Goal: Task Accomplishment & Management: Complete application form

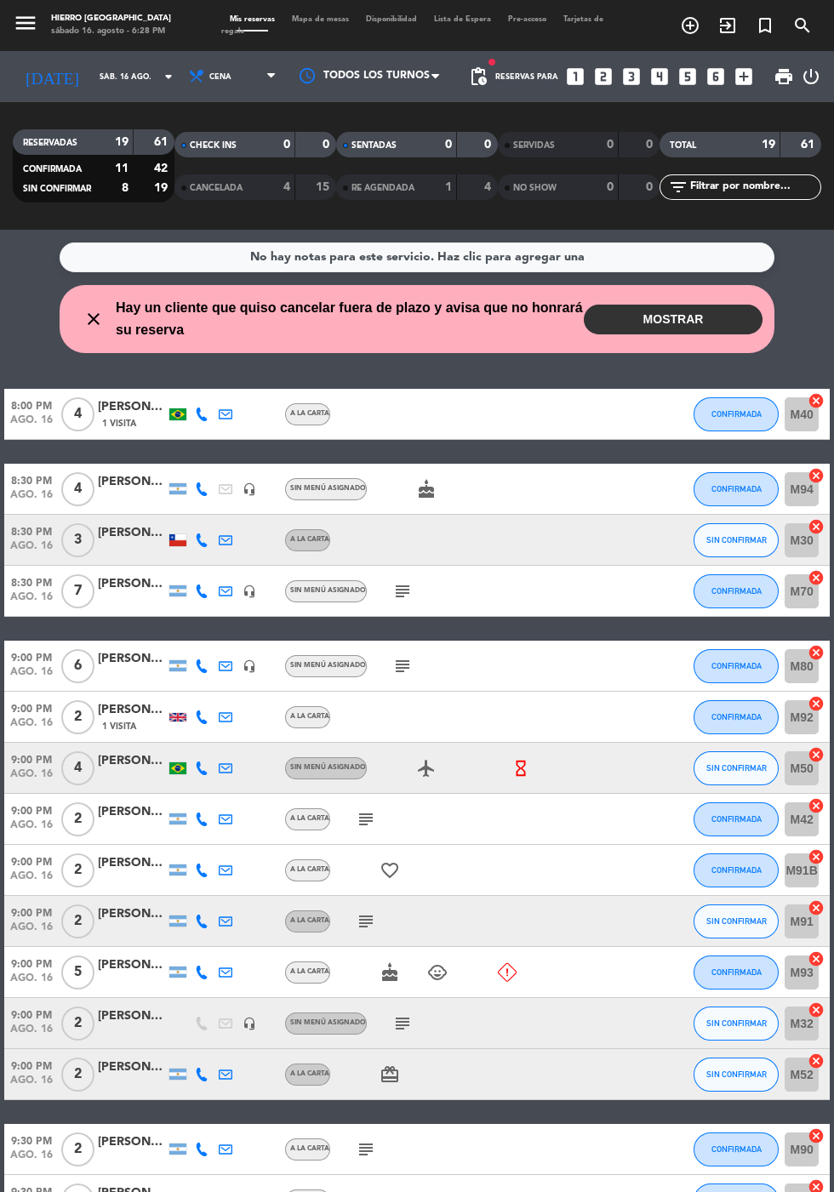
click at [514, 974] on icon at bounding box center [507, 972] width 19 height 19
click at [743, 971] on span "CONFIRMADA" at bounding box center [736, 971] width 50 height 9
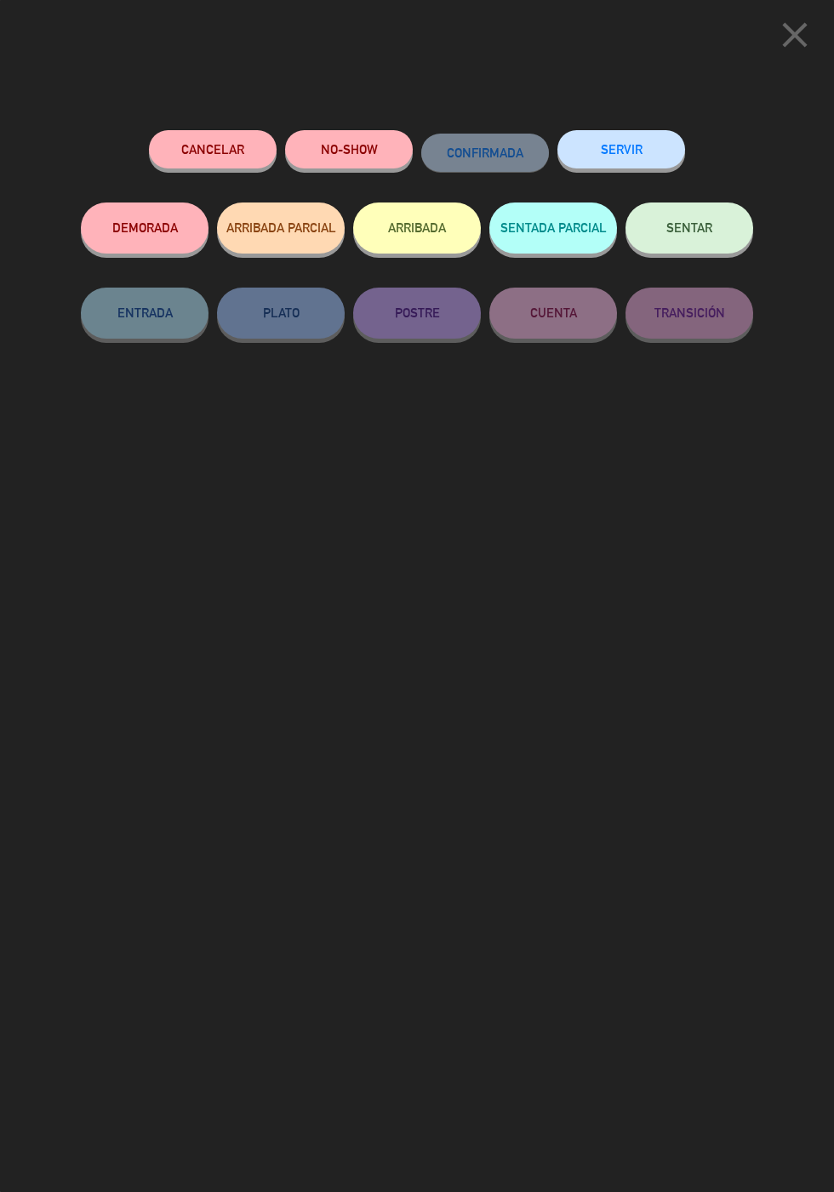
click at [211, 161] on button "Cancelar" at bounding box center [213, 149] width 128 height 38
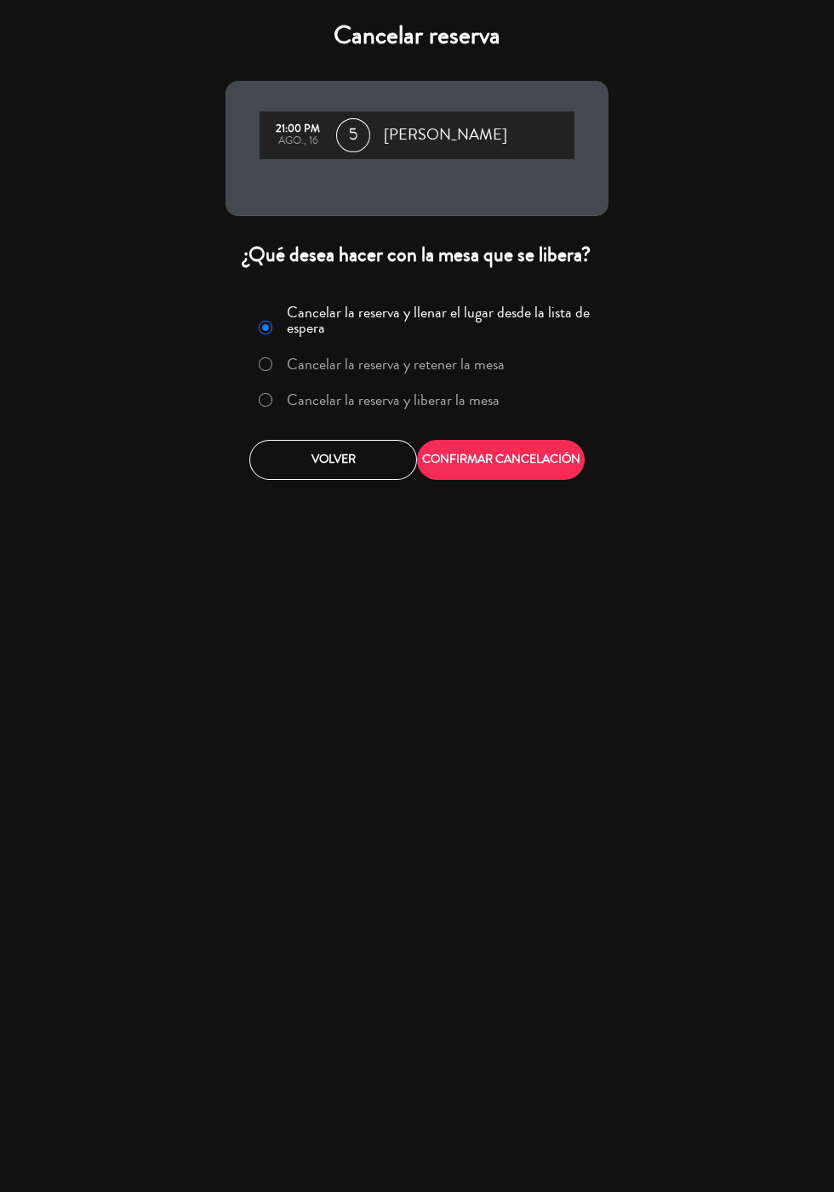
click at [482, 407] on label "Cancelar la reserva y liberar la mesa" at bounding box center [393, 399] width 213 height 15
click at [546, 474] on button "CONFIRMAR CANCELACIÓN" at bounding box center [501, 460] width 168 height 40
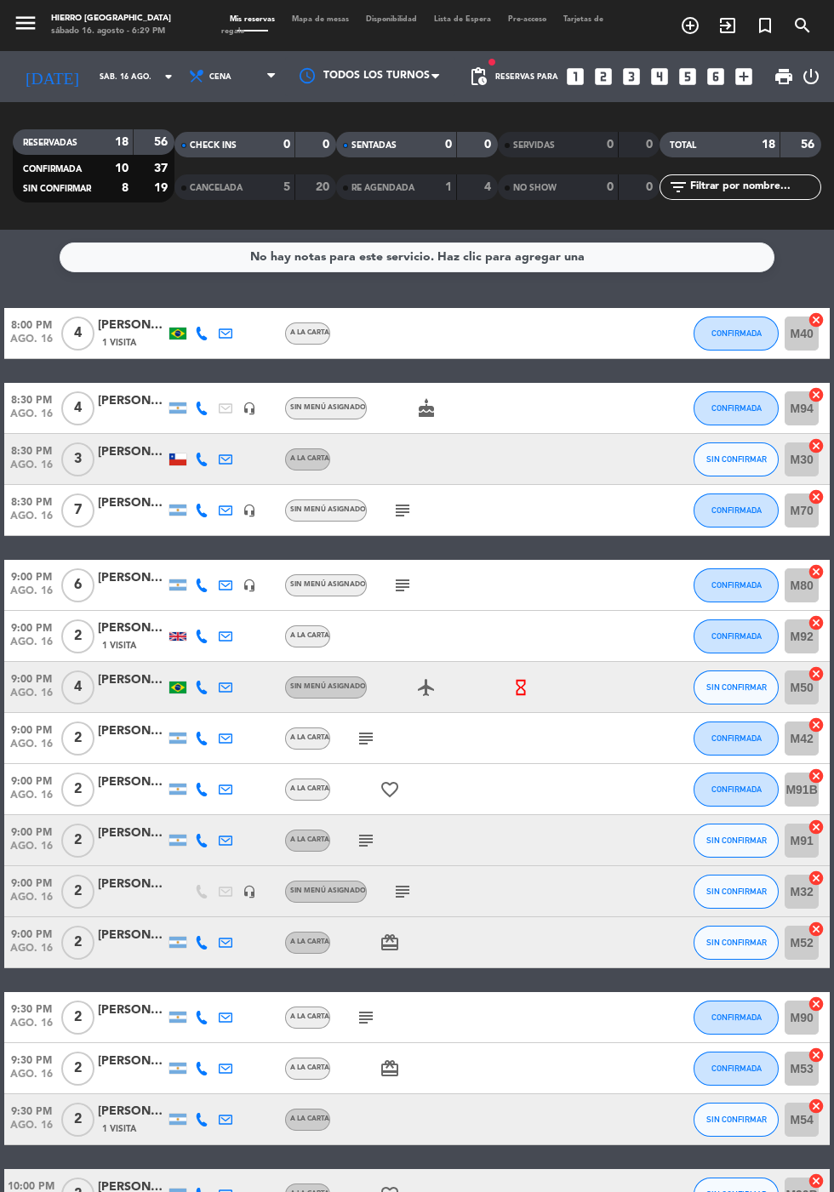
click at [819, 319] on icon "cancel" at bounding box center [815, 319] width 17 height 17
click at [819, 446] on icon "cancel" at bounding box center [815, 445] width 17 height 17
click at [807, 333] on icon "border_all" at bounding box center [804, 333] width 20 height 20
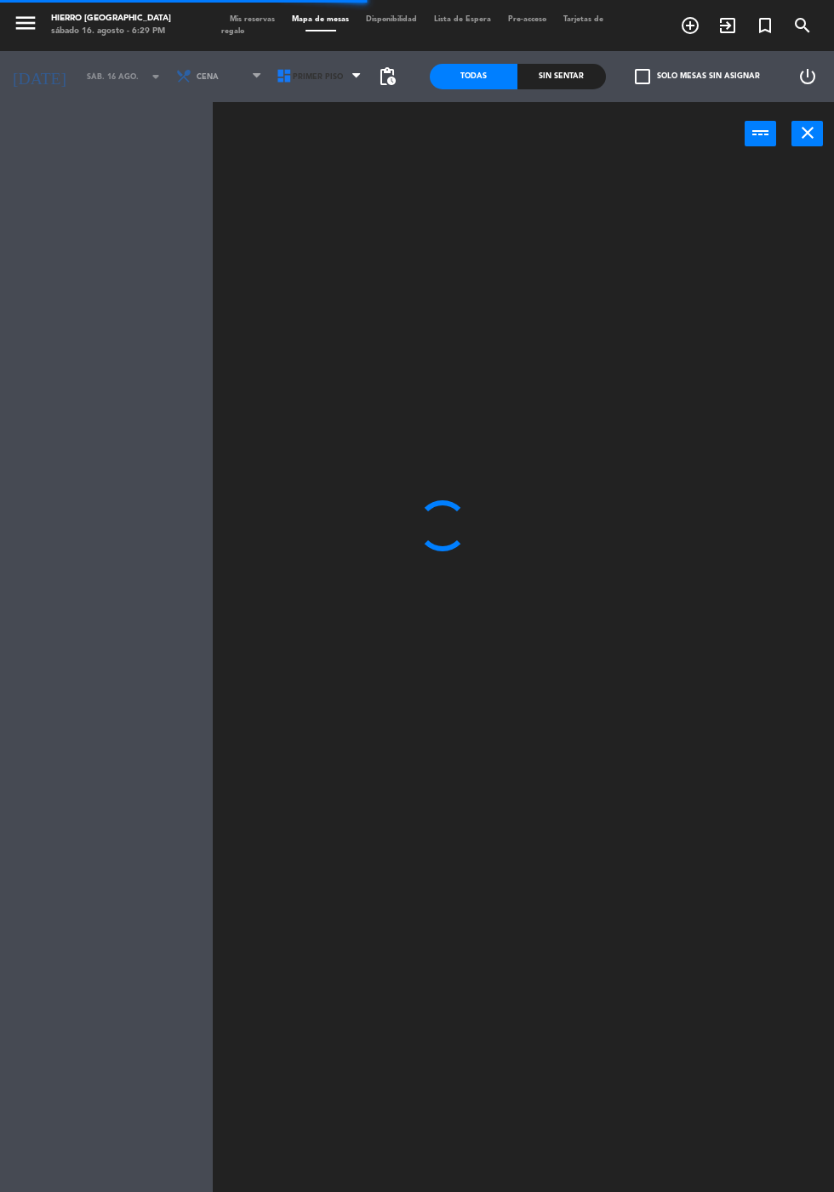
click at [301, 92] on span "Primer Piso" at bounding box center [321, 76] width 100 height 37
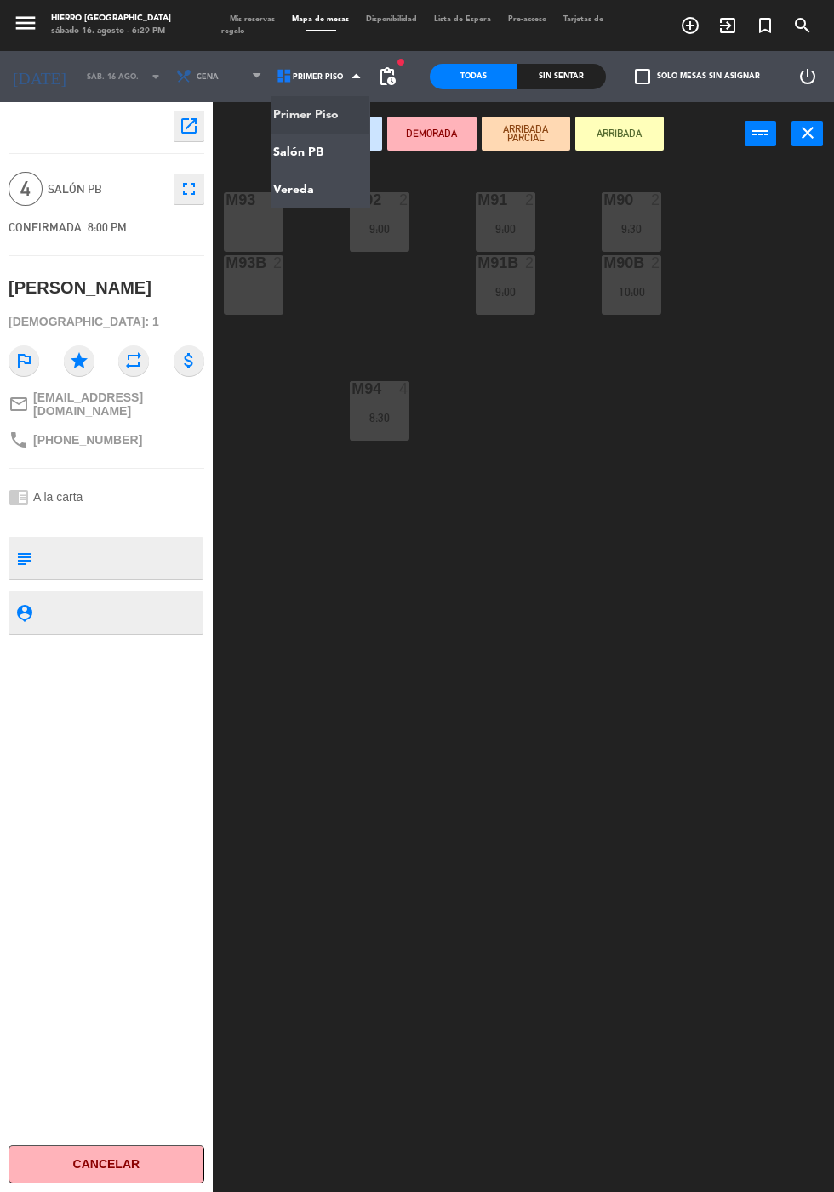
click at [333, 159] on ng-component "menu Hierro Palermo sábado 16. agosto - 6:29 PM Mis reservas Mapa de mesas Disp…" at bounding box center [417, 636] width 834 height 1273
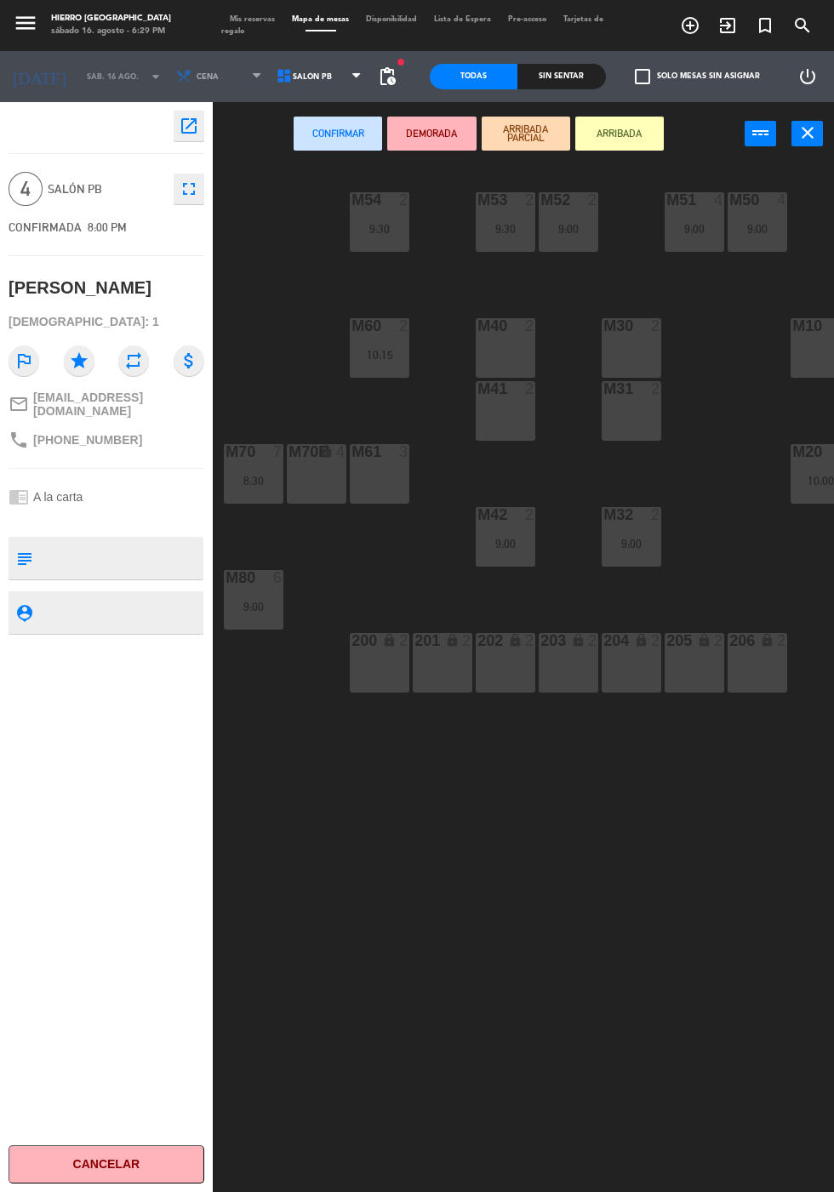
click at [619, 347] on div "M30 2" at bounding box center [631, 348] width 60 height 60
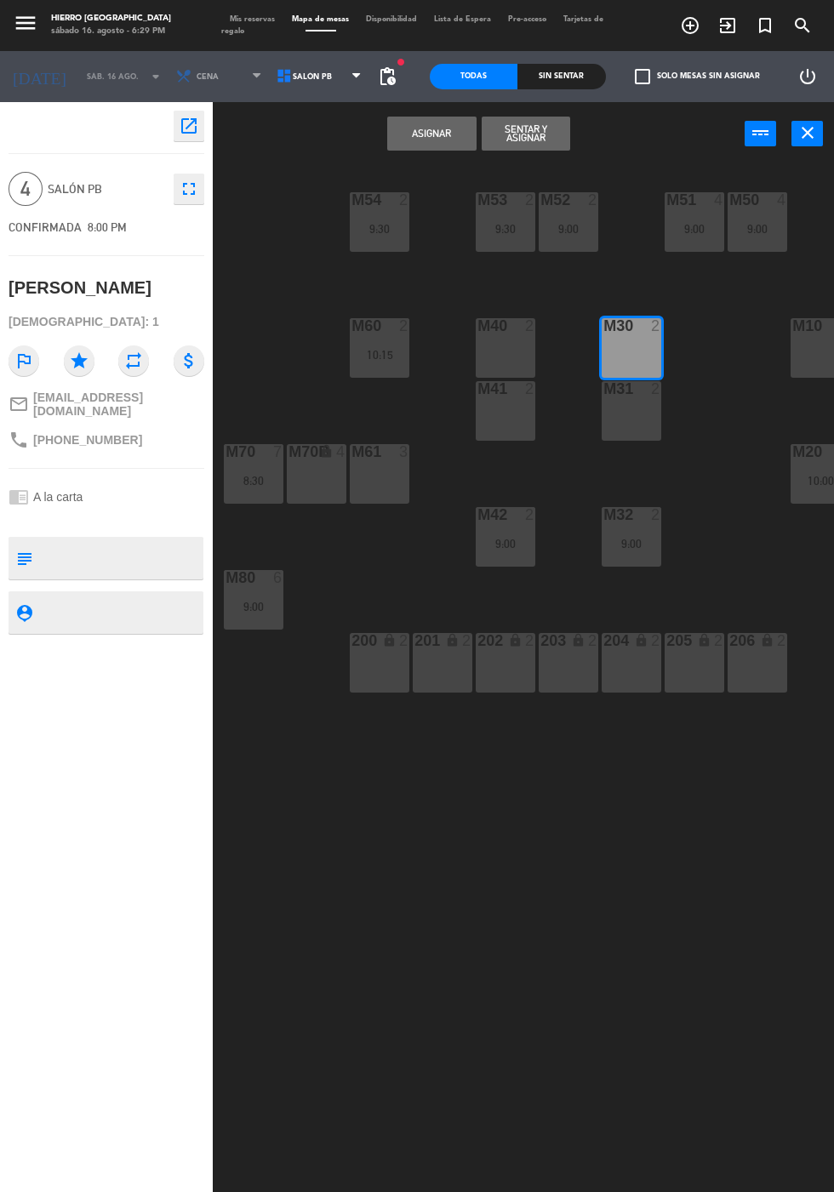
click at [652, 434] on div "m31 2" at bounding box center [631, 411] width 60 height 60
click at [431, 147] on button "Asignar" at bounding box center [431, 134] width 88 height 34
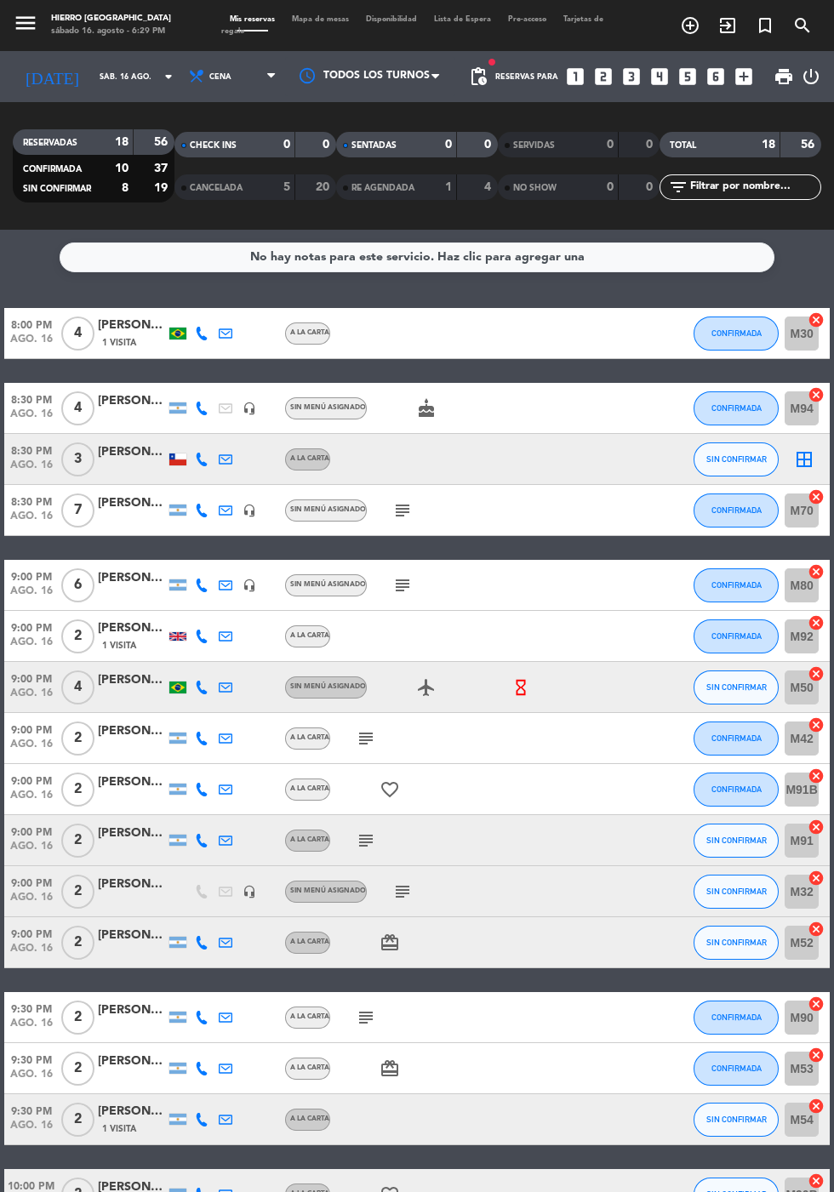
click at [806, 459] on icon "border_all" at bounding box center [804, 459] width 20 height 20
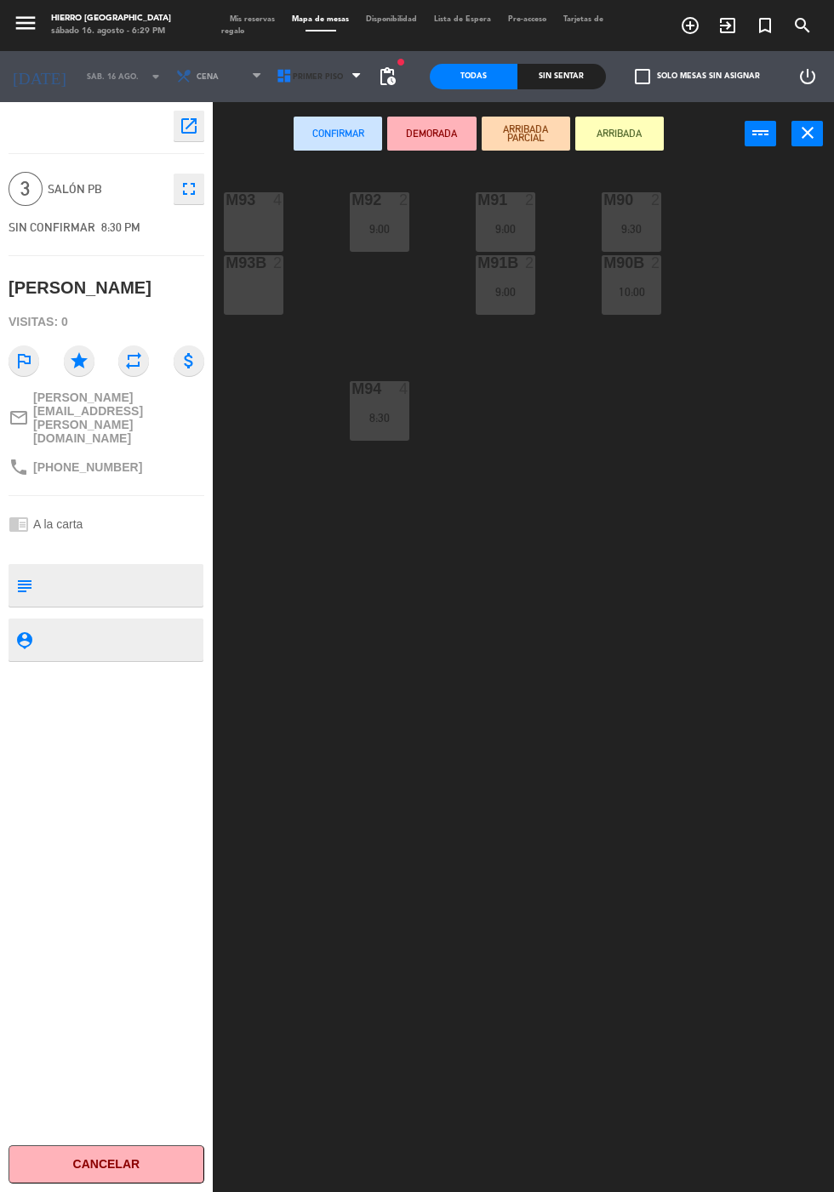
click at [302, 88] on span "Primer Piso" at bounding box center [321, 76] width 100 height 37
click at [294, 156] on ng-component "menu Hierro Palermo sábado 16. agosto - 6:29 PM Mis reservas Mapa de mesas Disp…" at bounding box center [417, 636] width 834 height 1273
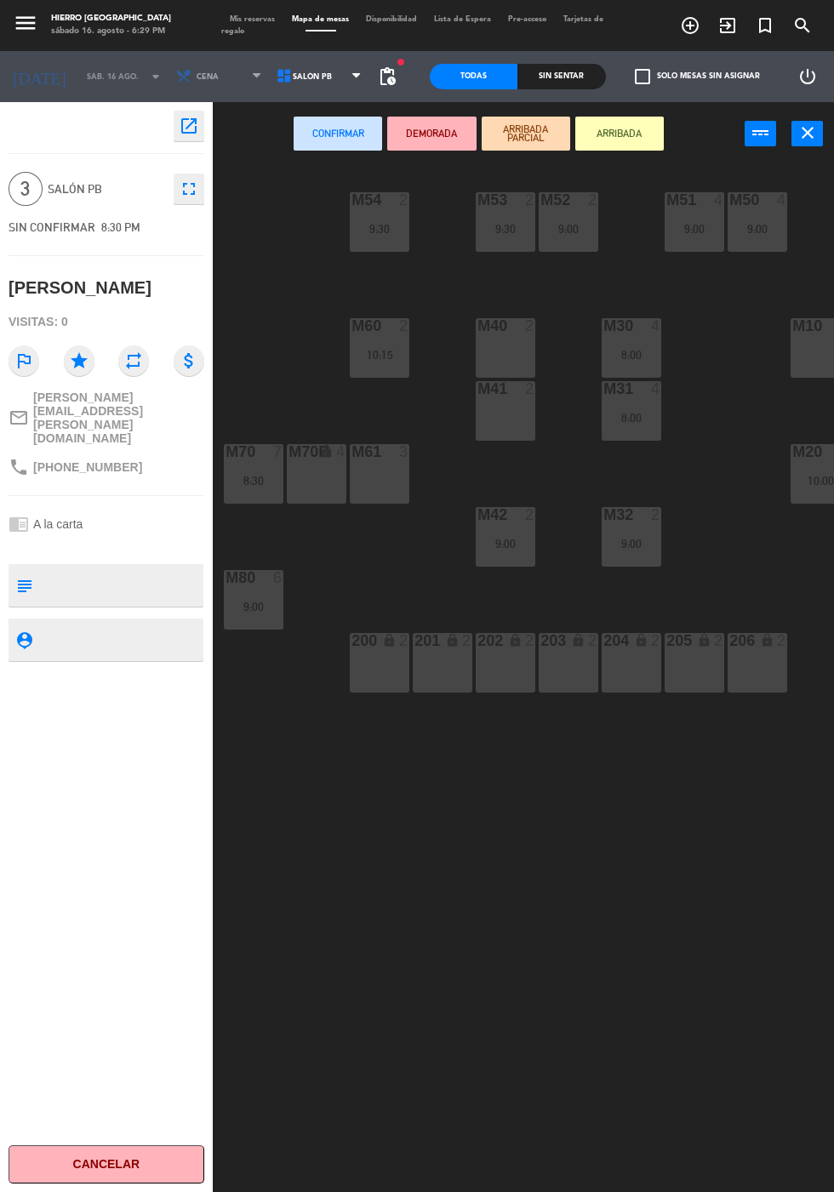
click at [512, 345] on div "M40 2" at bounding box center [506, 348] width 60 height 60
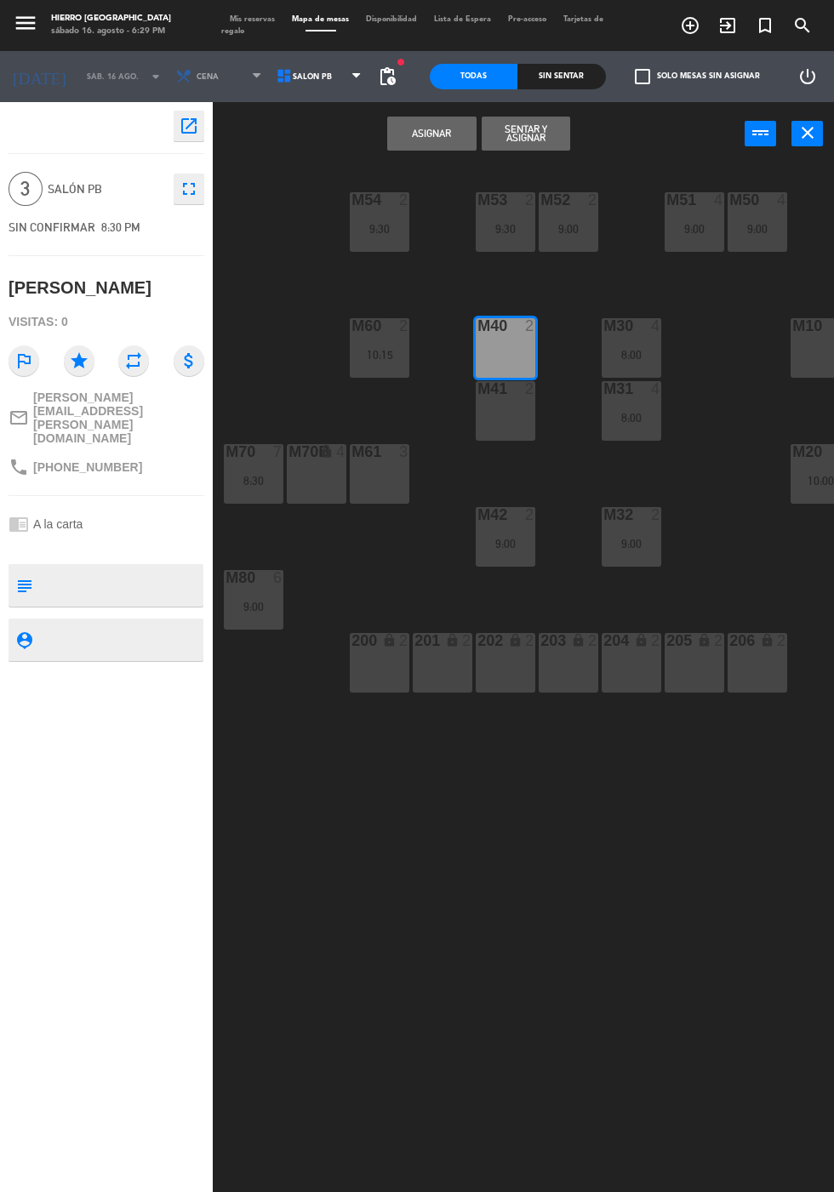
click at [510, 353] on div "M40 2" at bounding box center [506, 348] width 60 height 60
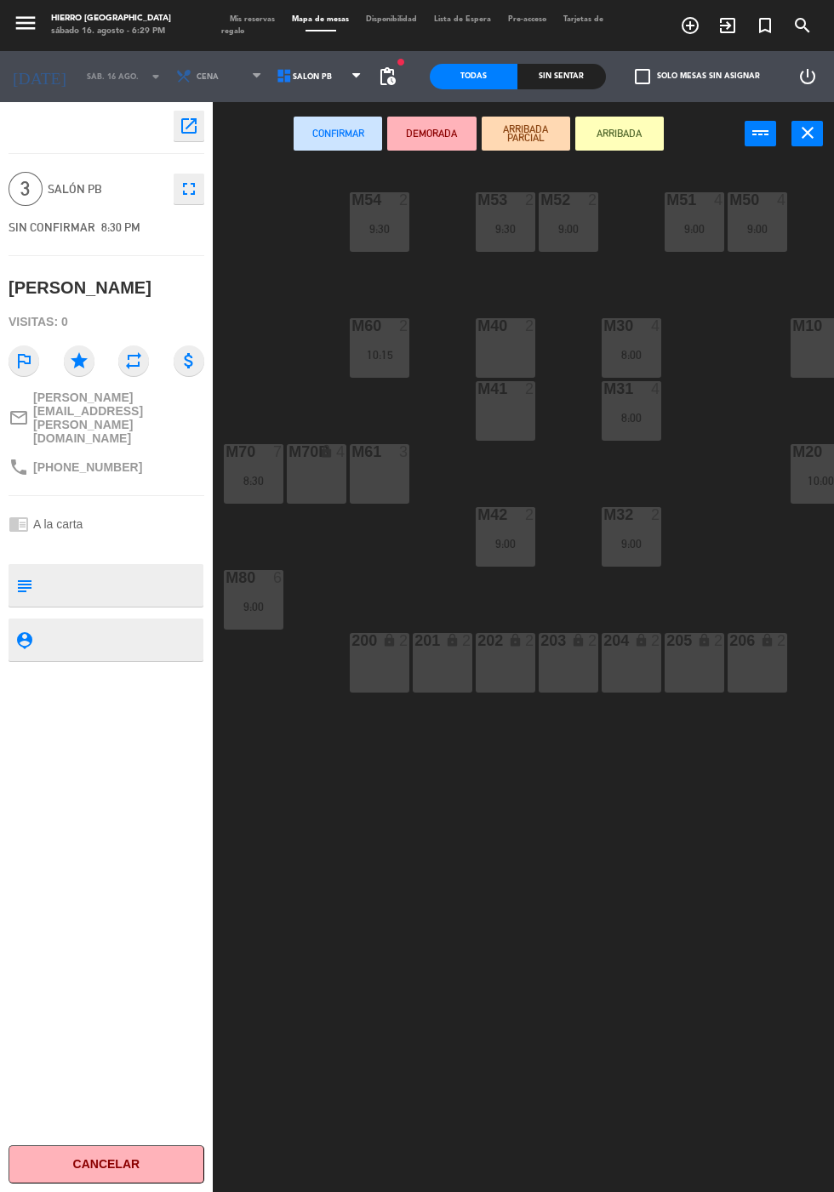
click at [487, 356] on div "M40 2" at bounding box center [506, 348] width 60 height 60
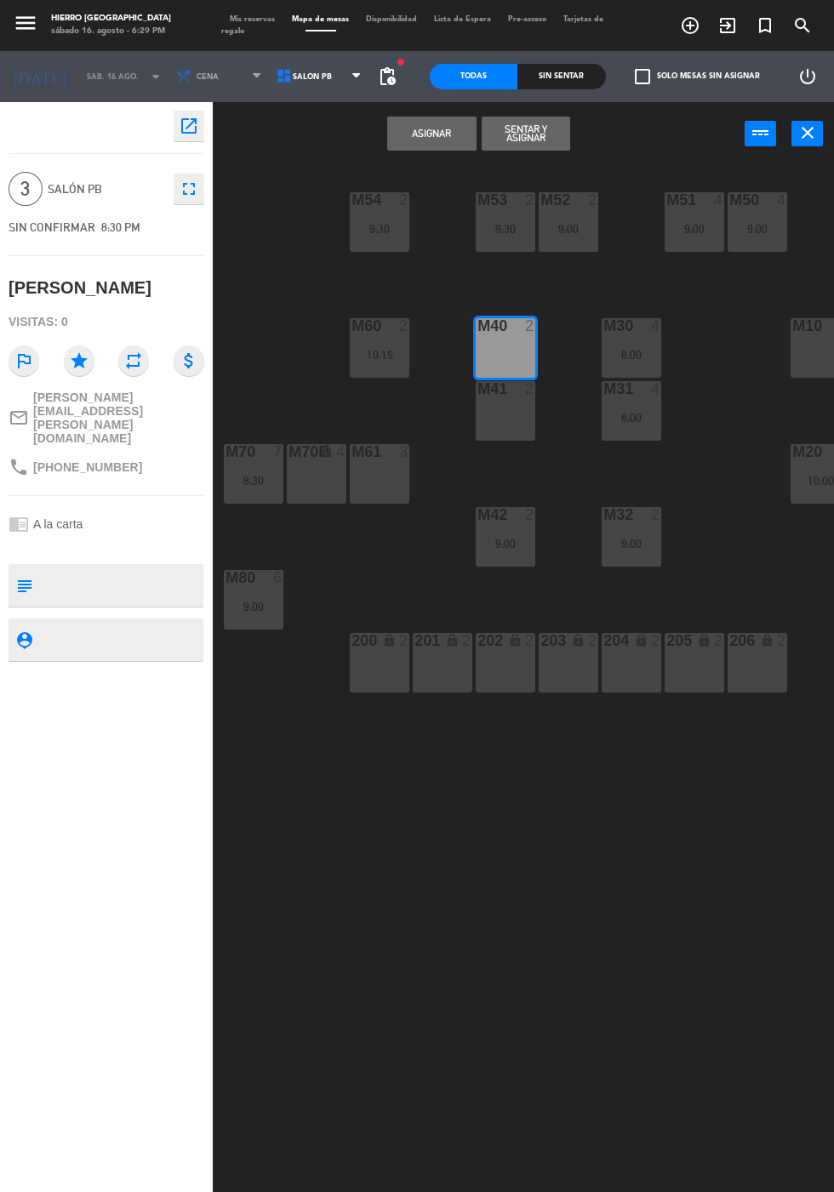
click at [504, 416] on div "M41 2" at bounding box center [506, 411] width 60 height 60
click at [419, 149] on button "Asignar" at bounding box center [431, 134] width 88 height 34
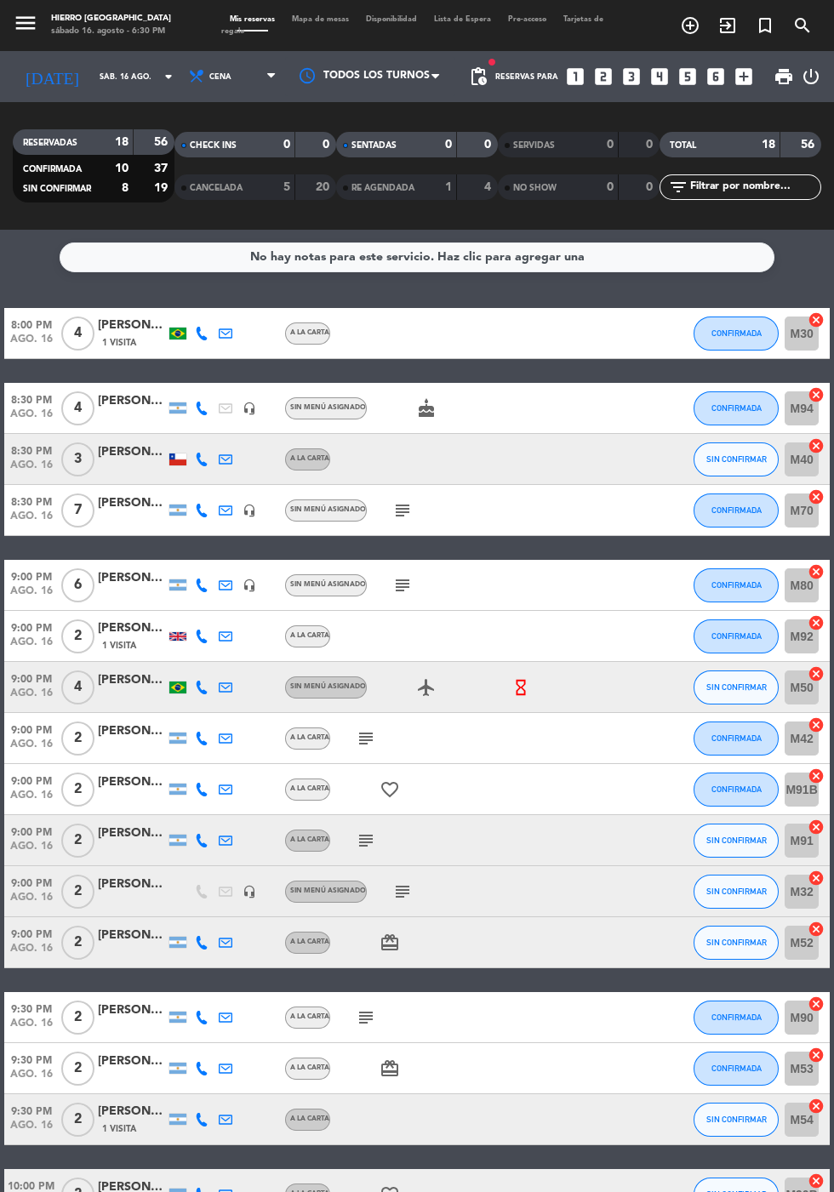
click at [818, 395] on icon "cancel" at bounding box center [815, 394] width 17 height 17
click at [812, 409] on icon "border_all" at bounding box center [804, 408] width 20 height 20
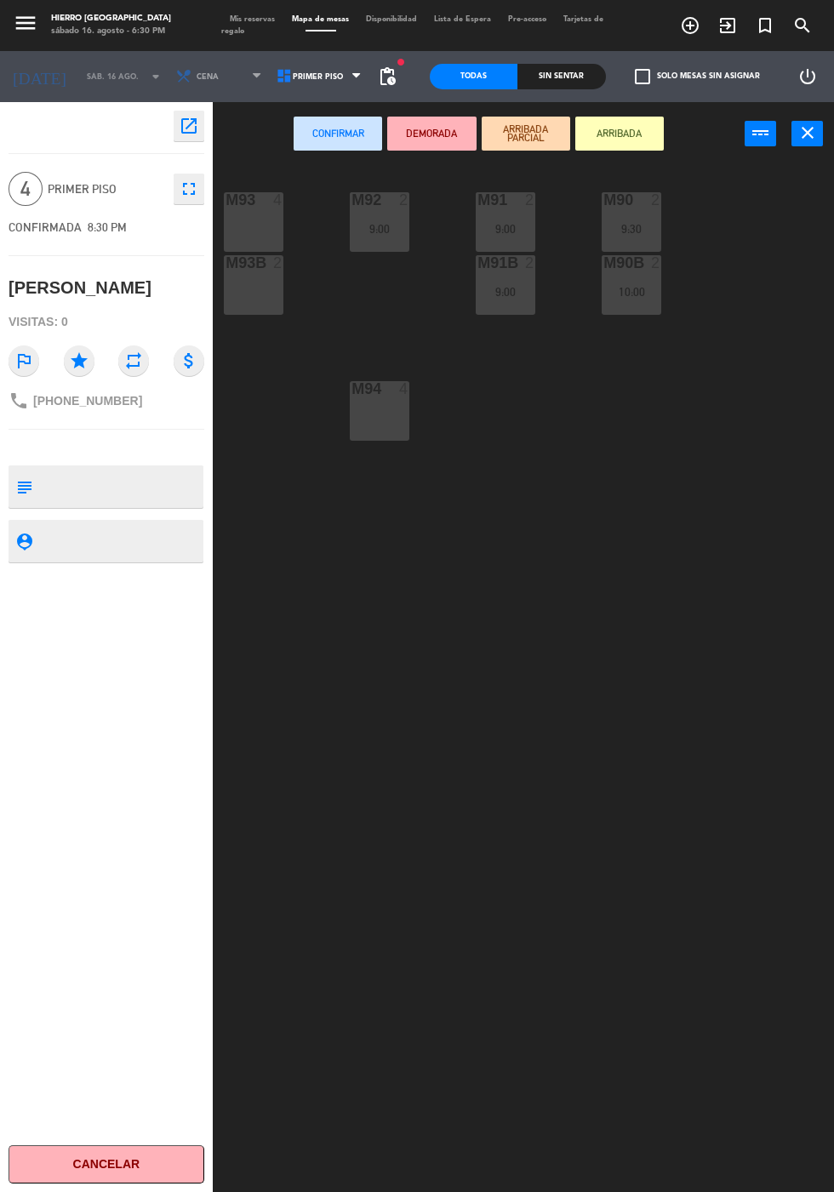
click at [265, 220] on div "M93 4" at bounding box center [254, 222] width 60 height 60
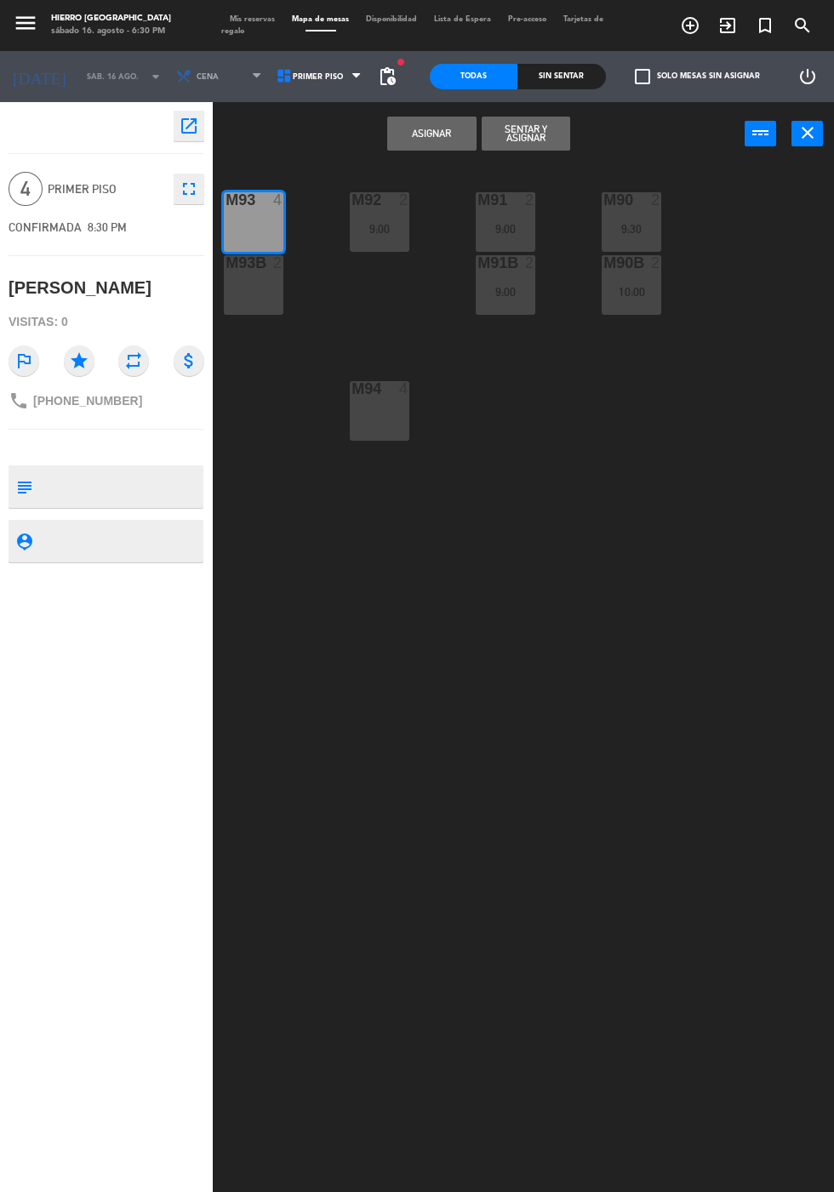
click at [443, 140] on button "Asignar" at bounding box center [431, 134] width 88 height 34
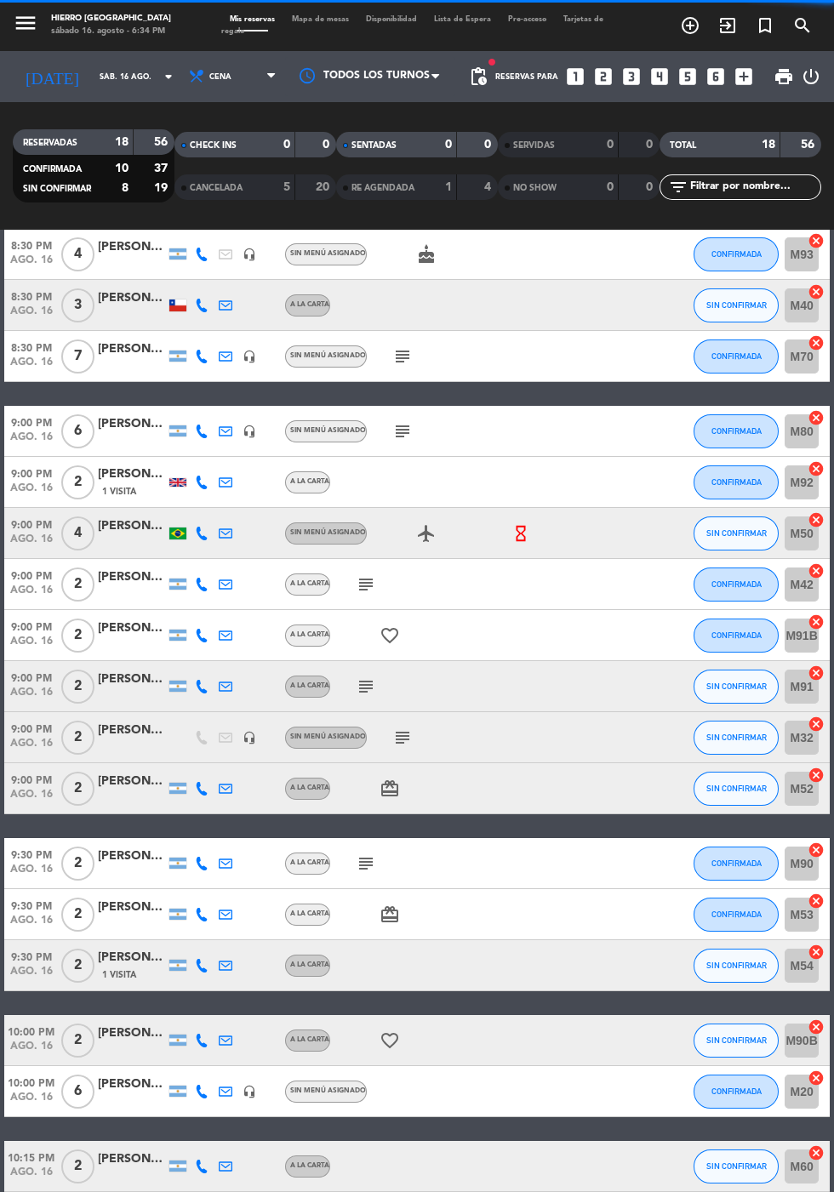
scroll to position [83, 0]
click at [49, 1021] on span "10:00 PM" at bounding box center [31, 1031] width 54 height 20
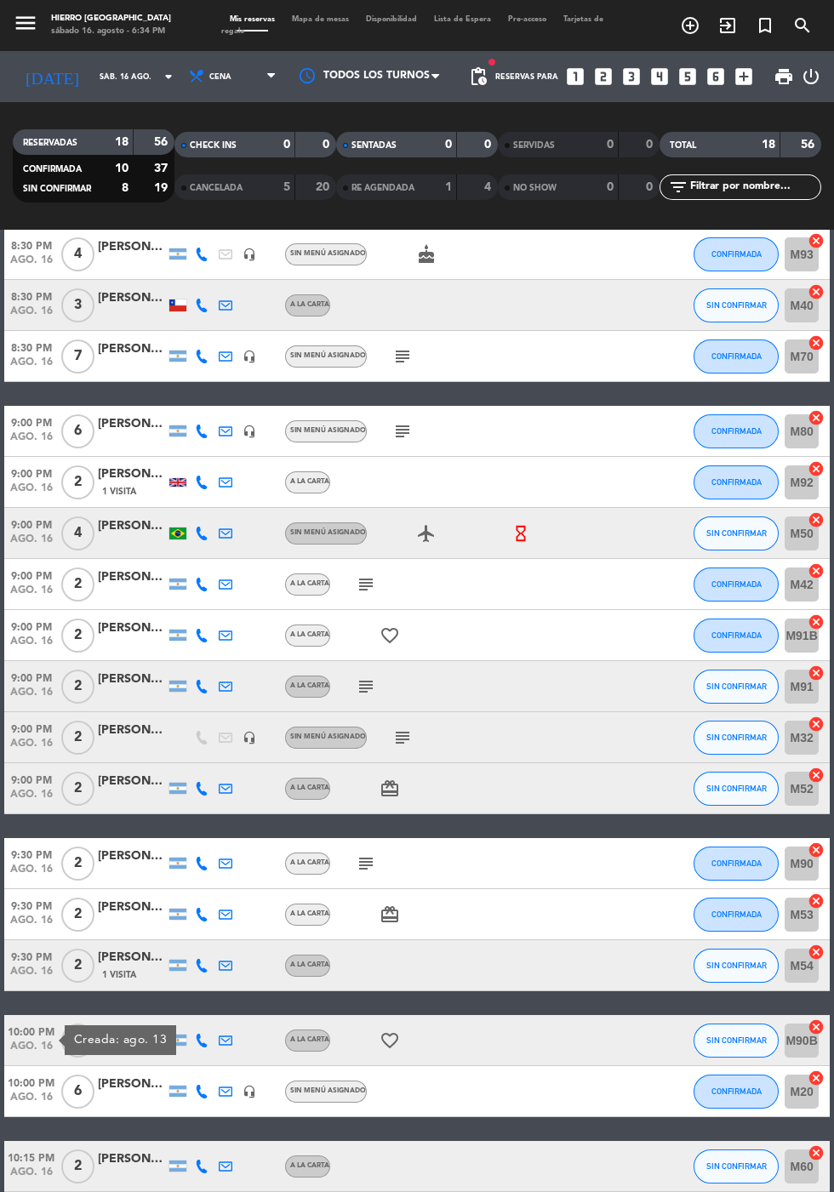
click at [96, 1156] on div "No hay notas para este servicio. Haz clic para agregar una 8:00 PM ago. 16 4 [P…" at bounding box center [417, 711] width 834 height 962
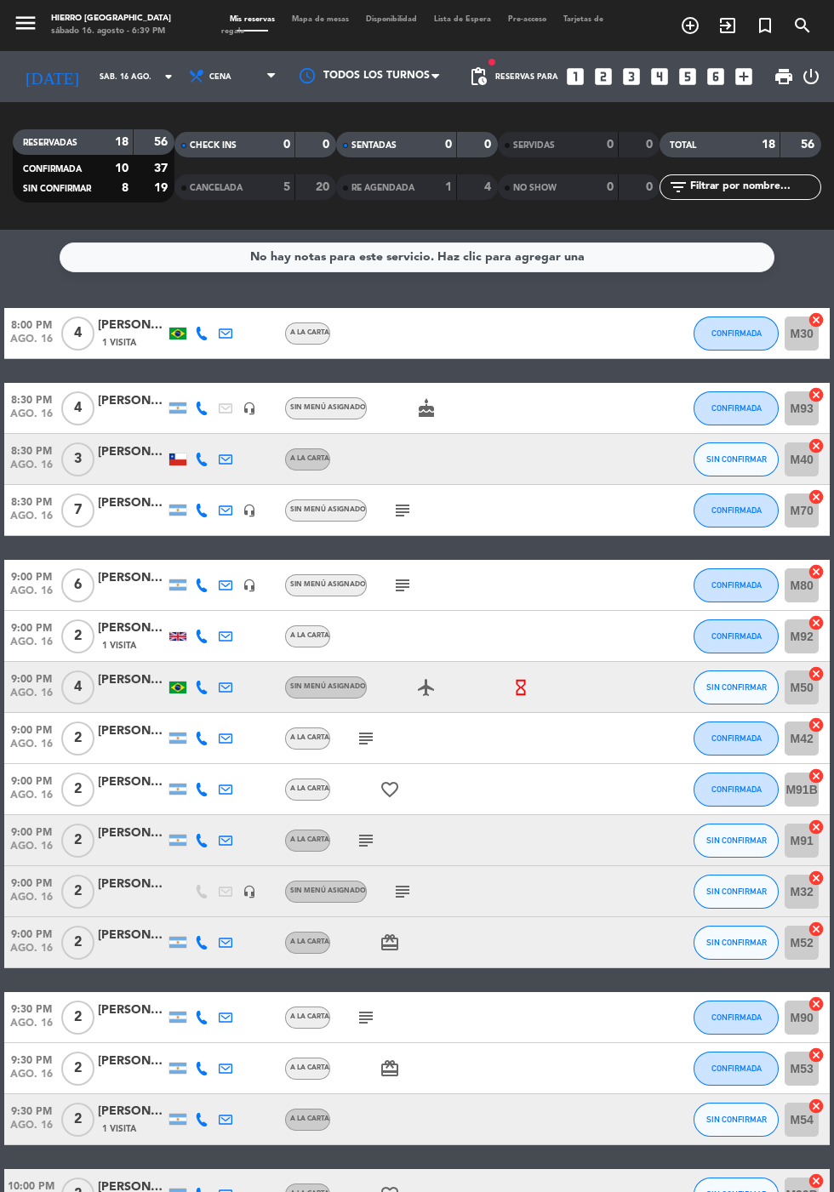
scroll to position [0, 0]
click at [316, 19] on span "Mapa de mesas" at bounding box center [320, 19] width 74 height 8
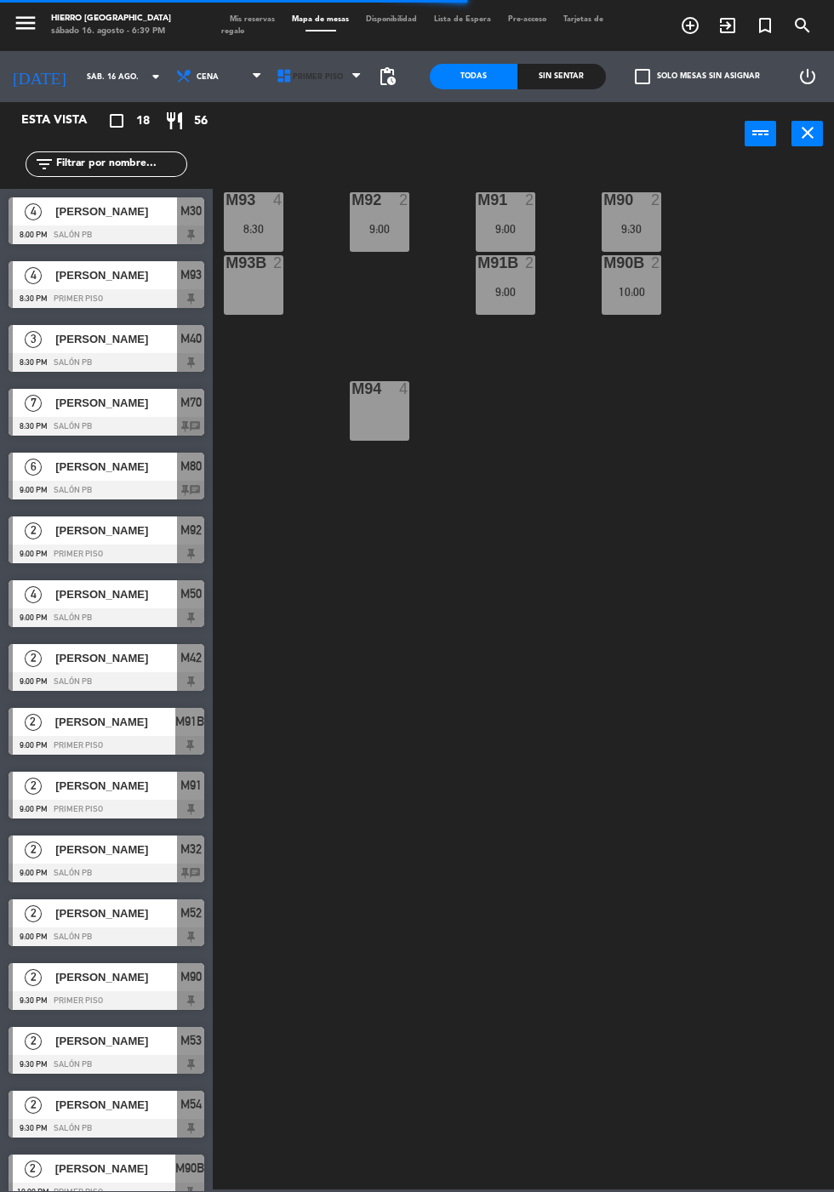
click at [300, 94] on span "Primer Piso" at bounding box center [321, 76] width 100 height 37
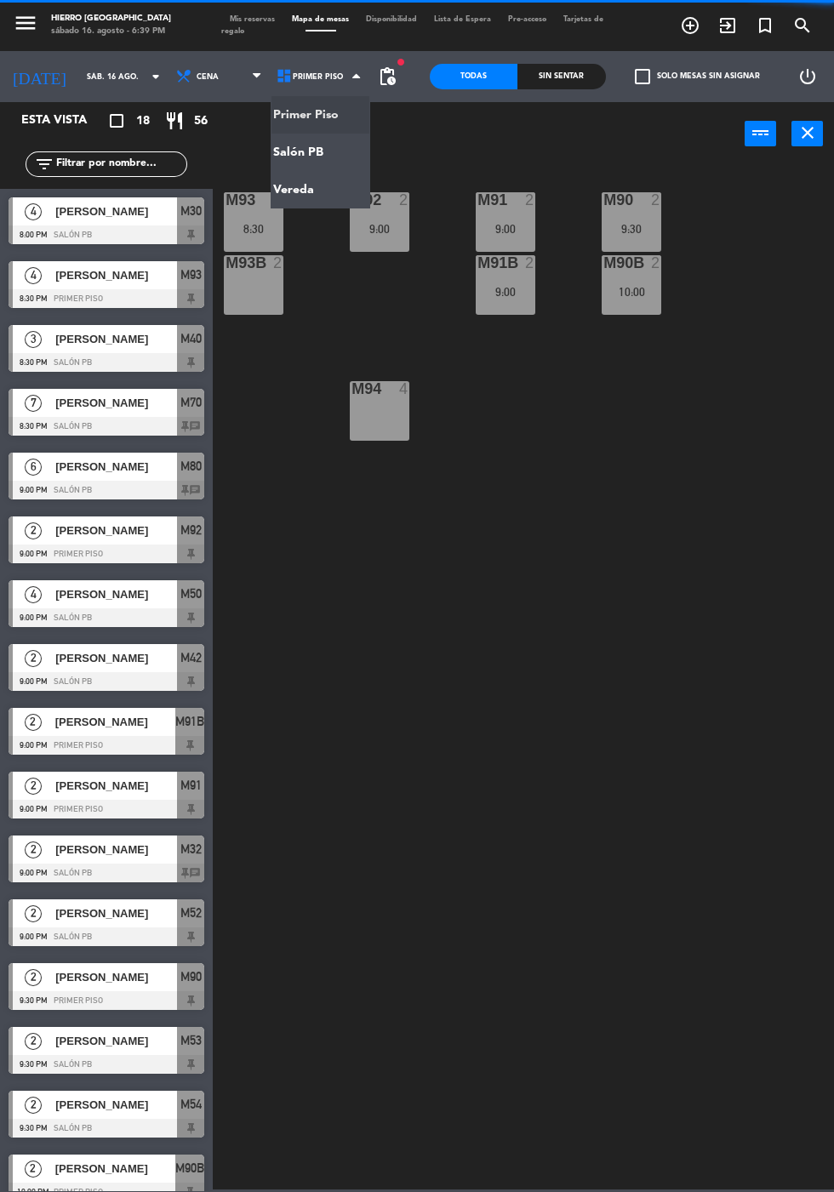
click at [277, 152] on ng-component "menu Hierro Palermo sábado 16. agosto - 6:39 PM Mis reservas Mapa de mesas Disp…" at bounding box center [417, 594] width 834 height 1189
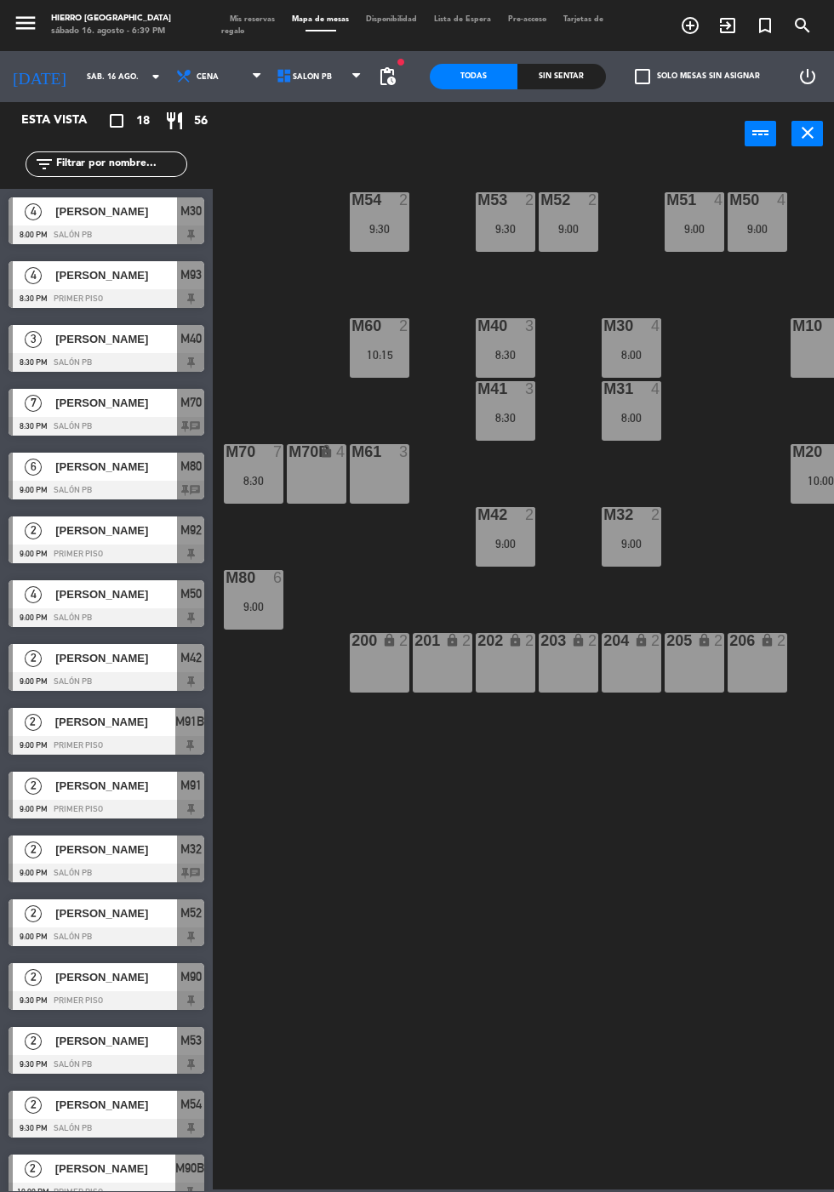
click at [276, 77] on icon at bounding box center [284, 76] width 17 height 17
click at [337, 111] on ng-component "menu Hierro Palermo sábado 16. agosto - 6:39 PM Mis reservas Mapa de mesas Disp…" at bounding box center [417, 594] width 834 height 1189
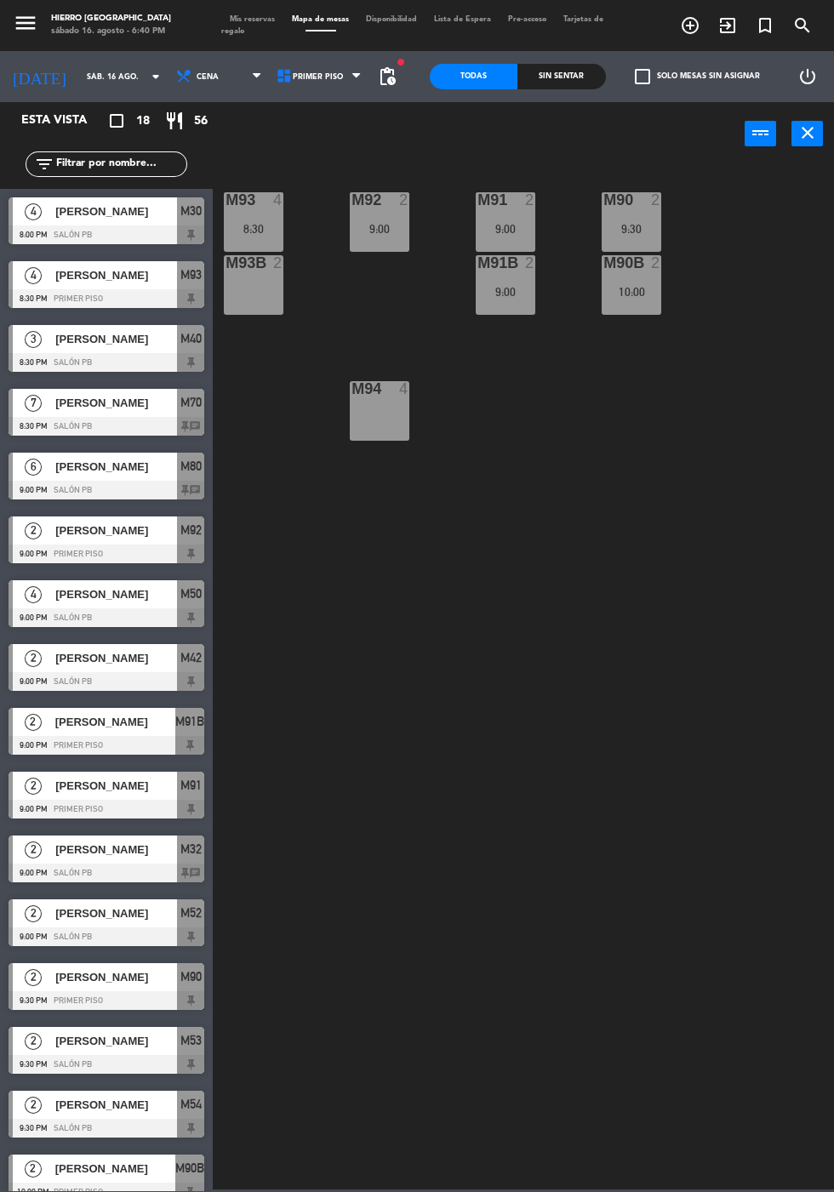
click at [310, 76] on span "Primer Piso" at bounding box center [318, 76] width 50 height 9
click at [328, 155] on ng-component "menu Hierro Palermo sábado 16. agosto - 6:40 PM Mis reservas Mapa de mesas Disp…" at bounding box center [417, 594] width 834 height 1189
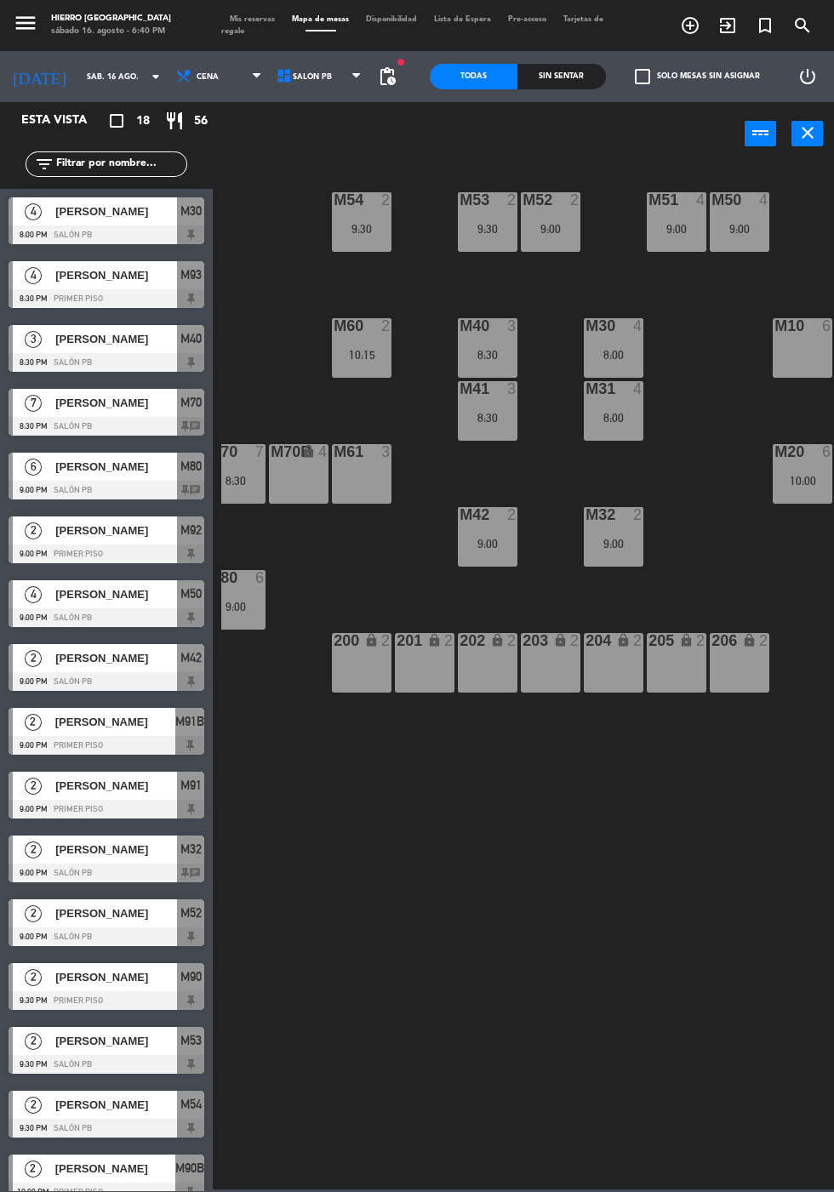
scroll to position [0, 20]
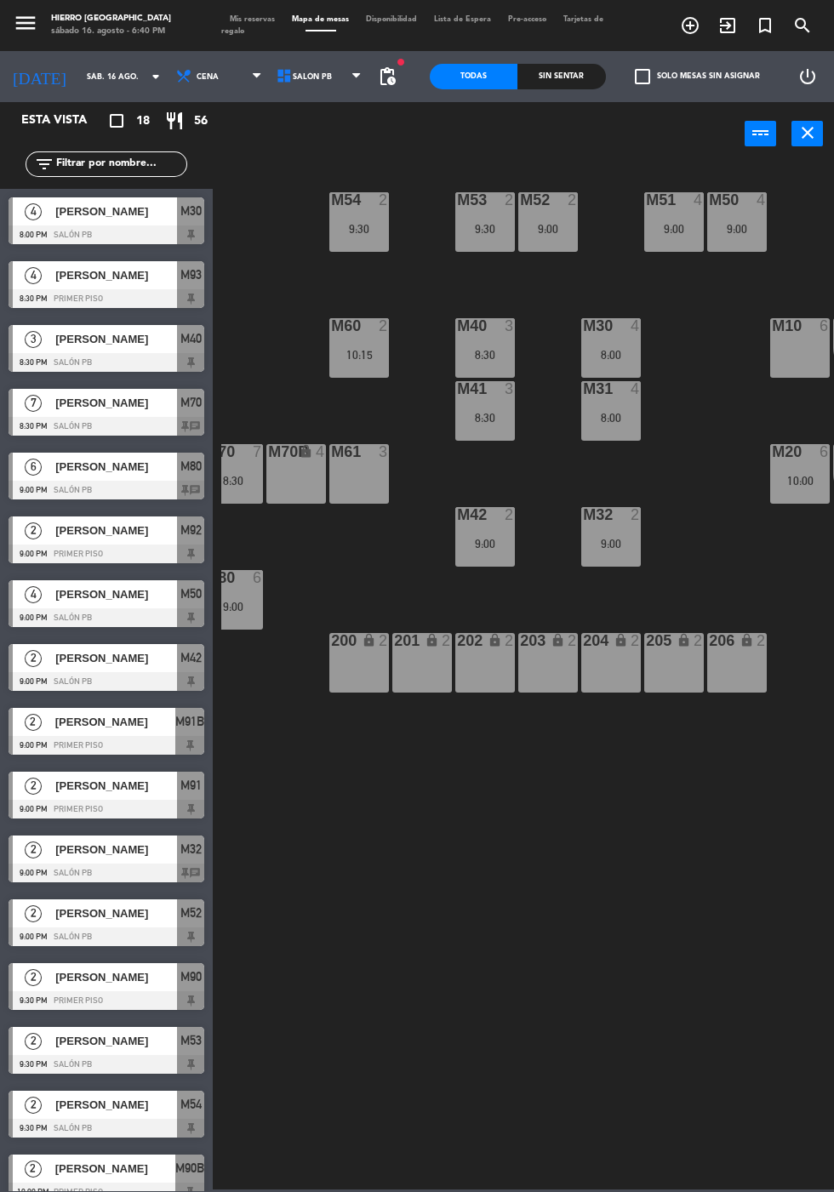
click at [264, 19] on span "Mis reservas" at bounding box center [252, 19] width 62 height 8
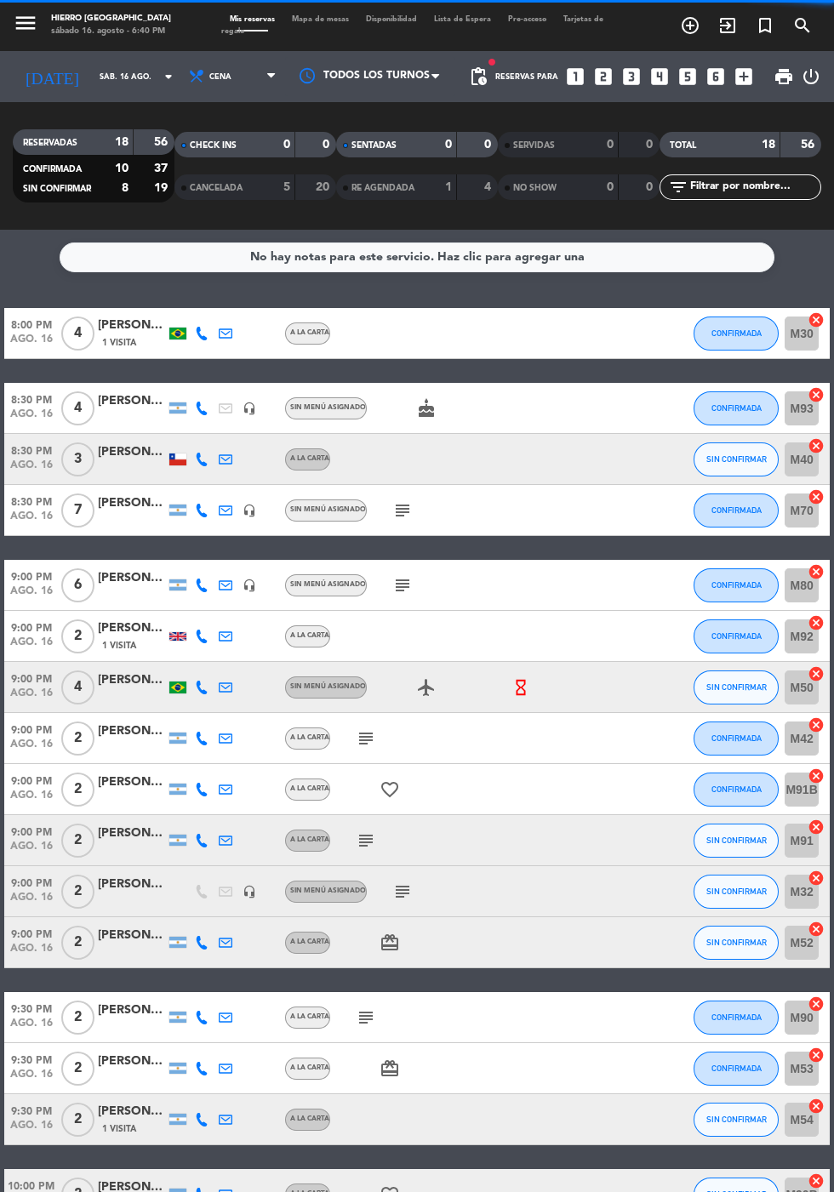
click at [91, 76] on input "sáb. 16 ago." at bounding box center [144, 77] width 107 height 26
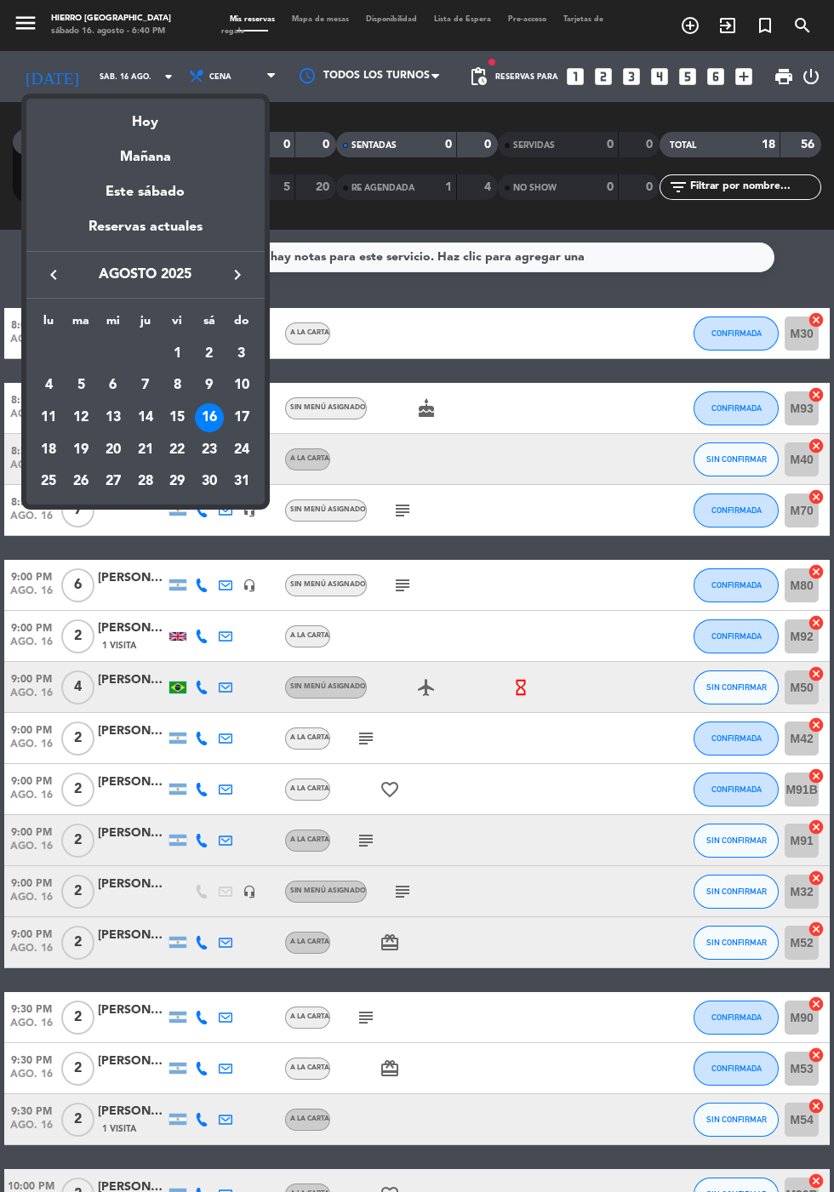
click at [242, 413] on div "17" at bounding box center [241, 417] width 29 height 29
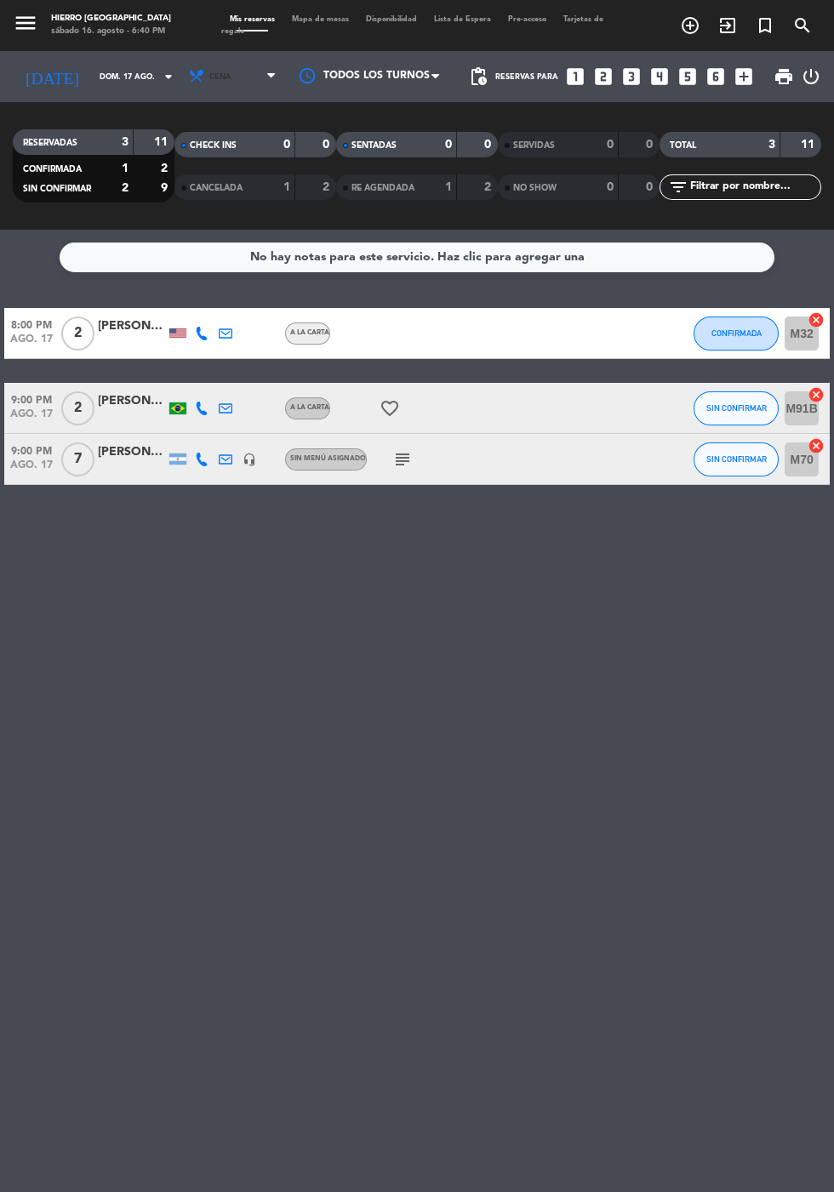
click at [215, 73] on span "Cena" at bounding box center [234, 76] width 102 height 37
click at [192, 151] on div "menu Hierro Palermo sábado 16. agosto - 6:40 PM Mis reservas Mapa de mesas Disp…" at bounding box center [417, 115] width 834 height 230
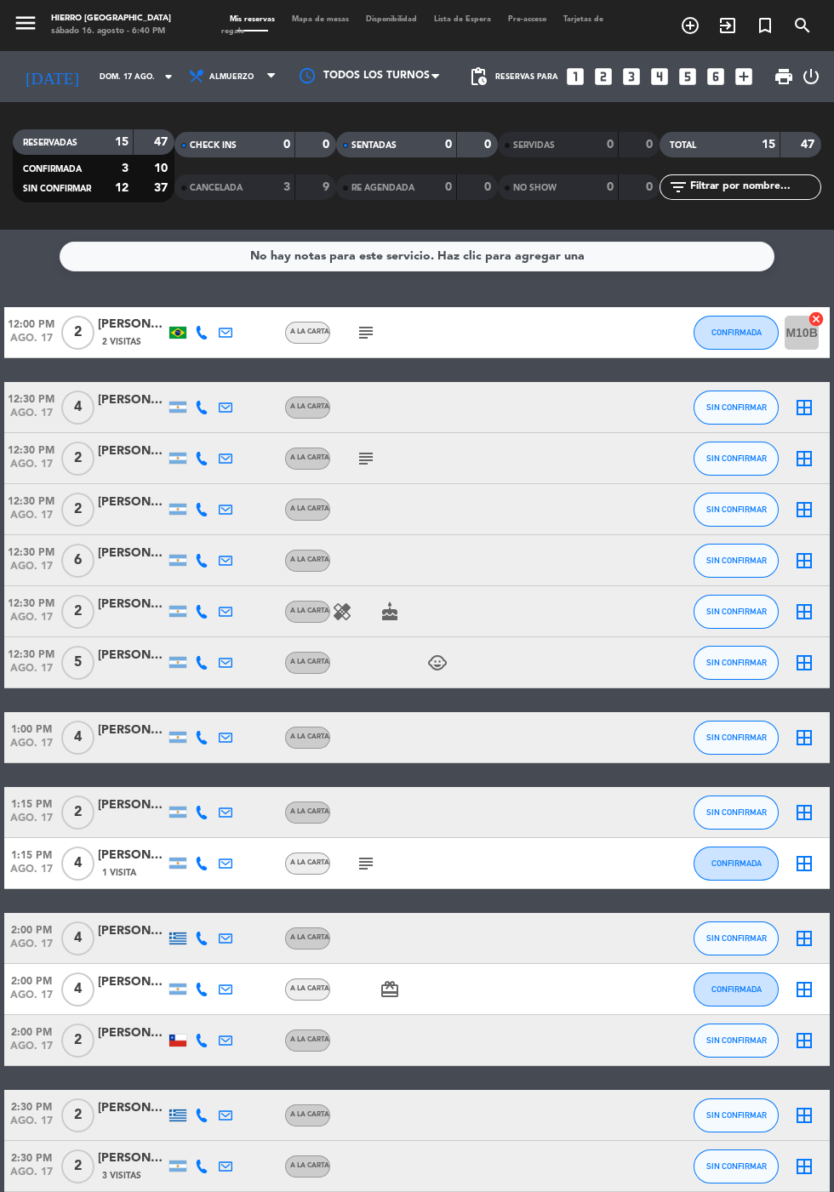
click at [361, 871] on icon "subject" at bounding box center [366, 863] width 20 height 20
click at [366, 466] on icon "subject" at bounding box center [366, 458] width 20 height 20
click at [211, 75] on span "Almuerzo" at bounding box center [231, 76] width 44 height 9
click at [197, 194] on div "menu Hierro Palermo sábado 16. agosto - 6:40 PM Mis reservas Mapa de mesas Disp…" at bounding box center [417, 115] width 834 height 230
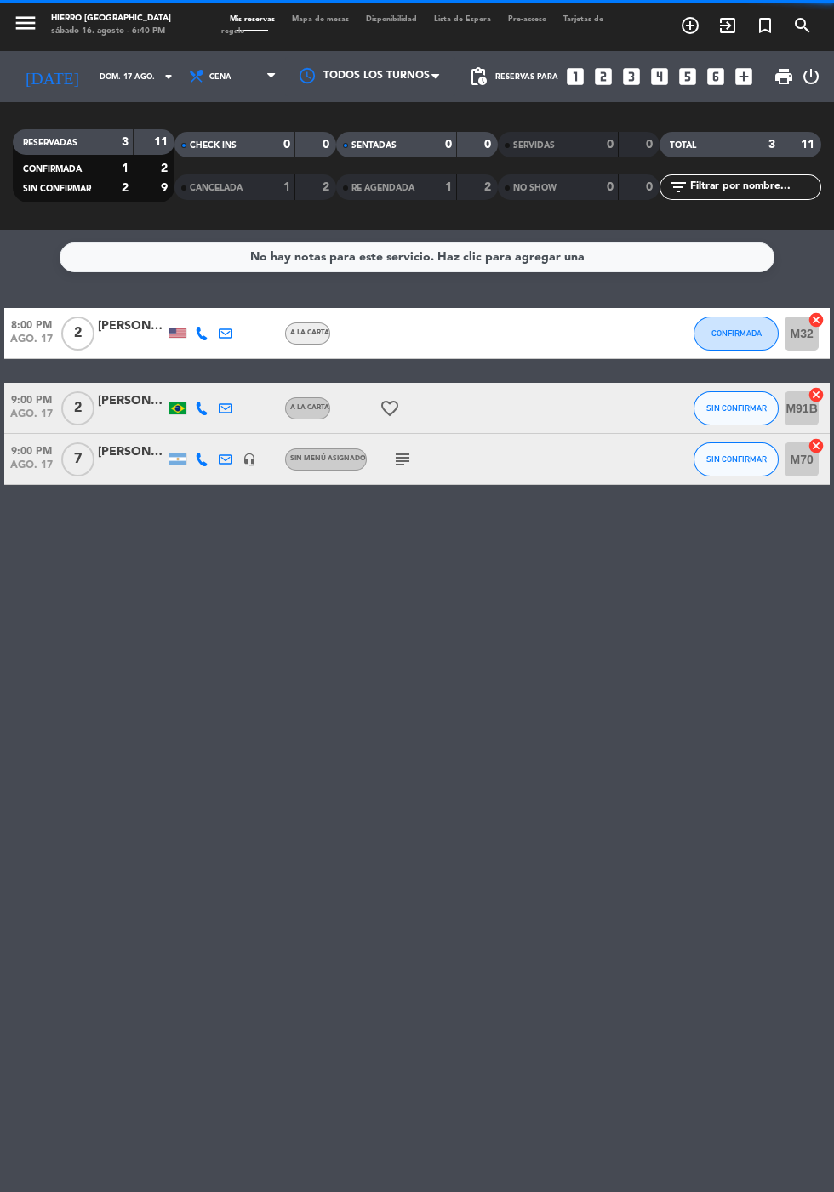
click at [91, 83] on input "dom. 17 ago." at bounding box center [144, 77] width 107 height 26
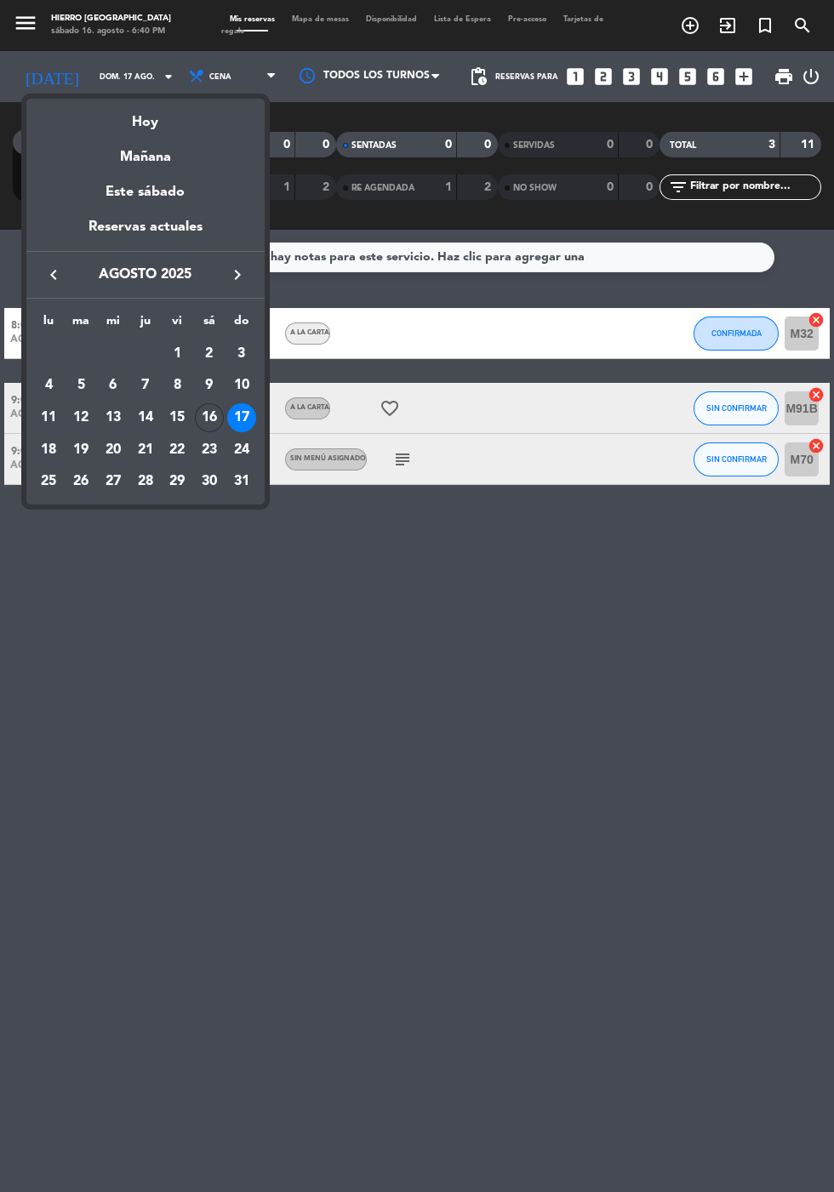
click at [135, 128] on div "Hoy" at bounding box center [145, 116] width 238 height 35
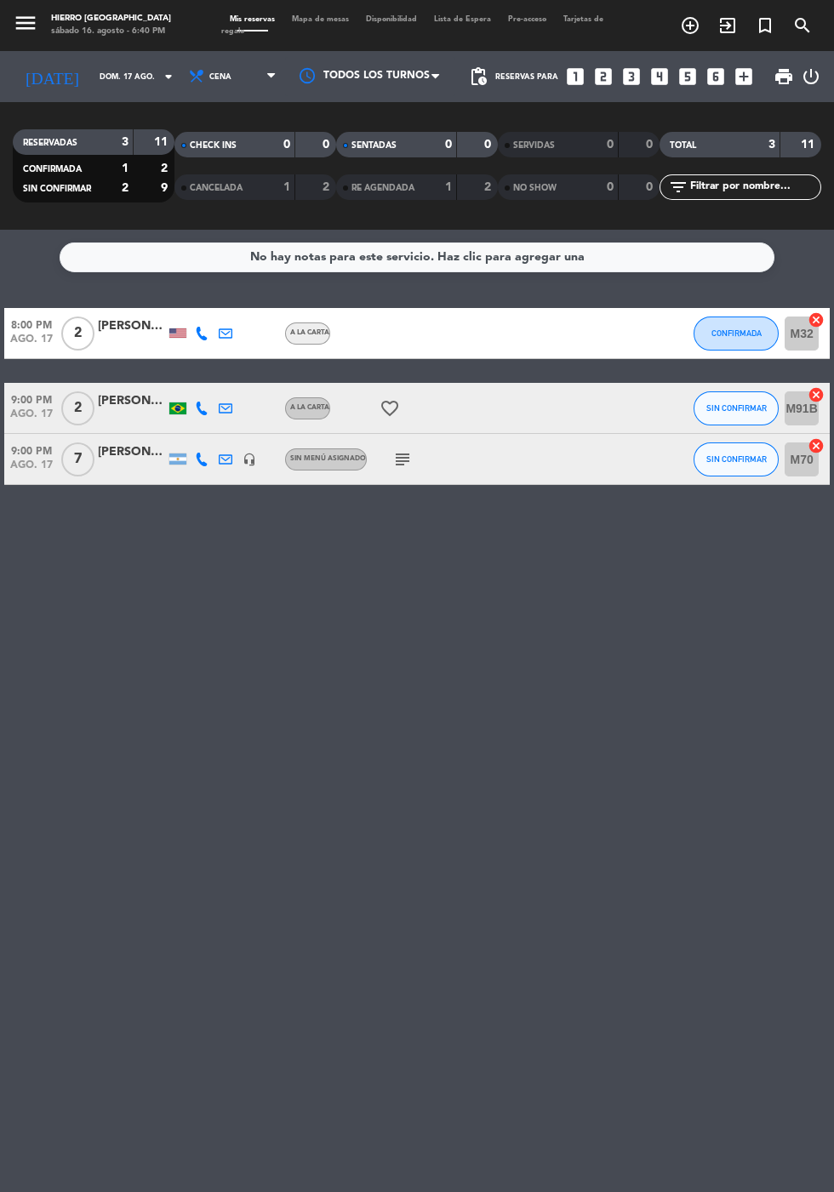
type input "sáb. 16 ago."
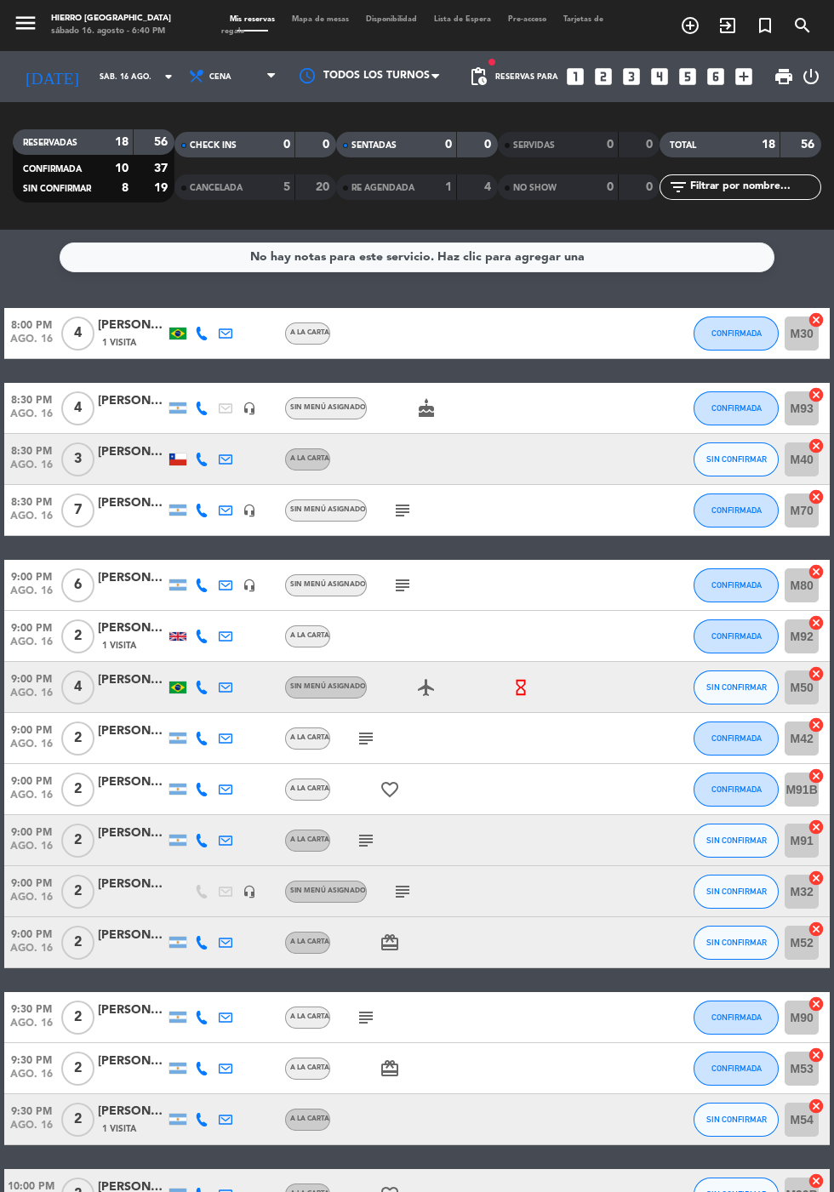
click at [203, 455] on icon at bounding box center [202, 460] width 14 height 14
click at [241, 425] on span at bounding box center [248, 432] width 14 height 14
click at [333, 17] on span "Mapa de mesas" at bounding box center [320, 19] width 74 height 8
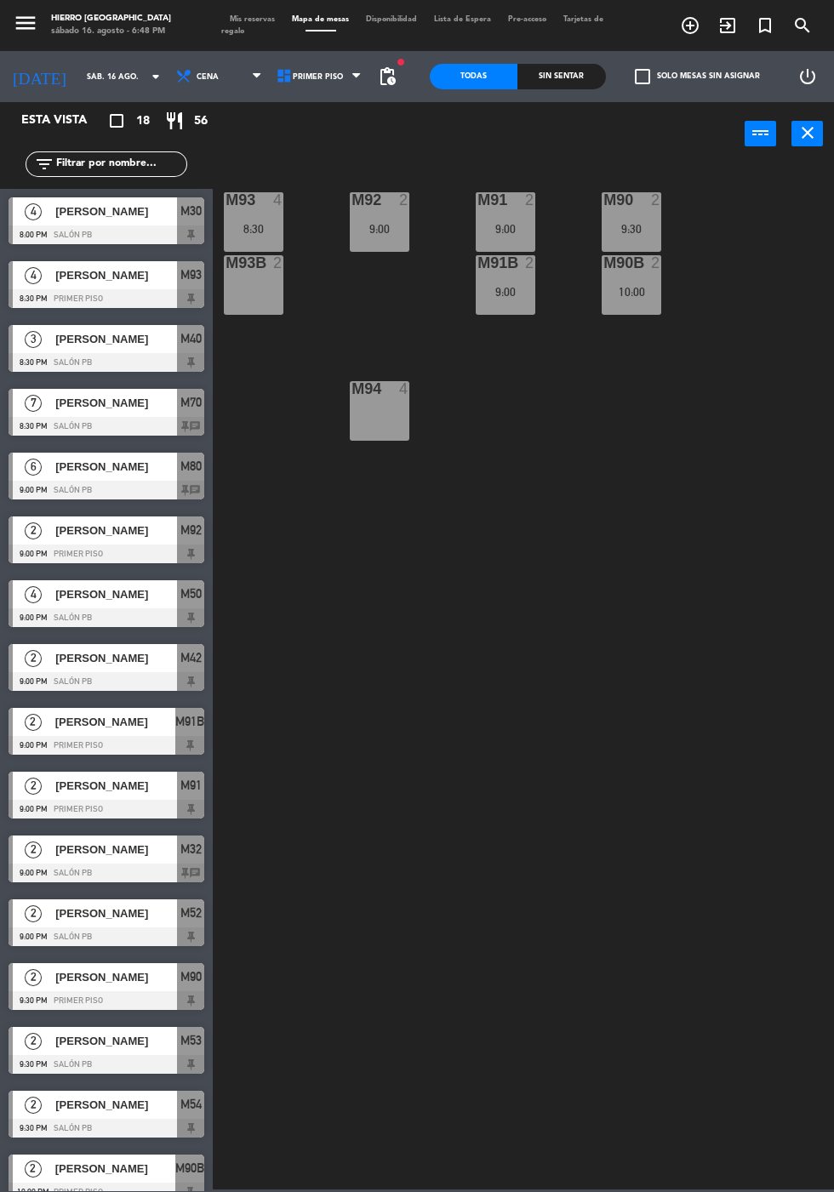
click at [508, 223] on div "9:00" at bounding box center [506, 229] width 60 height 12
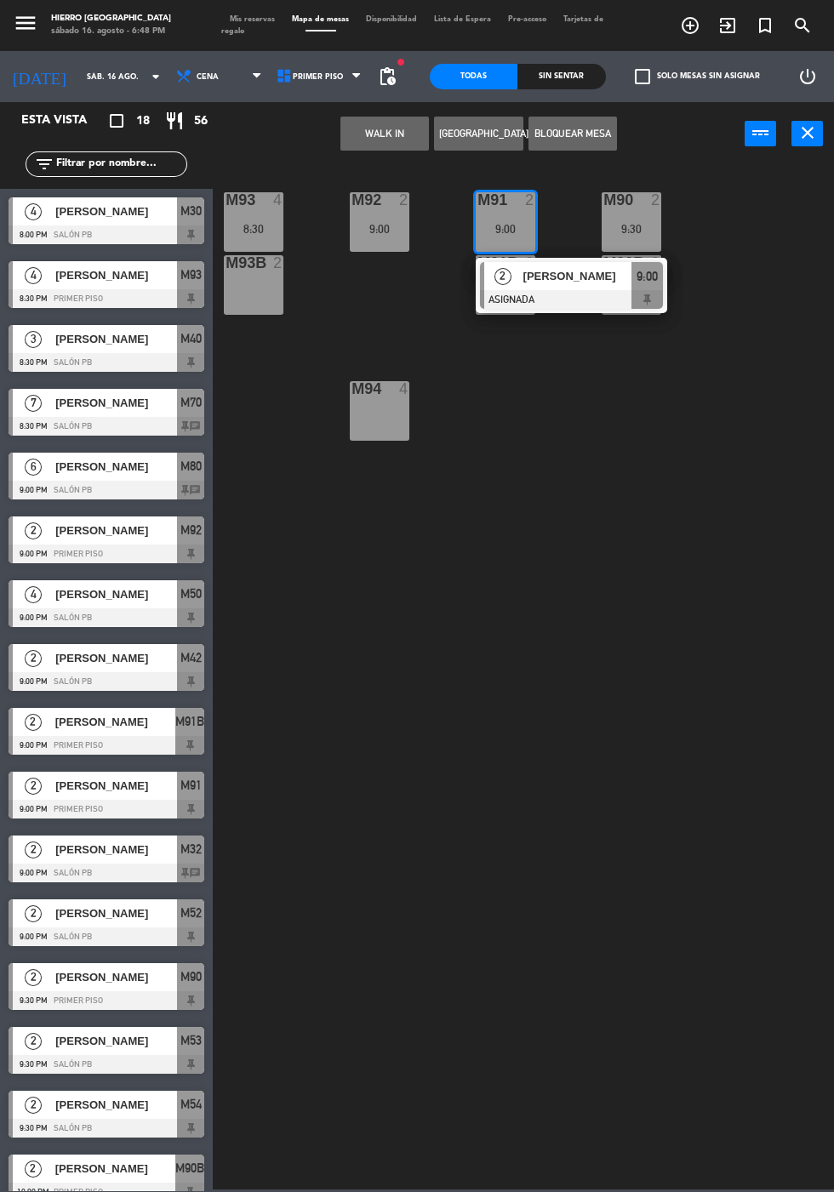
click at [359, 135] on button "WALK IN" at bounding box center [384, 134] width 88 height 34
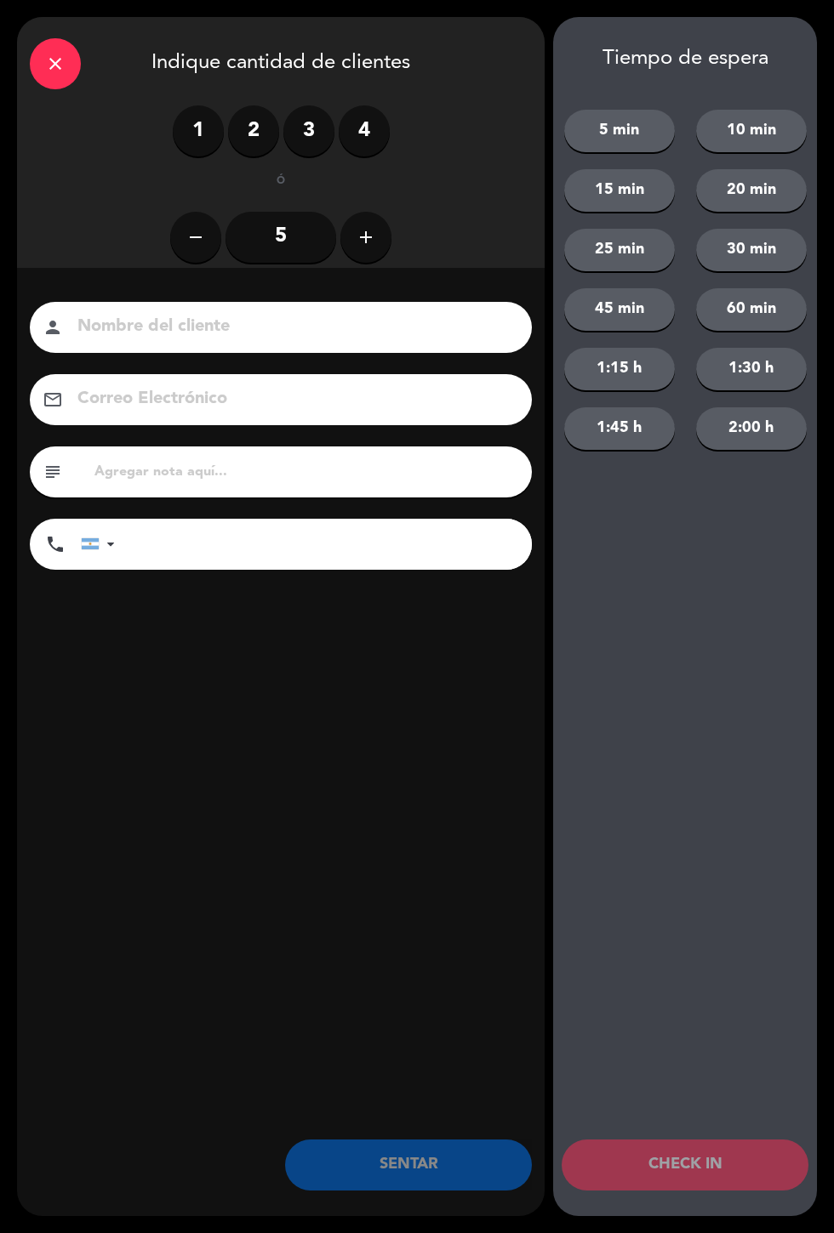
click at [244, 146] on label "2" at bounding box center [253, 130] width 51 height 51
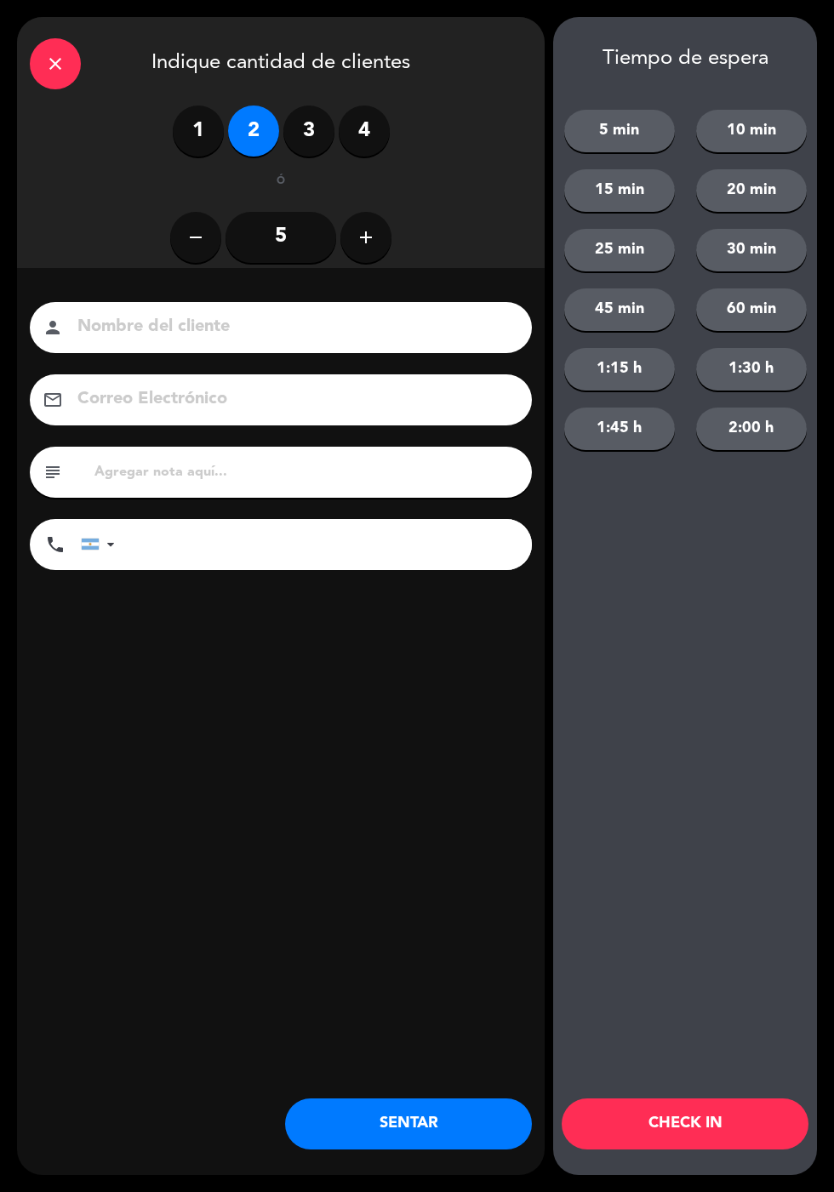
click at [739, 193] on button "20 min" at bounding box center [751, 190] width 111 height 43
click at [637, 1128] on button "CHECK IN" at bounding box center [684, 1123] width 247 height 51
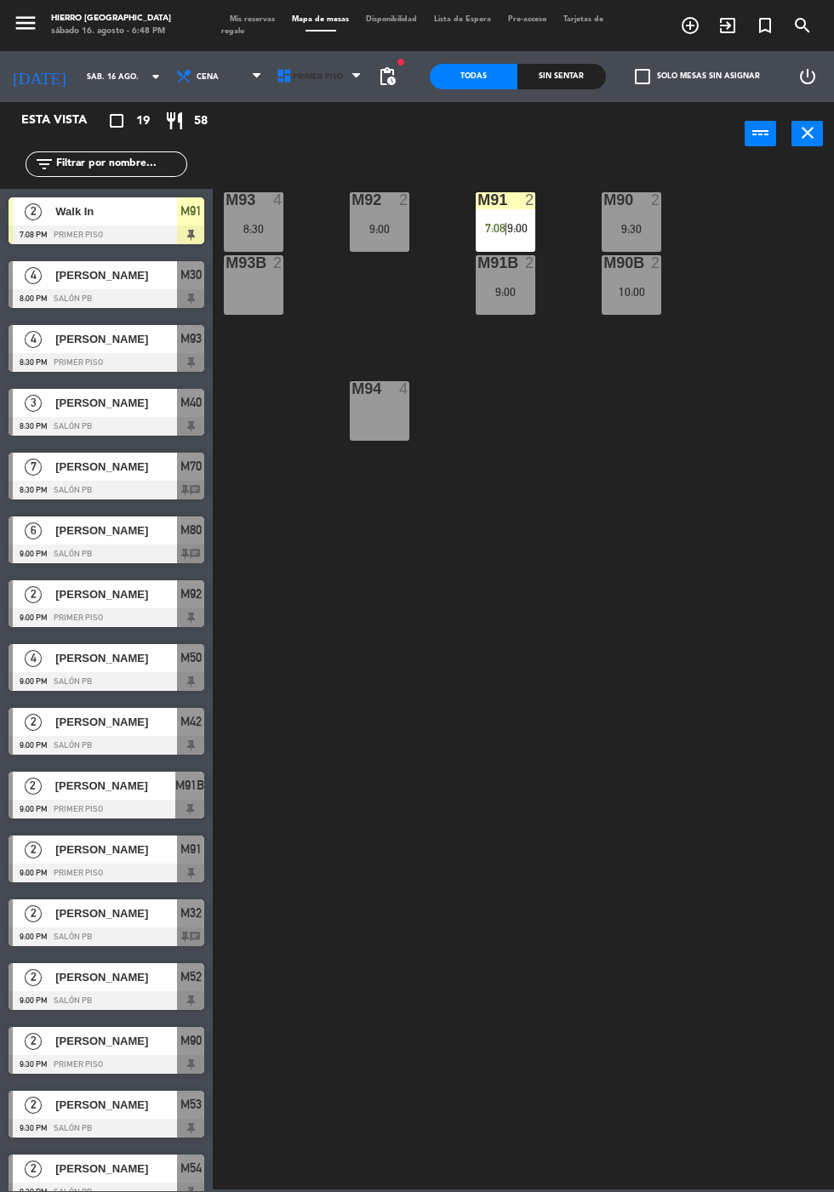
click at [276, 76] on icon at bounding box center [284, 76] width 17 height 17
click at [283, 146] on ng-component "menu Hierro Palermo sábado 16. agosto - 6:48 PM Mis reservas Mapa de mesas Disp…" at bounding box center [417, 594] width 834 height 1189
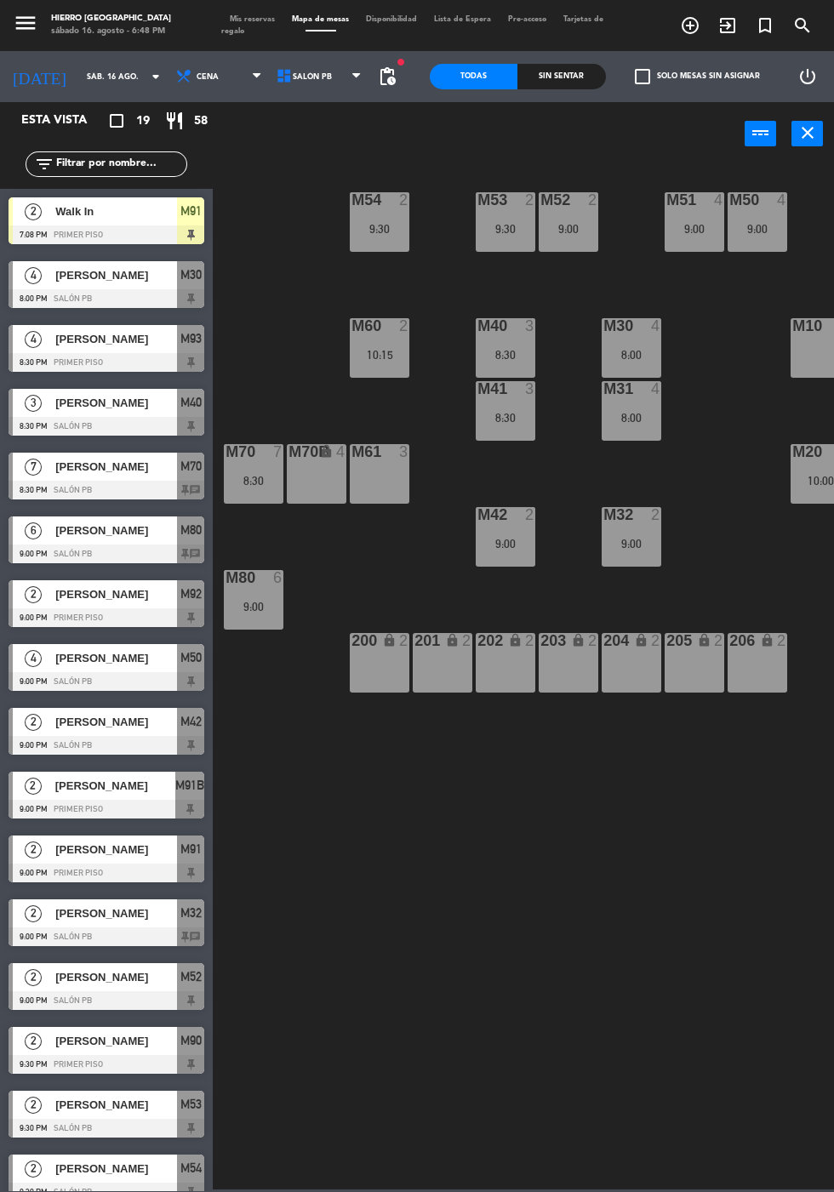
click at [510, 349] on div "8:30" at bounding box center [506, 355] width 60 height 12
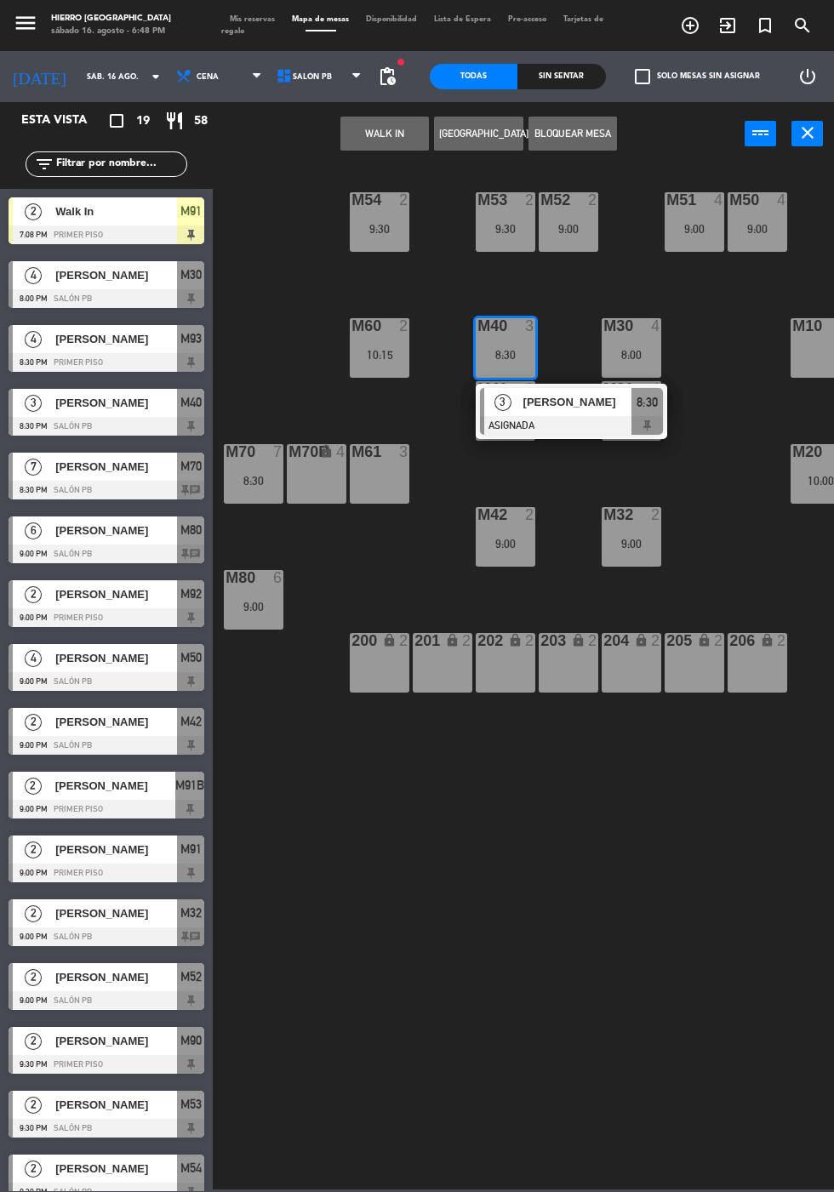
click at [498, 415] on div "3" at bounding box center [502, 402] width 37 height 28
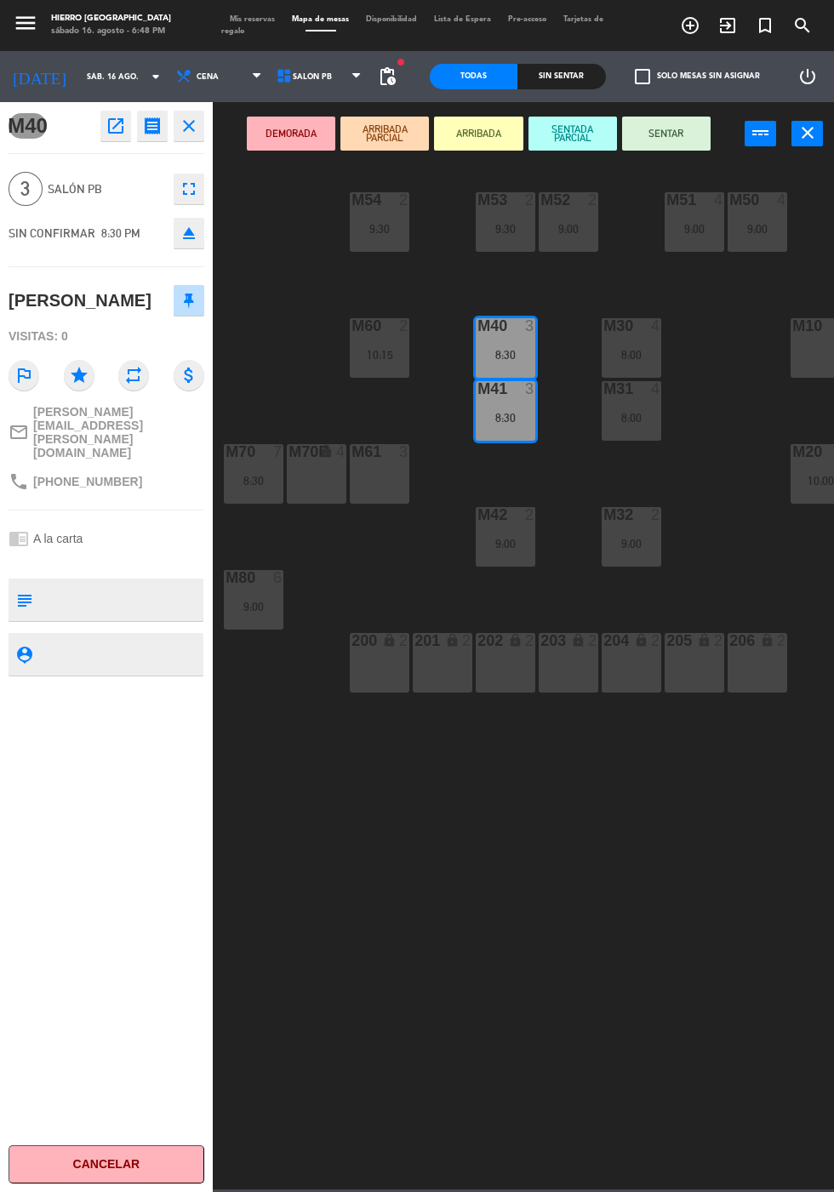
click at [495, 338] on div "M40 3 8:30" at bounding box center [506, 348] width 60 height 60
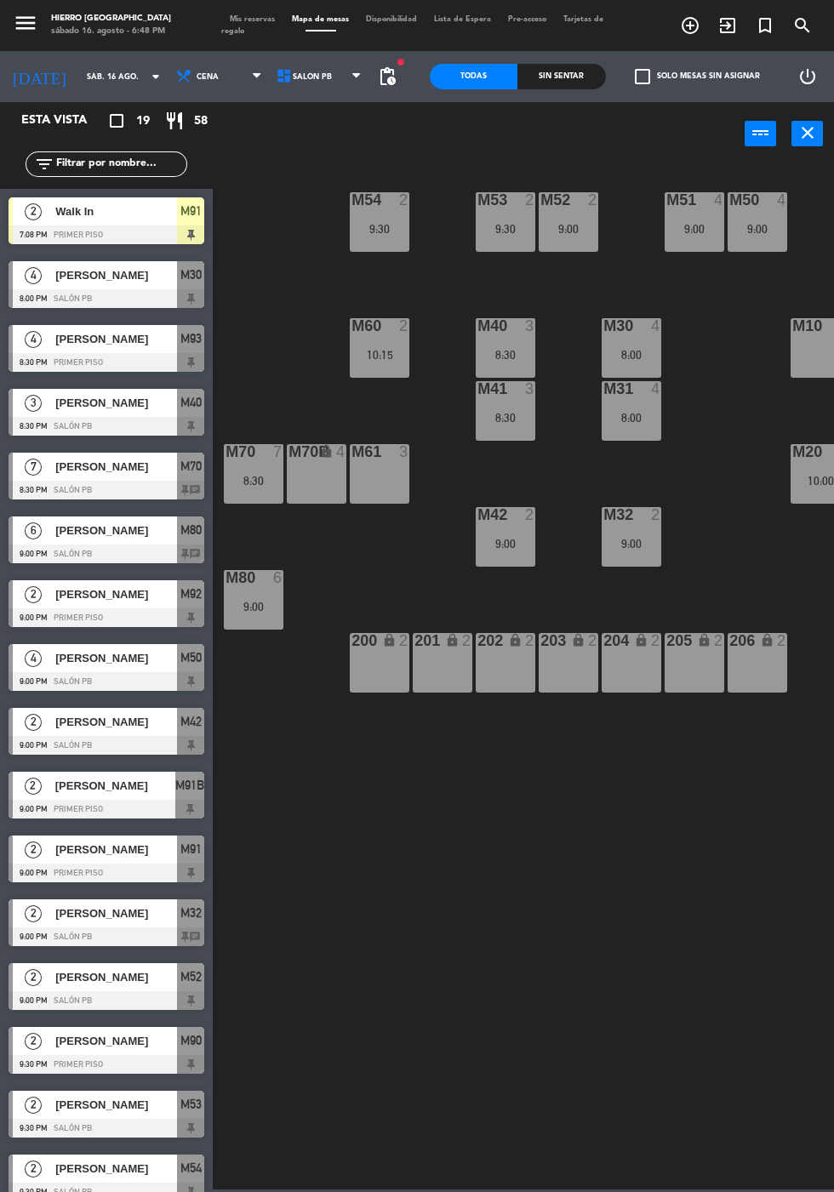
click at [508, 421] on div "8:30" at bounding box center [506, 418] width 60 height 12
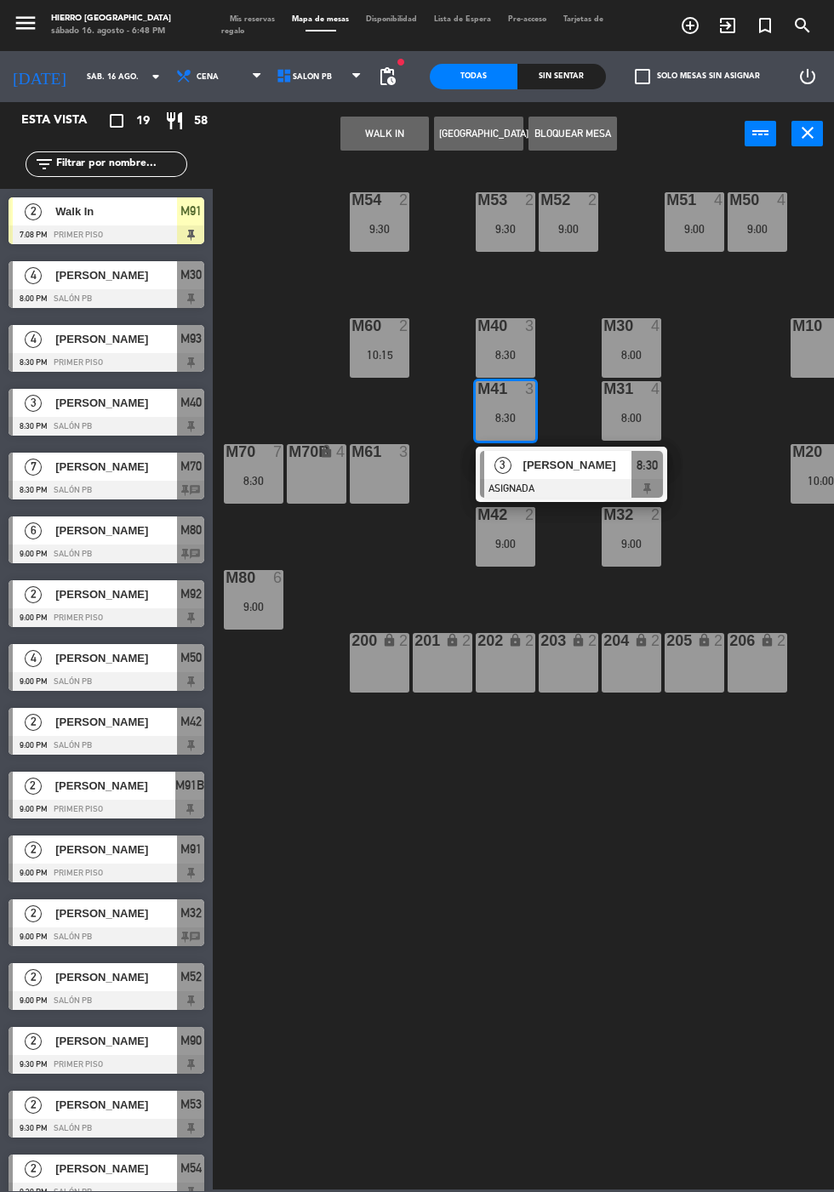
click at [500, 356] on div "8:30" at bounding box center [506, 355] width 60 height 12
click at [353, 135] on button "WALK IN" at bounding box center [384, 134] width 88 height 34
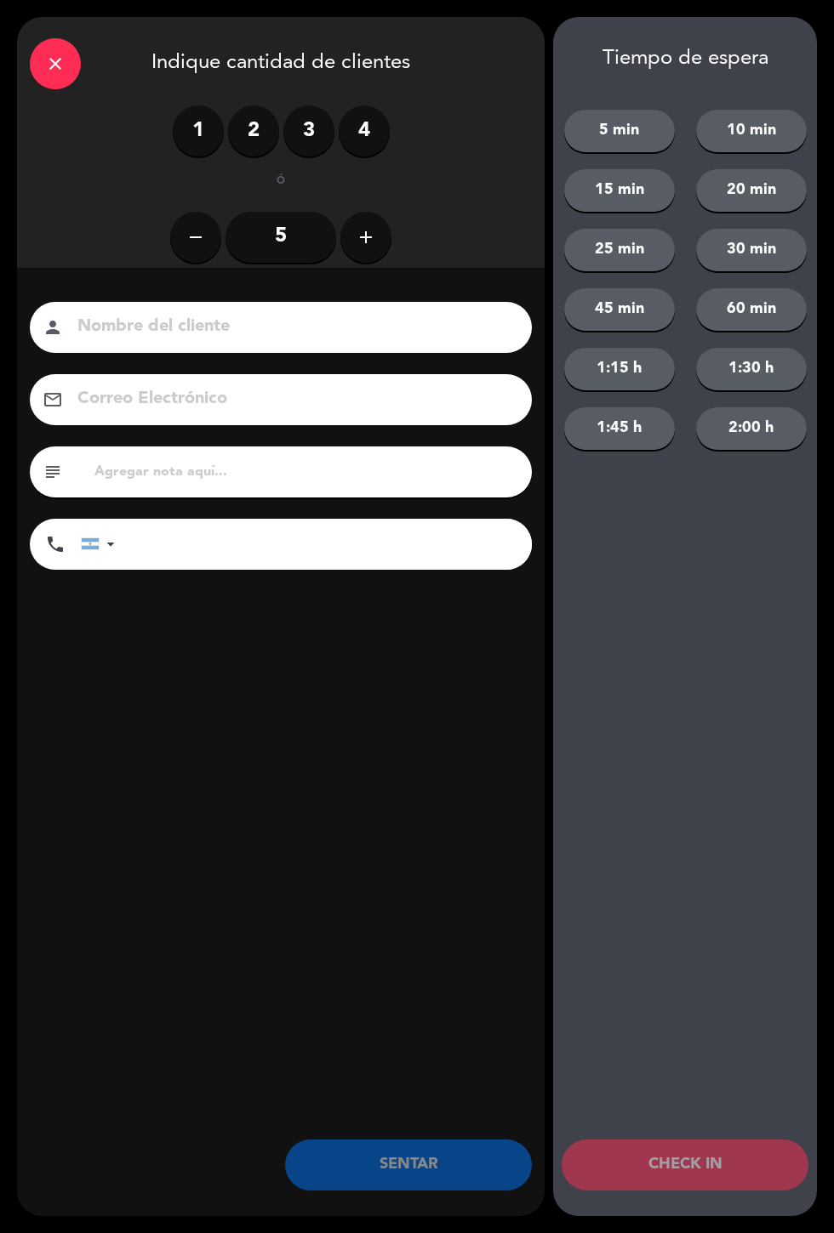
click at [352, 140] on label "4" at bounding box center [364, 130] width 51 height 51
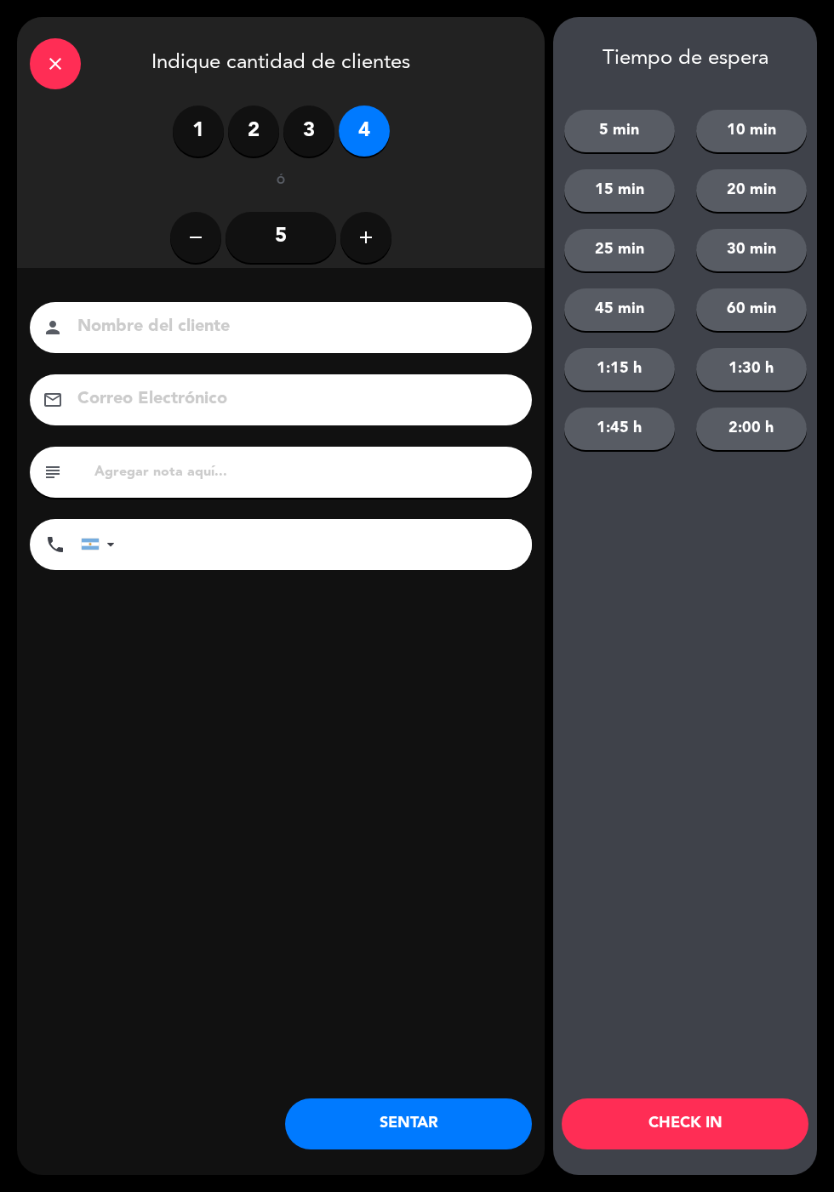
click at [743, 185] on button "20 min" at bounding box center [751, 190] width 111 height 43
click at [688, 1134] on button "CHECK IN" at bounding box center [684, 1123] width 247 height 51
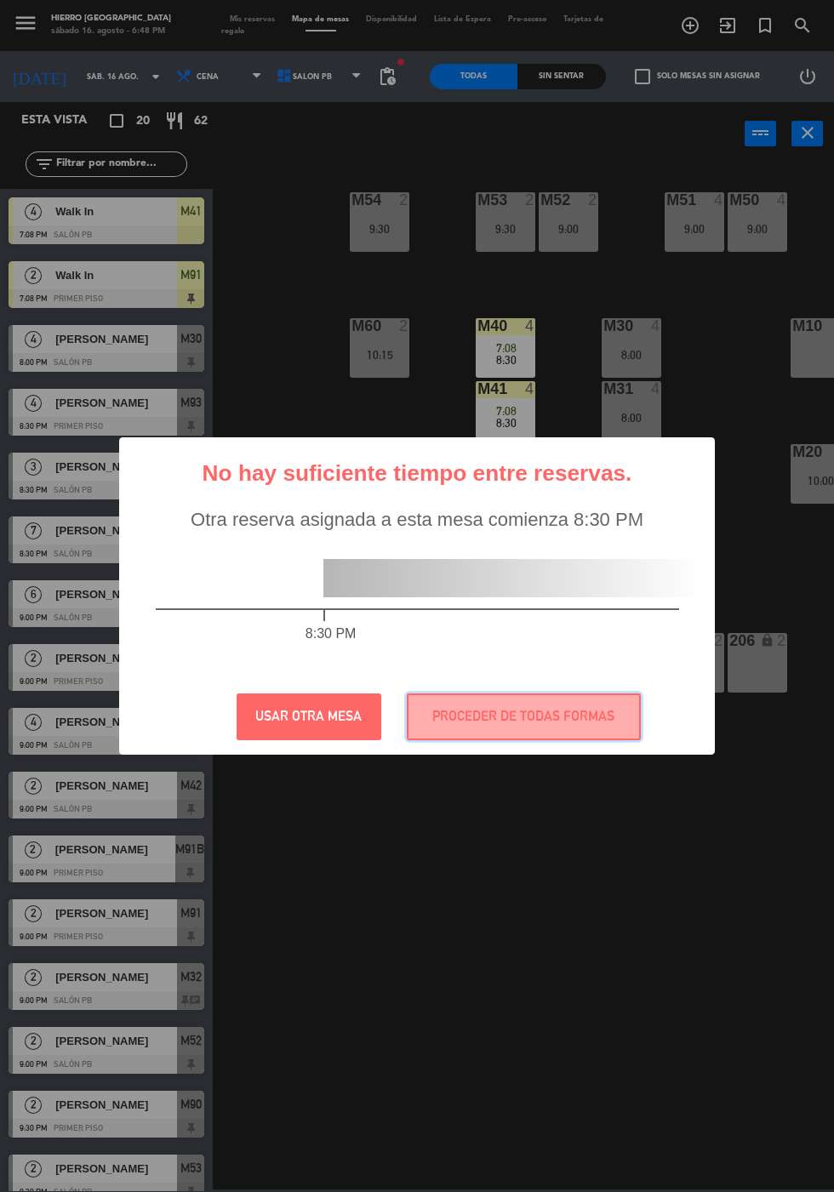
click at [517, 724] on button "PROCEDER DE TODAS FORMAS" at bounding box center [524, 716] width 234 height 47
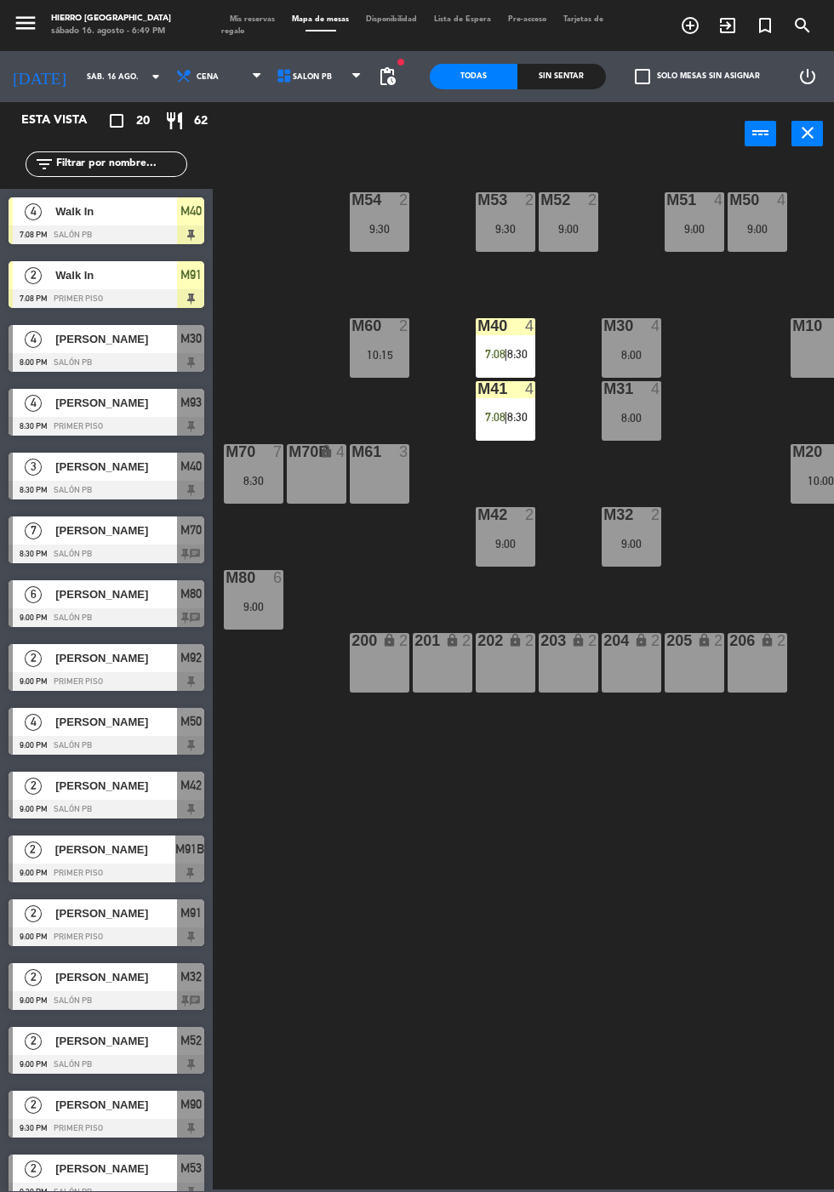
click at [242, 17] on span "Mis reservas" at bounding box center [252, 19] width 62 height 8
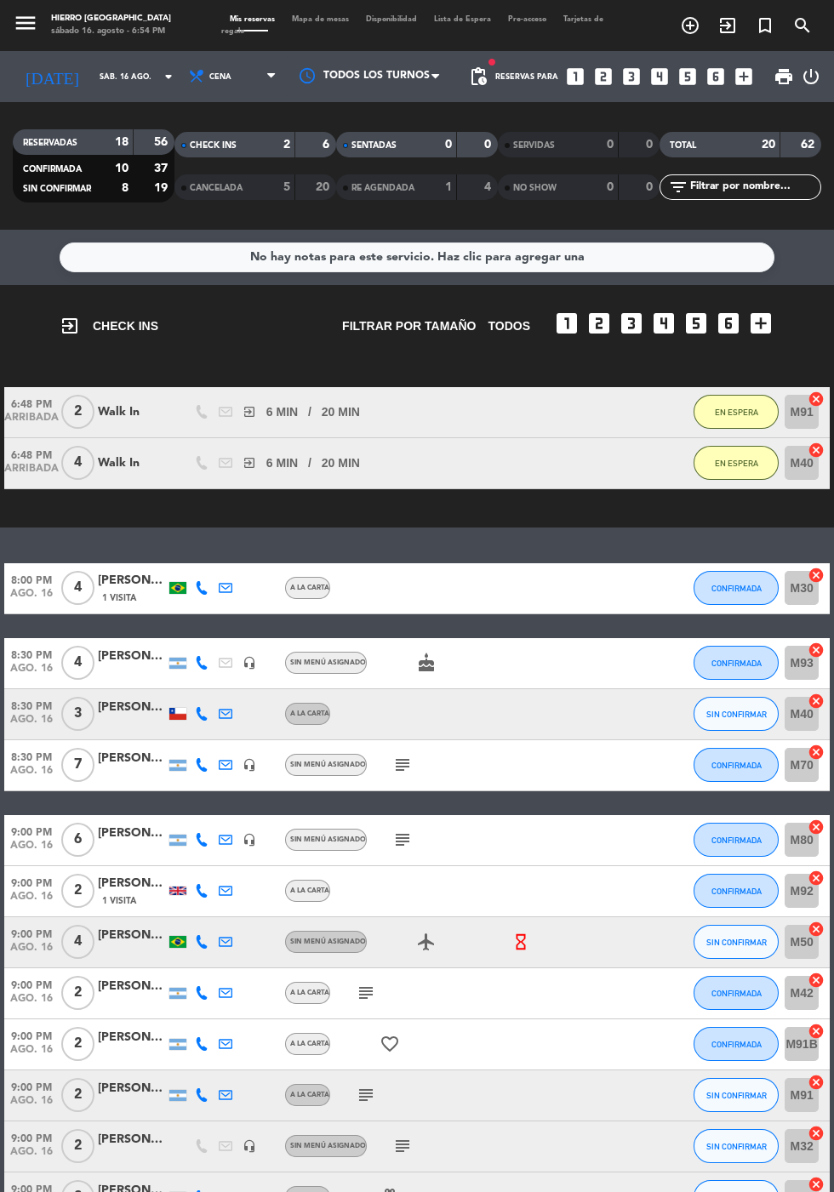
click at [322, 19] on span "Mapa de mesas" at bounding box center [320, 19] width 74 height 8
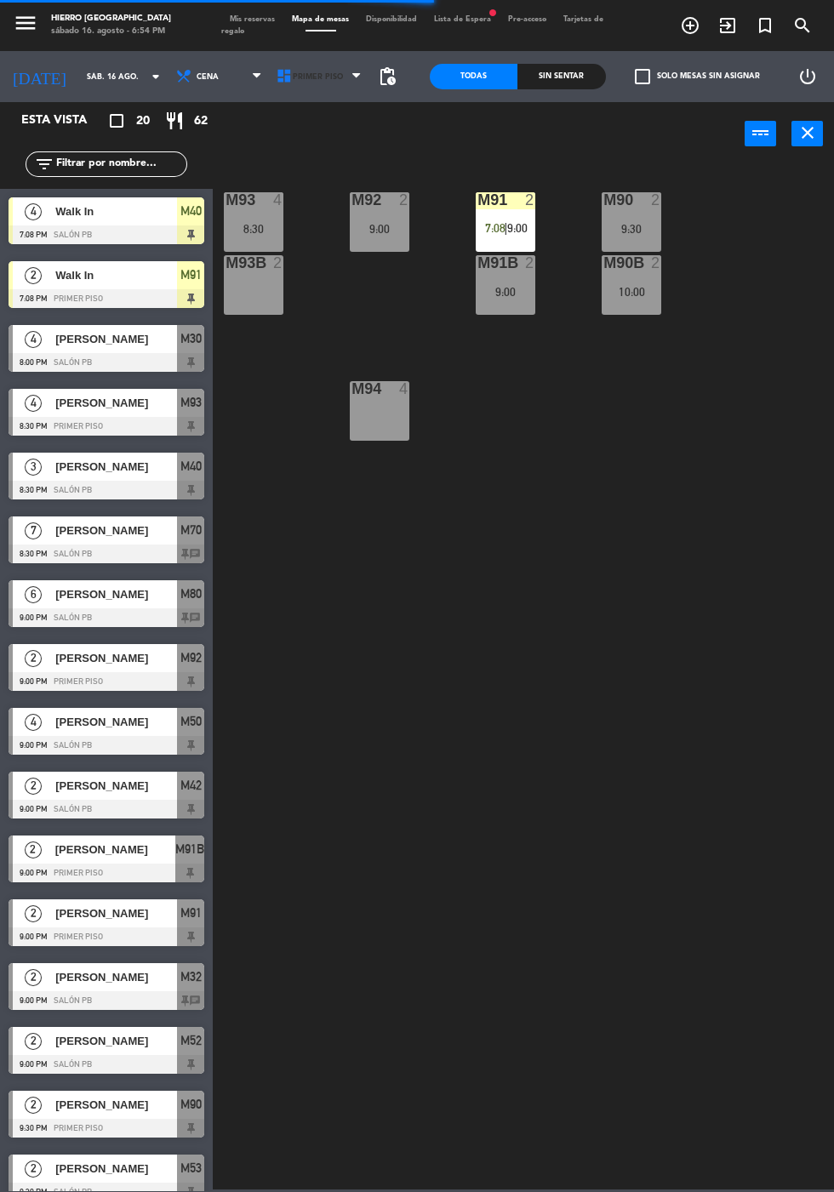
click at [301, 76] on span "Primer Piso" at bounding box center [318, 76] width 50 height 9
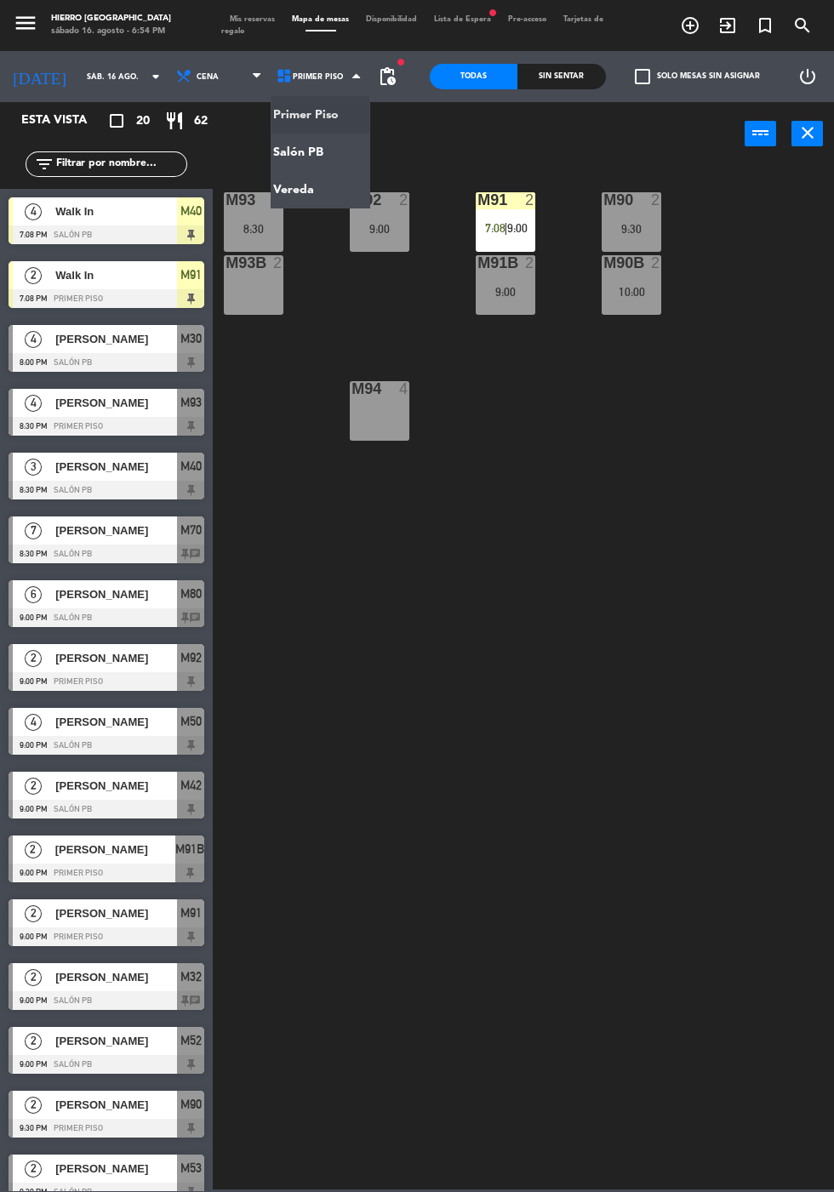
click at [337, 156] on ng-component "menu Hierro Palermo sábado 16. agosto - 6:54 PM Mis reservas Mapa de mesas Disp…" at bounding box center [417, 594] width 834 height 1189
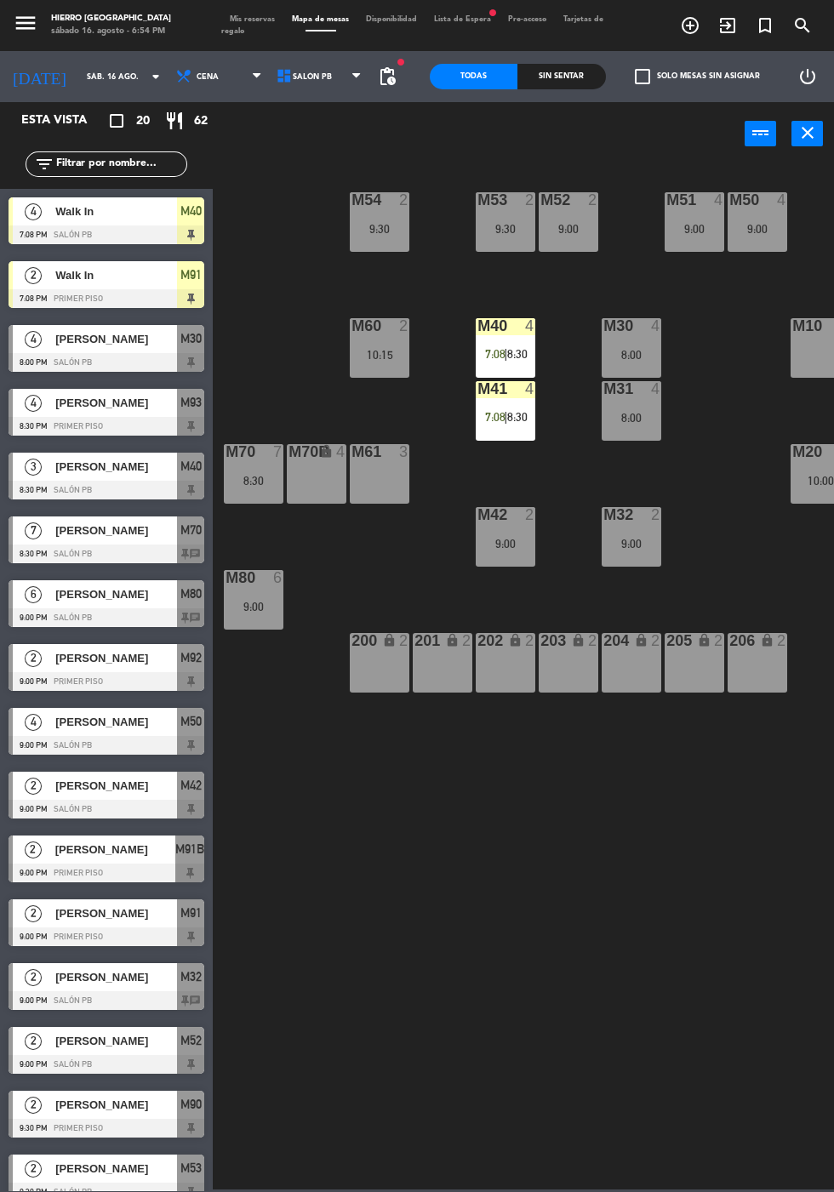
click at [513, 563] on div "M42 2 9:00" at bounding box center [506, 537] width 60 height 60
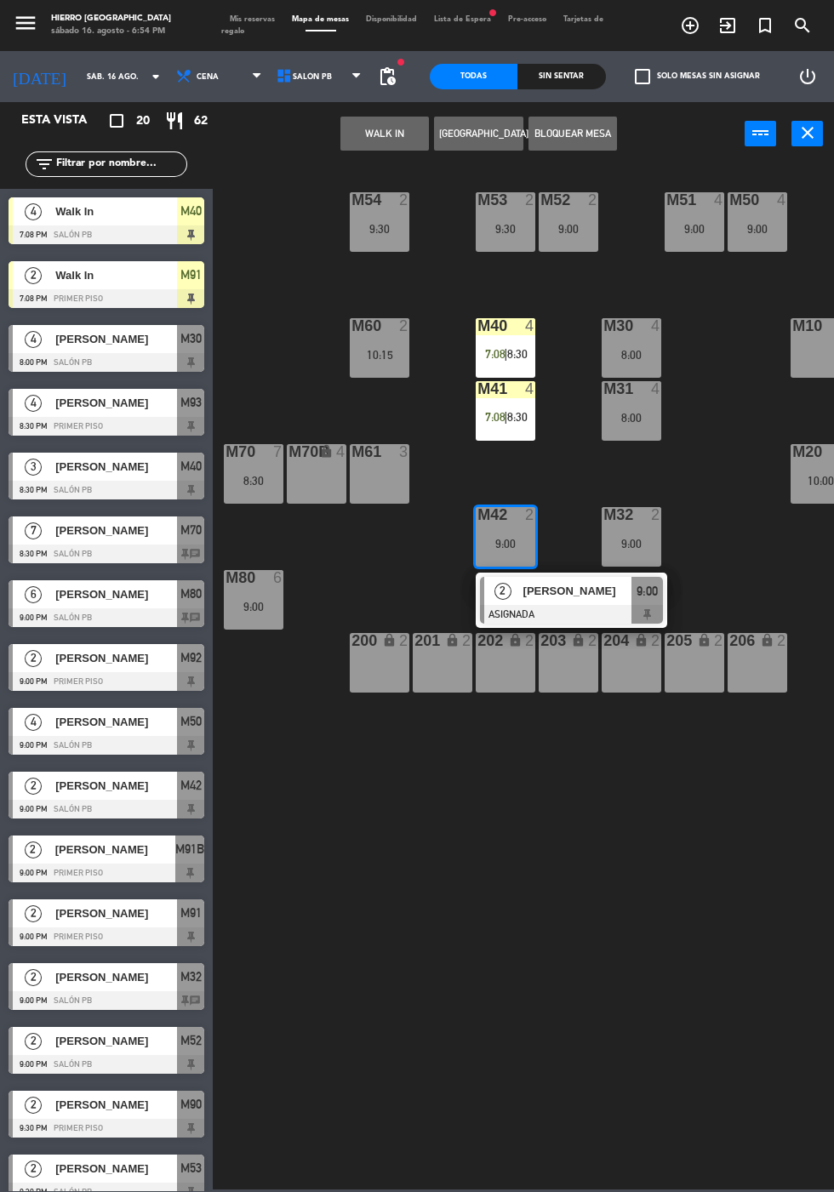
click at [387, 132] on button "WALK IN" at bounding box center [384, 134] width 88 height 34
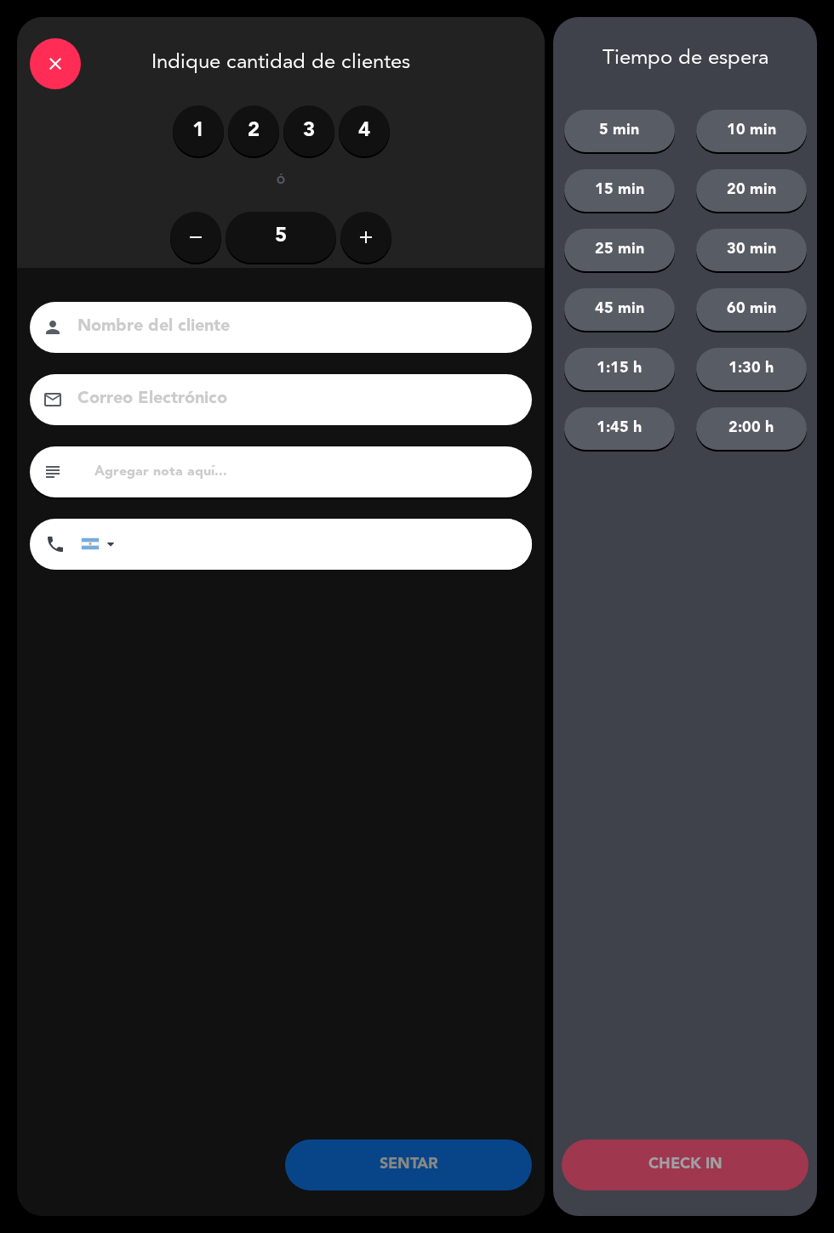
click at [248, 140] on label "2" at bounding box center [253, 130] width 51 height 51
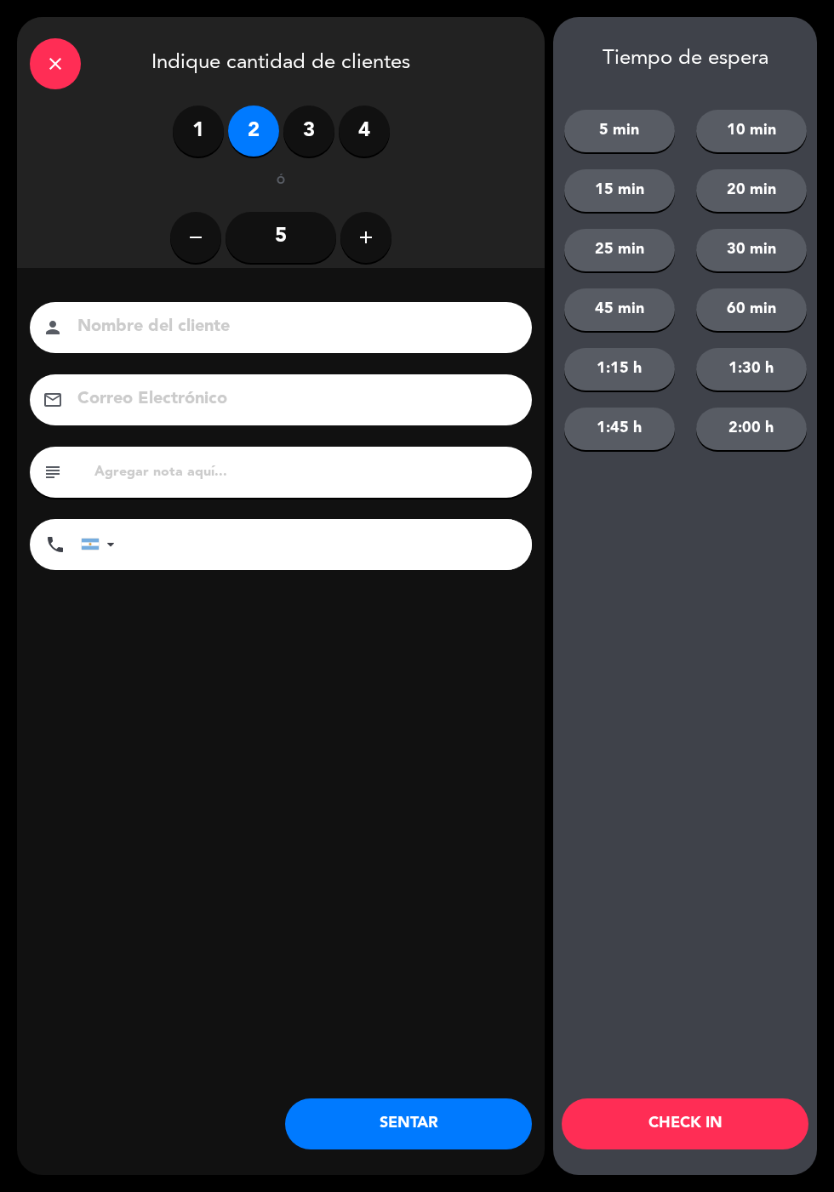
click at [765, 191] on button "20 min" at bounding box center [751, 190] width 111 height 43
click at [763, 197] on button "20 min" at bounding box center [751, 190] width 111 height 43
click at [766, 124] on button "10 min" at bounding box center [751, 131] width 111 height 43
click at [700, 1143] on button "CHECK IN" at bounding box center [684, 1123] width 247 height 51
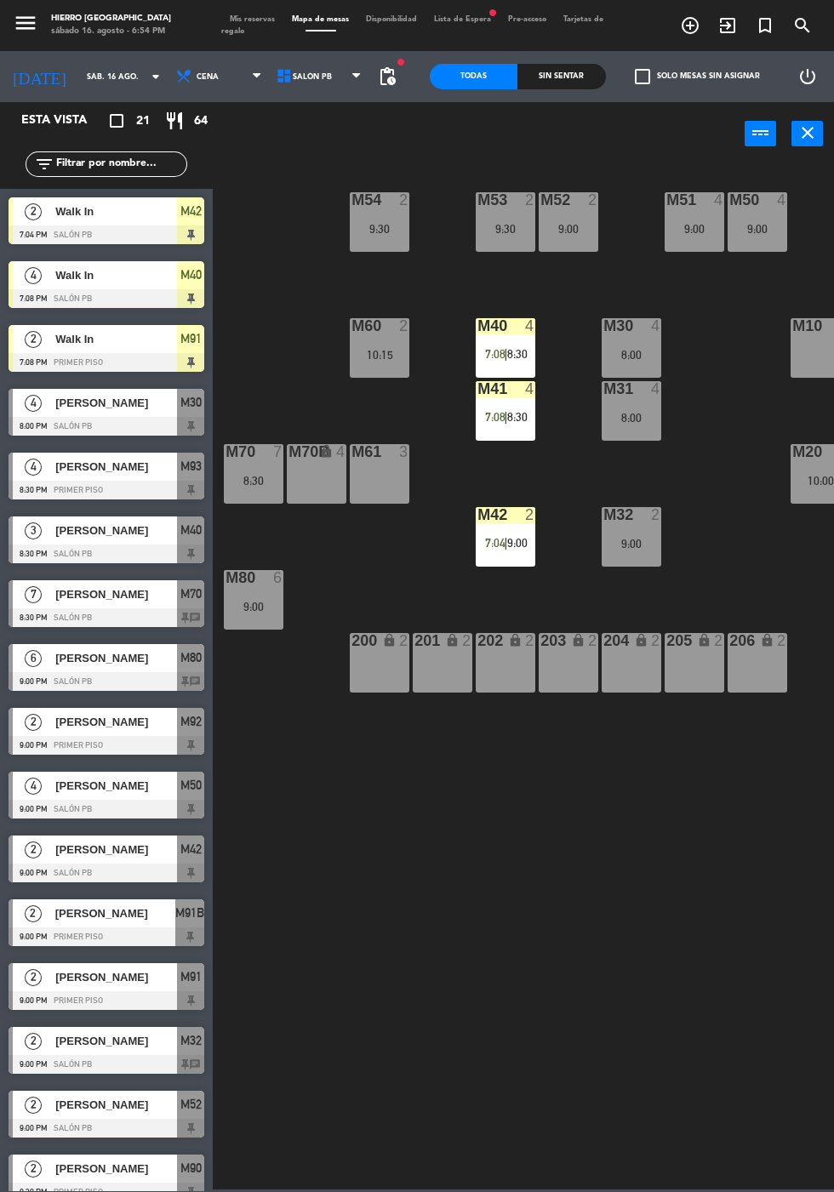
click at [640, 555] on div "M32 2 9:00" at bounding box center [631, 537] width 60 height 60
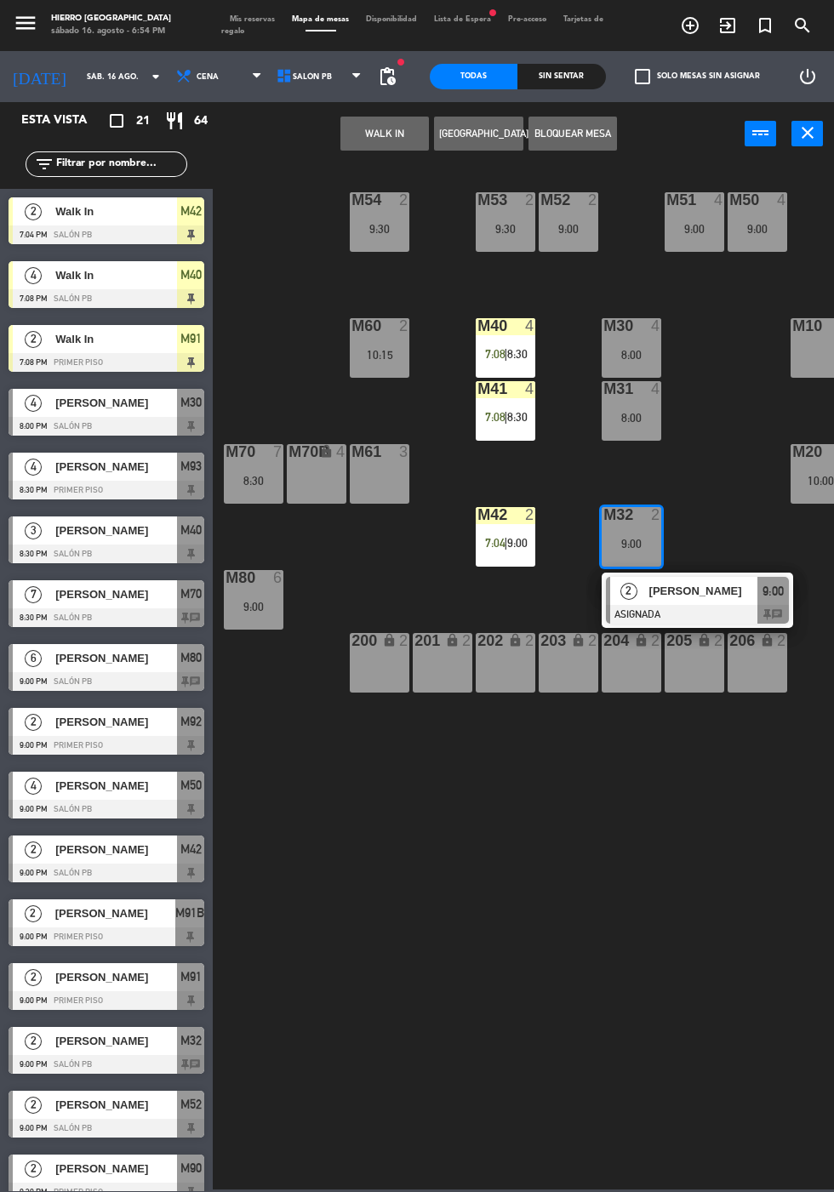
click at [384, 132] on button "WALK IN" at bounding box center [384, 134] width 88 height 34
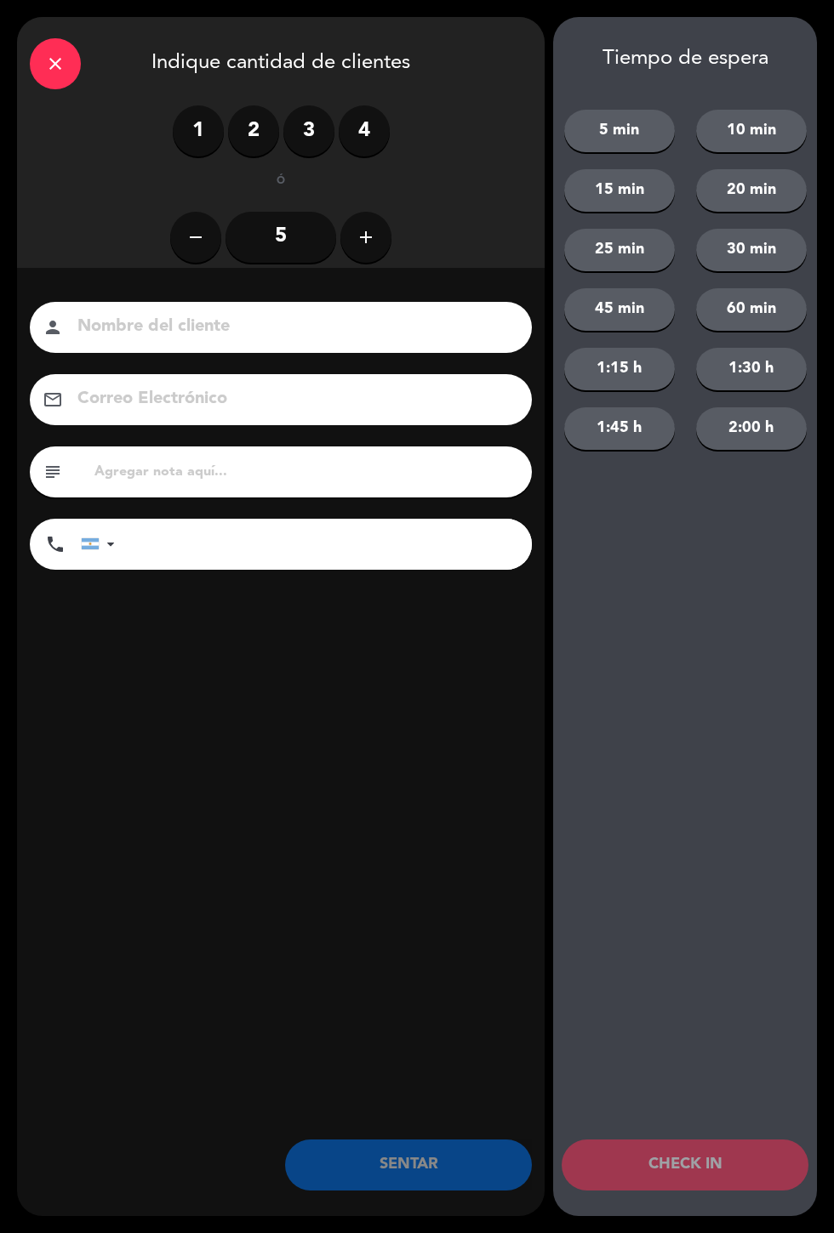
click at [260, 134] on label "2" at bounding box center [253, 130] width 51 height 51
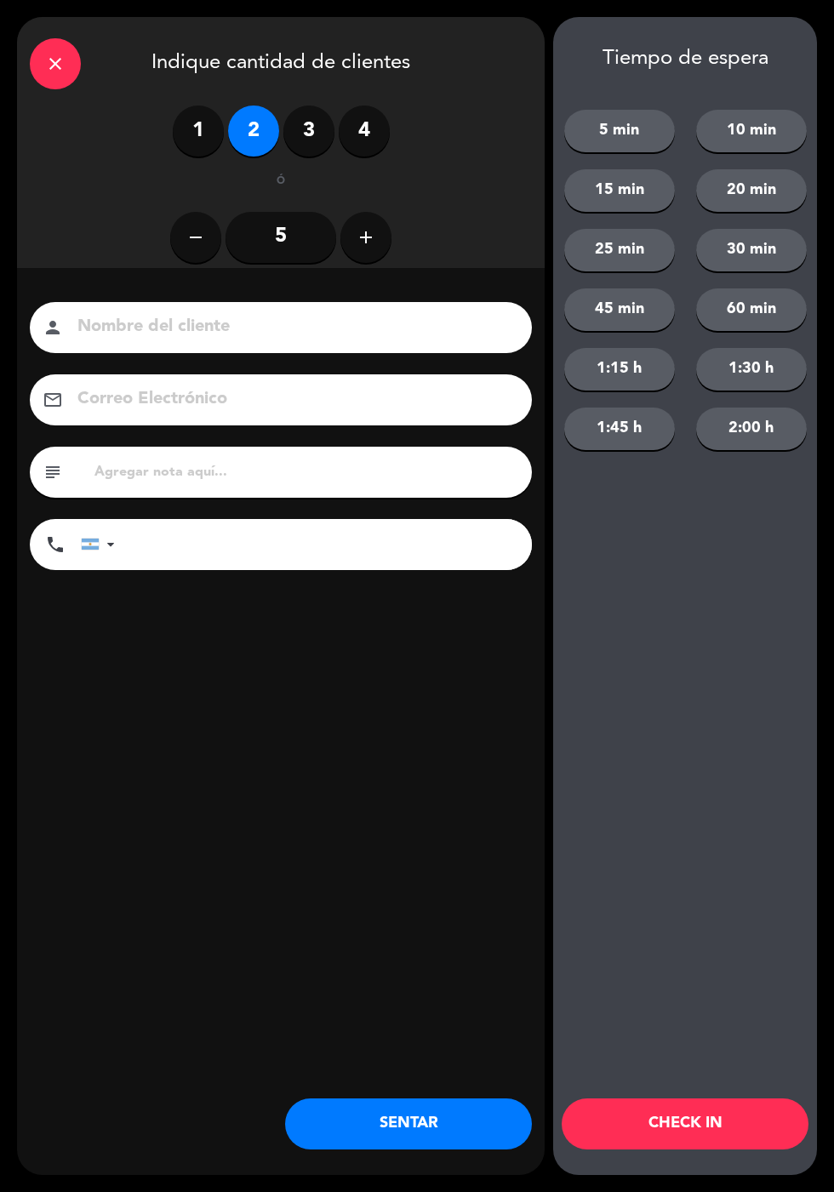
click at [761, 128] on button "10 min" at bounding box center [751, 131] width 111 height 43
click at [721, 1130] on button "CHECK IN" at bounding box center [684, 1123] width 247 height 51
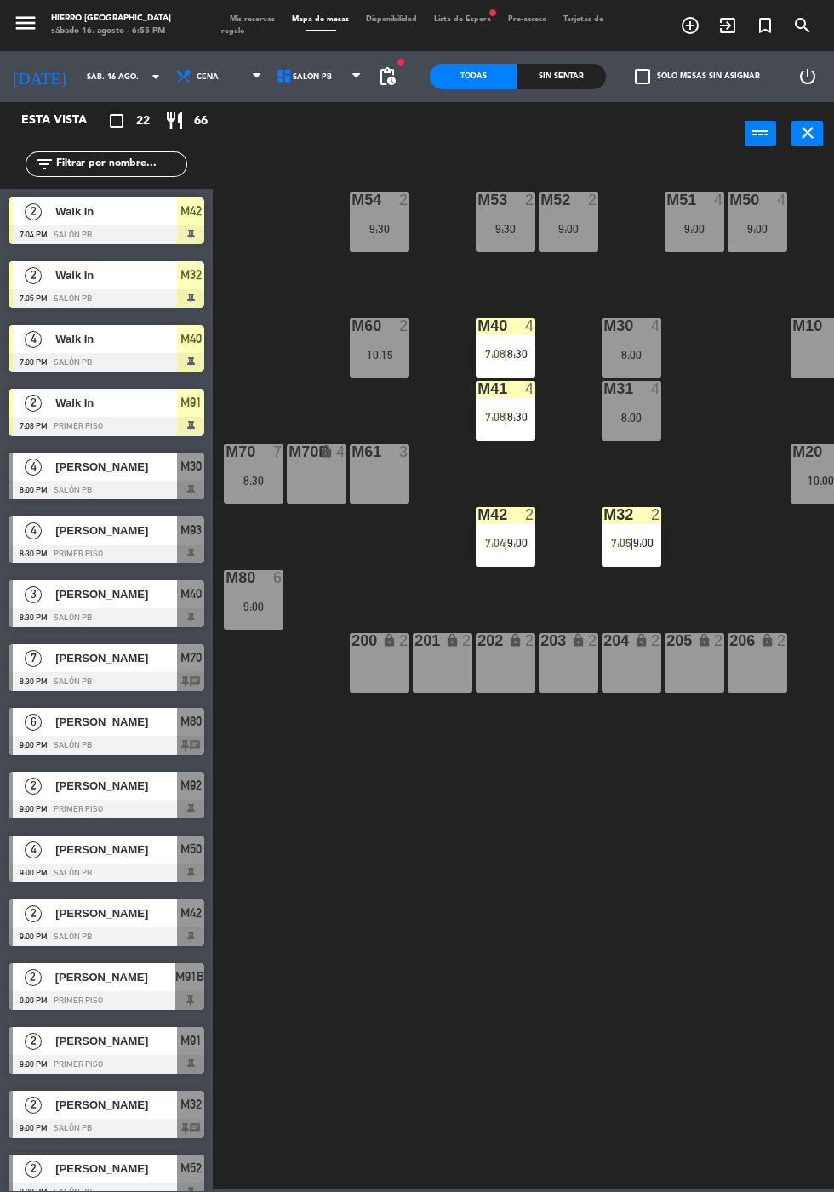
click at [469, 19] on span "Lista de Espera fiber_manual_record" at bounding box center [462, 19] width 74 height 8
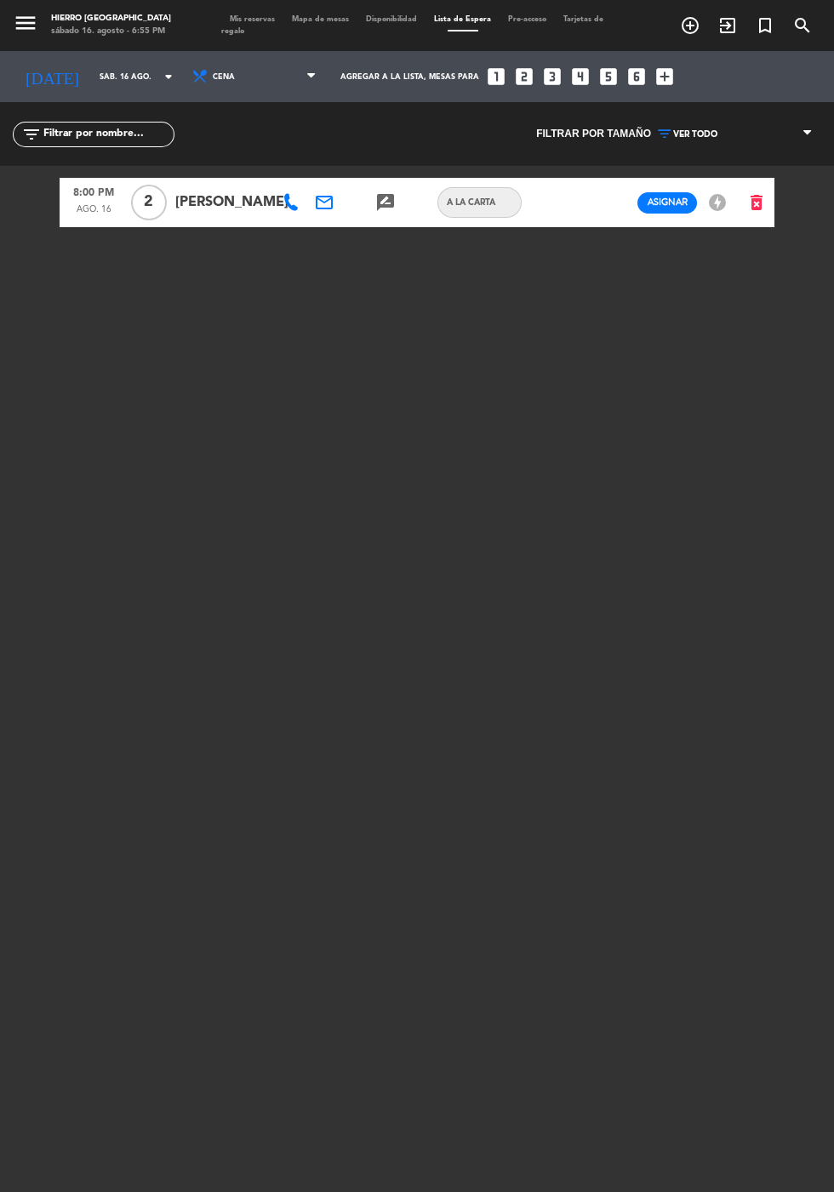
click at [257, 20] on span "Mis reservas" at bounding box center [252, 19] width 62 height 8
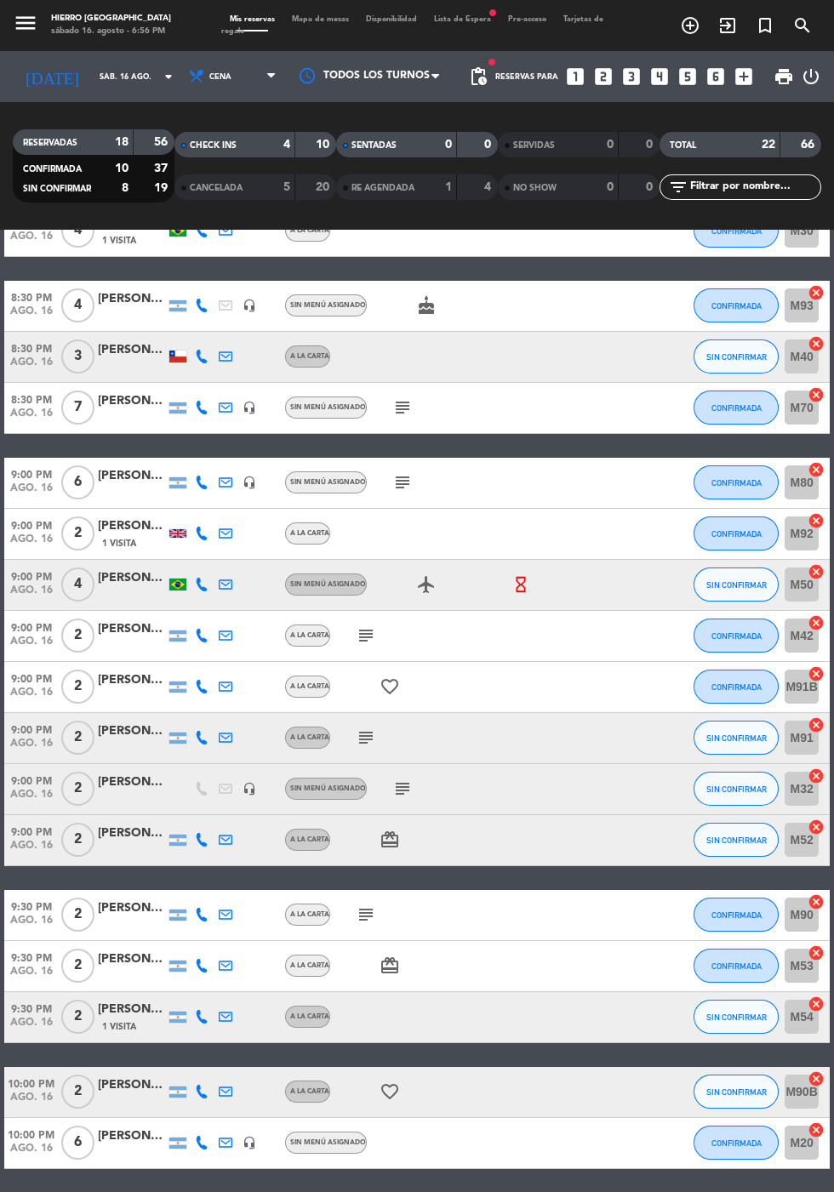
scroll to position [559, 0]
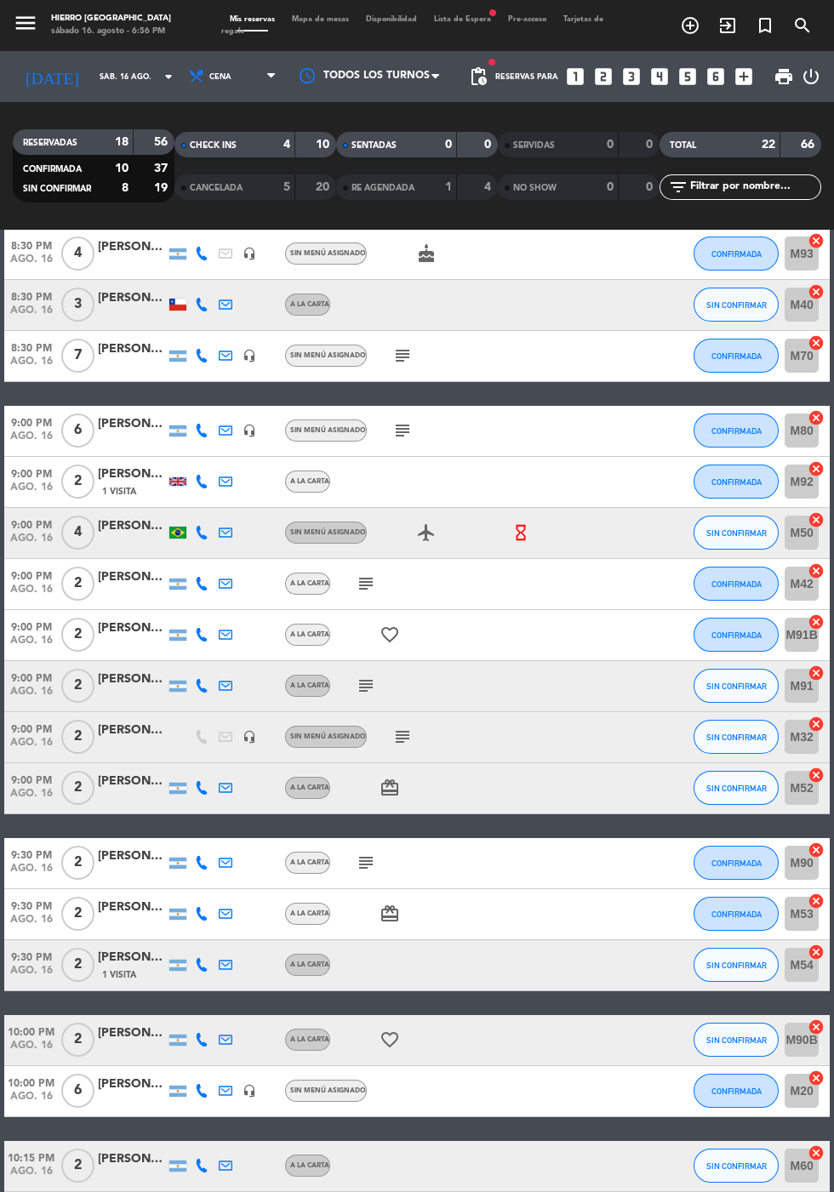
click at [365, 686] on icon "subject" at bounding box center [366, 685] width 20 height 20
click at [397, 735] on icon "subject" at bounding box center [402, 736] width 20 height 20
click at [362, 578] on icon "subject" at bounding box center [366, 583] width 20 height 20
click at [364, 865] on icon "subject" at bounding box center [366, 862] width 20 height 20
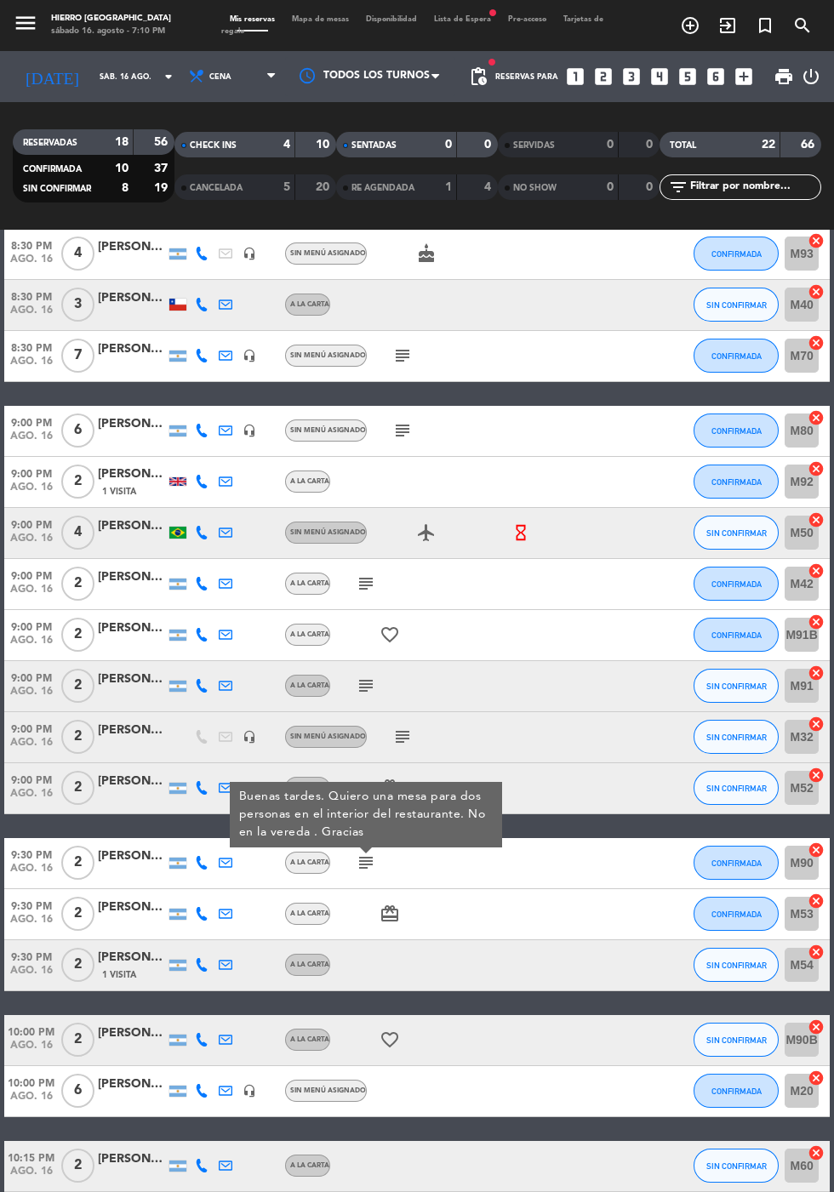
scroll to position [0, 0]
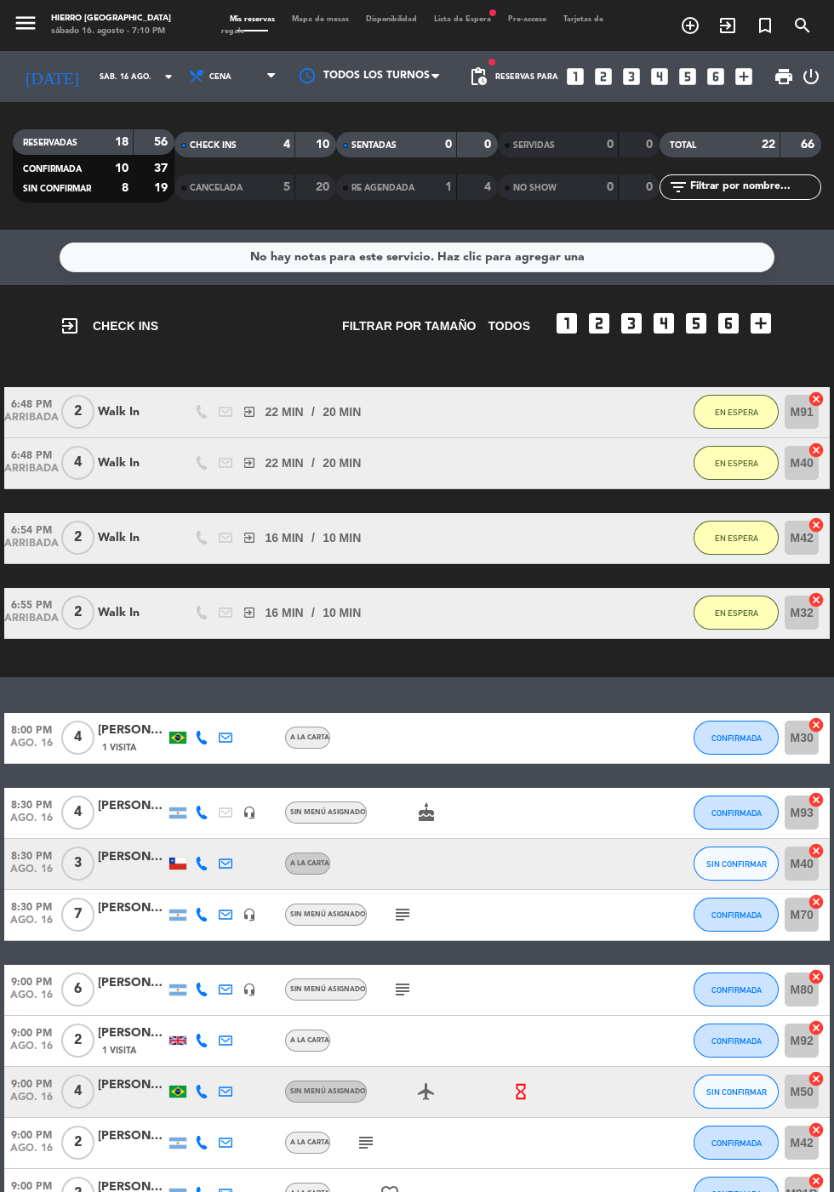
click at [91, 67] on input "sáb. 16 ago." at bounding box center [144, 77] width 107 height 26
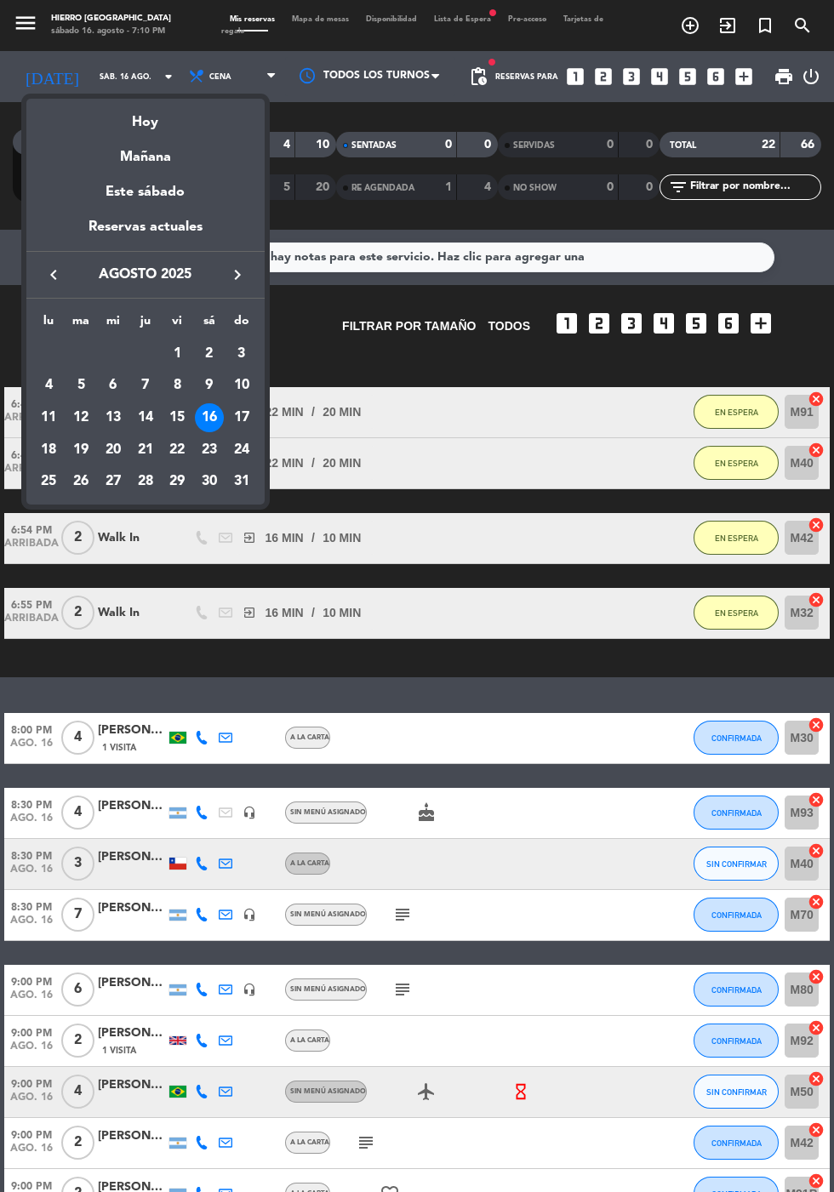
click at [239, 423] on div "17" at bounding box center [241, 417] width 29 height 29
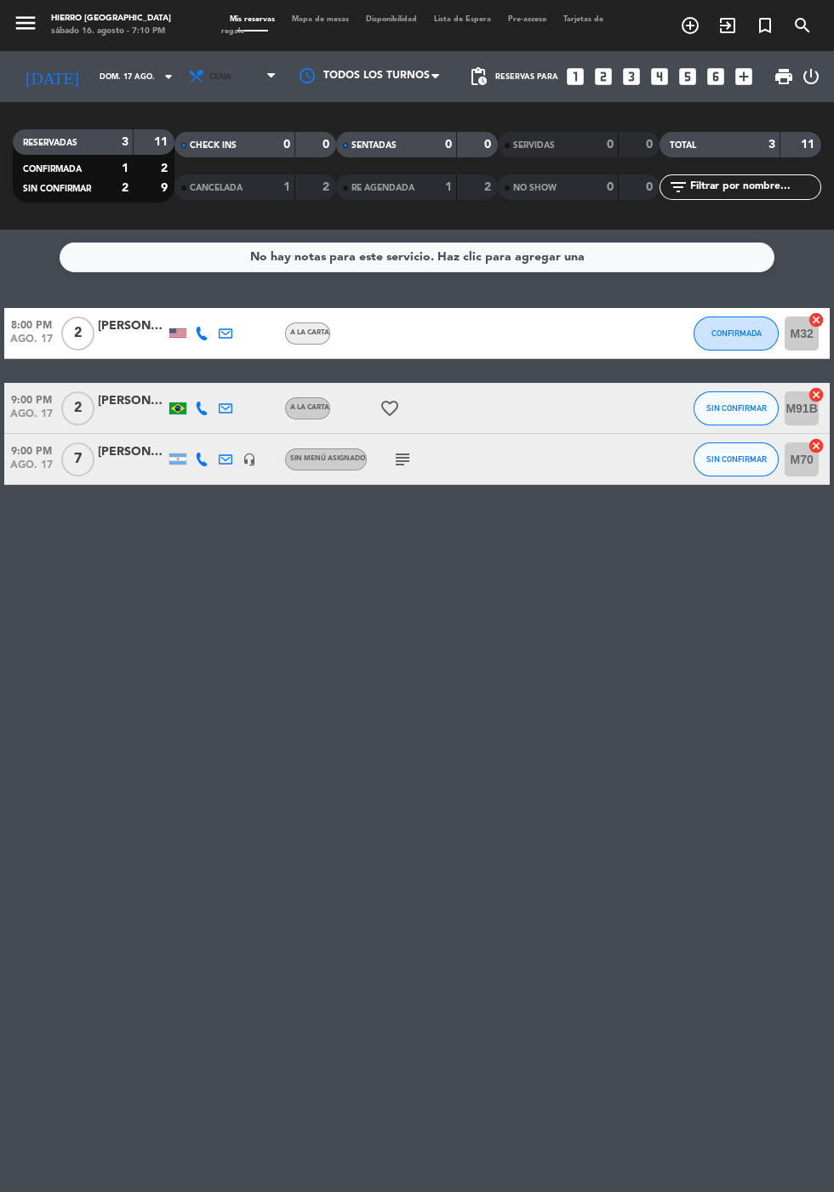
click at [209, 80] on span "Cena" at bounding box center [234, 76] width 102 height 37
click at [193, 151] on div "menu Hierro Palermo sábado 16. agosto - 7:10 PM Mis reservas Mapa de mesas Disp…" at bounding box center [417, 115] width 834 height 230
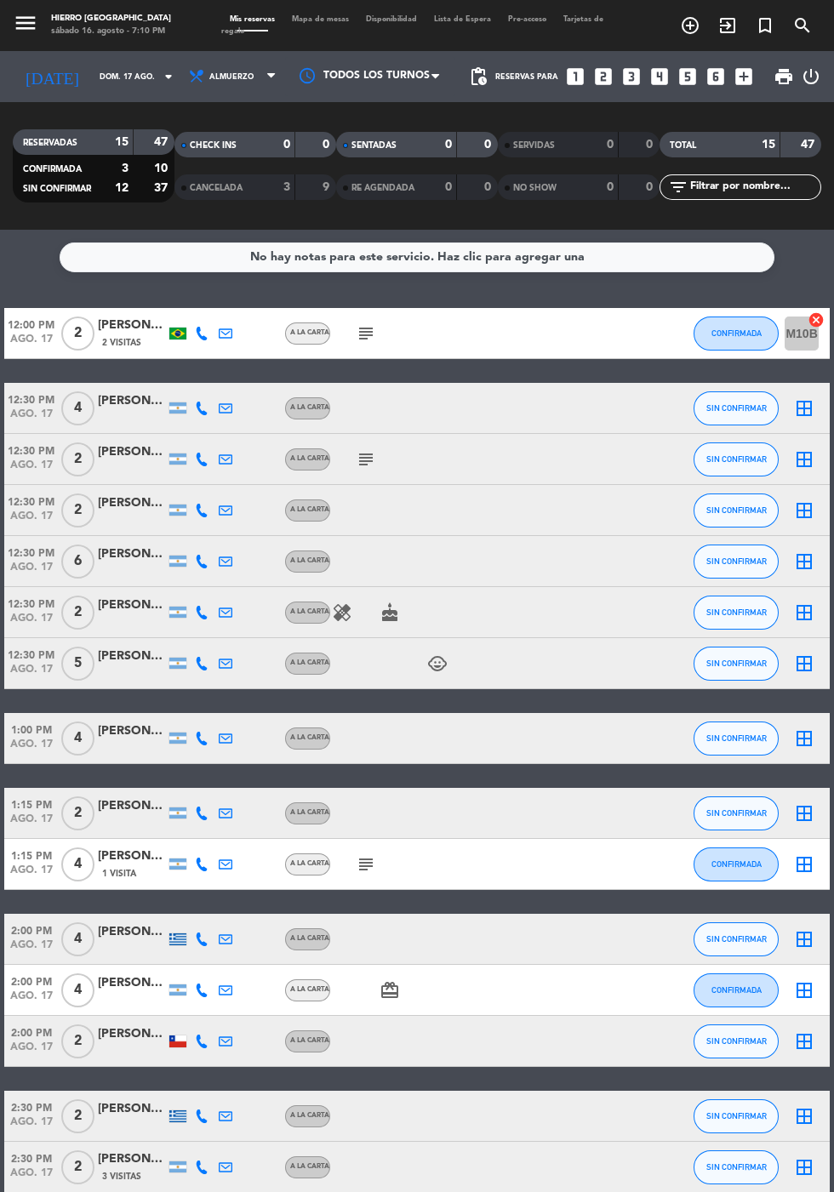
scroll to position [1, 0]
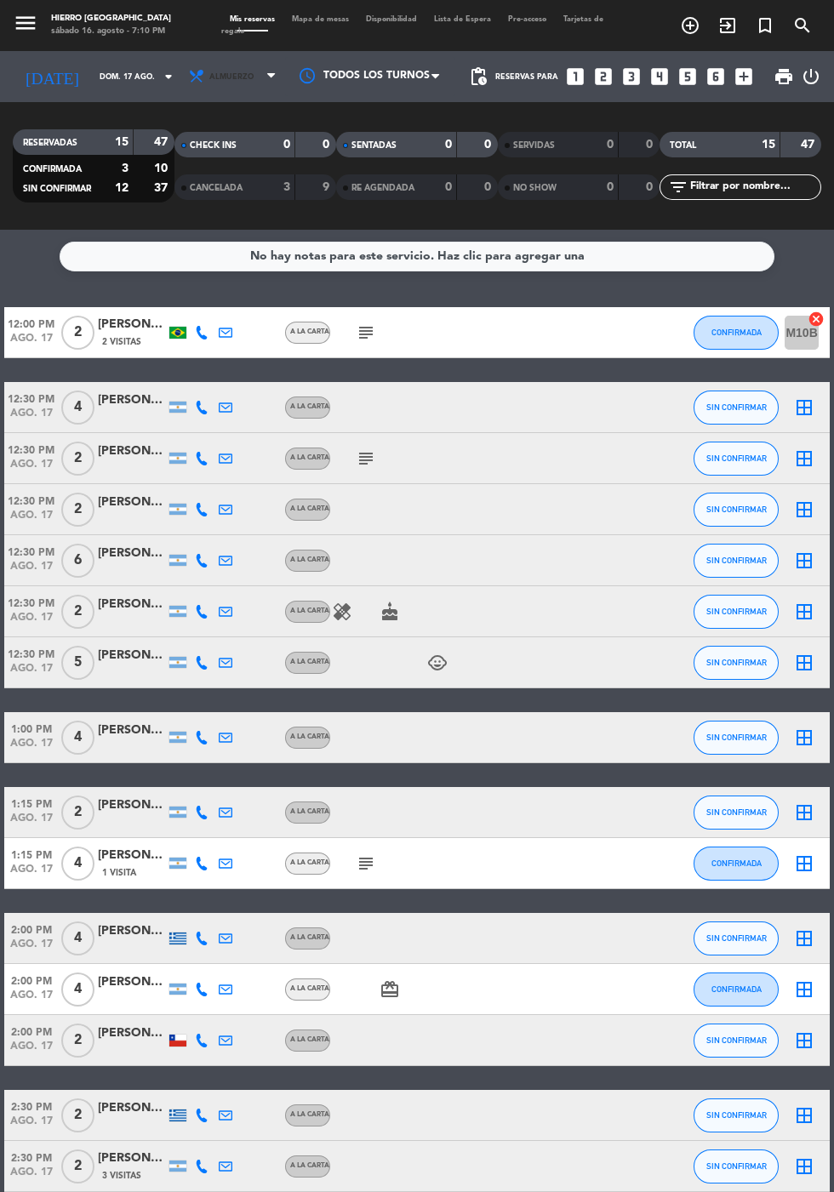
click at [211, 75] on span "Almuerzo" at bounding box center [231, 76] width 44 height 9
click at [183, 186] on div "menu Hierro Palermo sábado 16. agosto - 7:10 PM Mis reservas Mapa de mesas Disp…" at bounding box center [417, 115] width 834 height 230
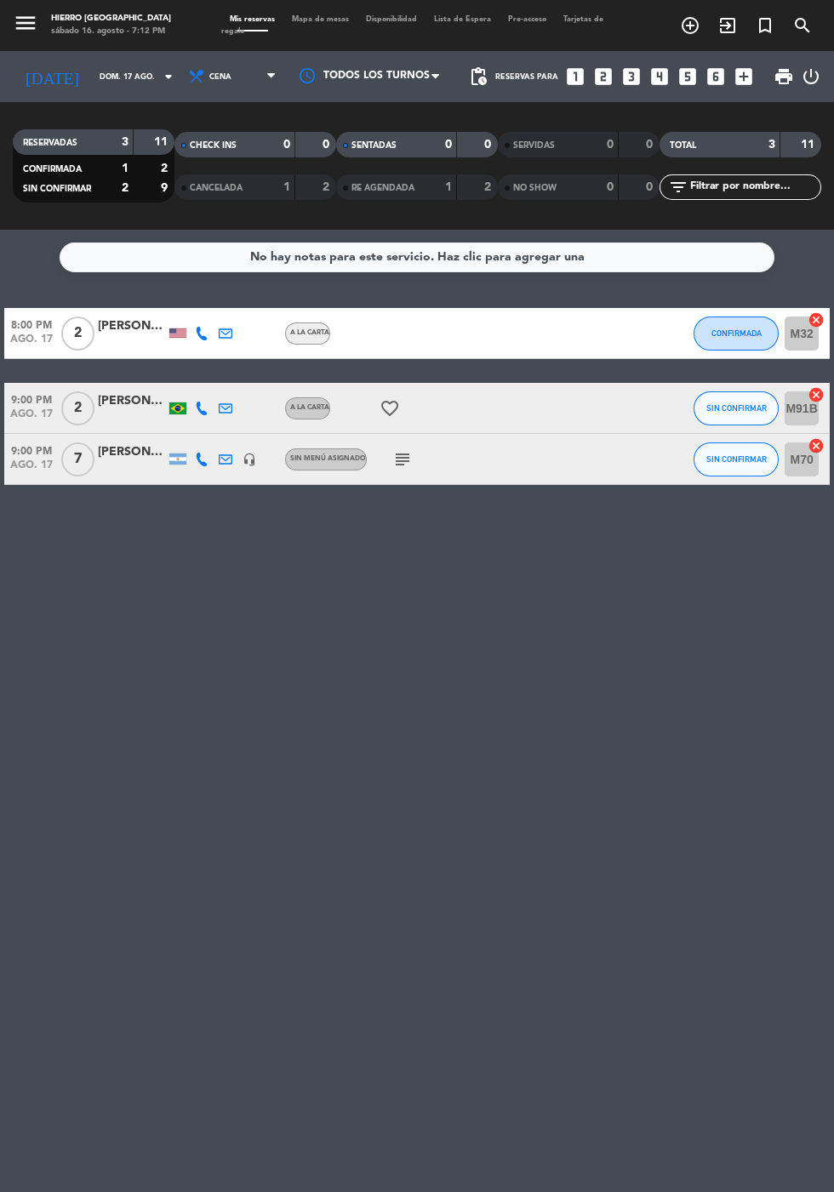
scroll to position [0, 0]
click at [91, 81] on input "dom. 17 ago." at bounding box center [144, 77] width 107 height 26
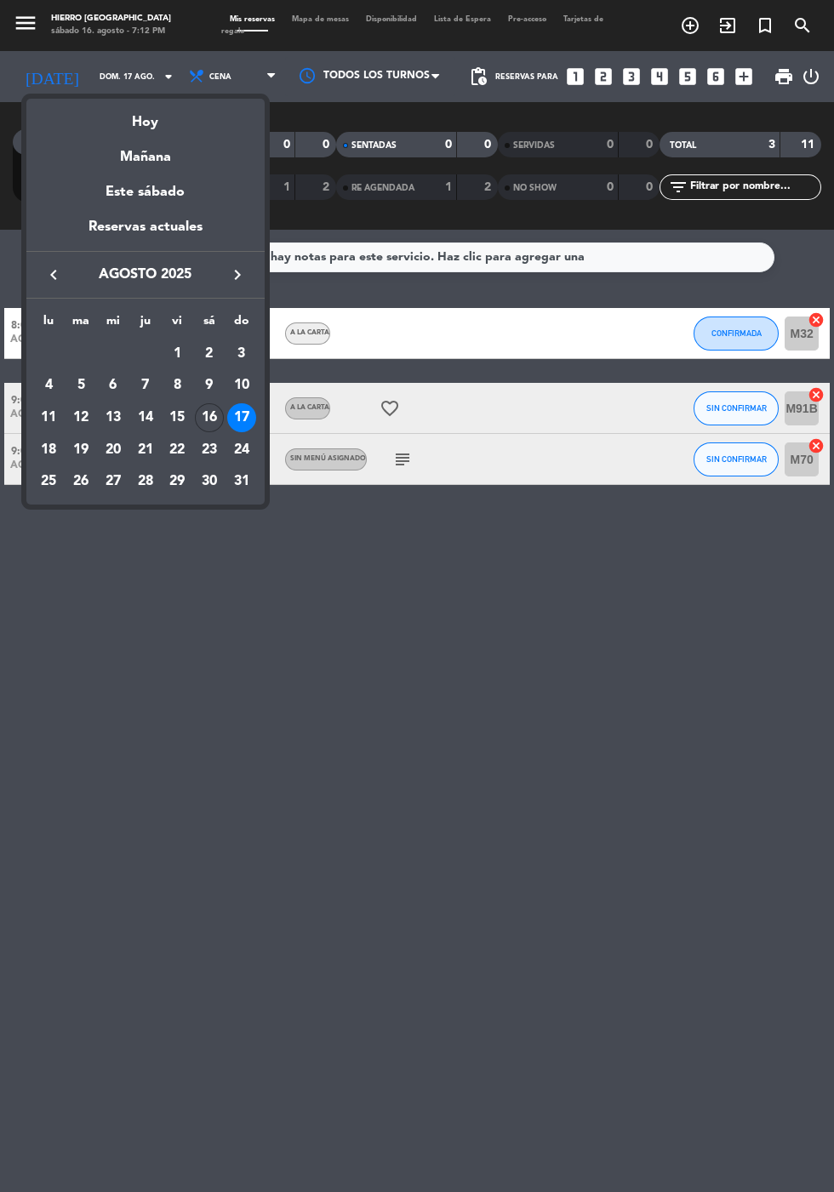
click at [141, 122] on div "Hoy" at bounding box center [145, 116] width 238 height 35
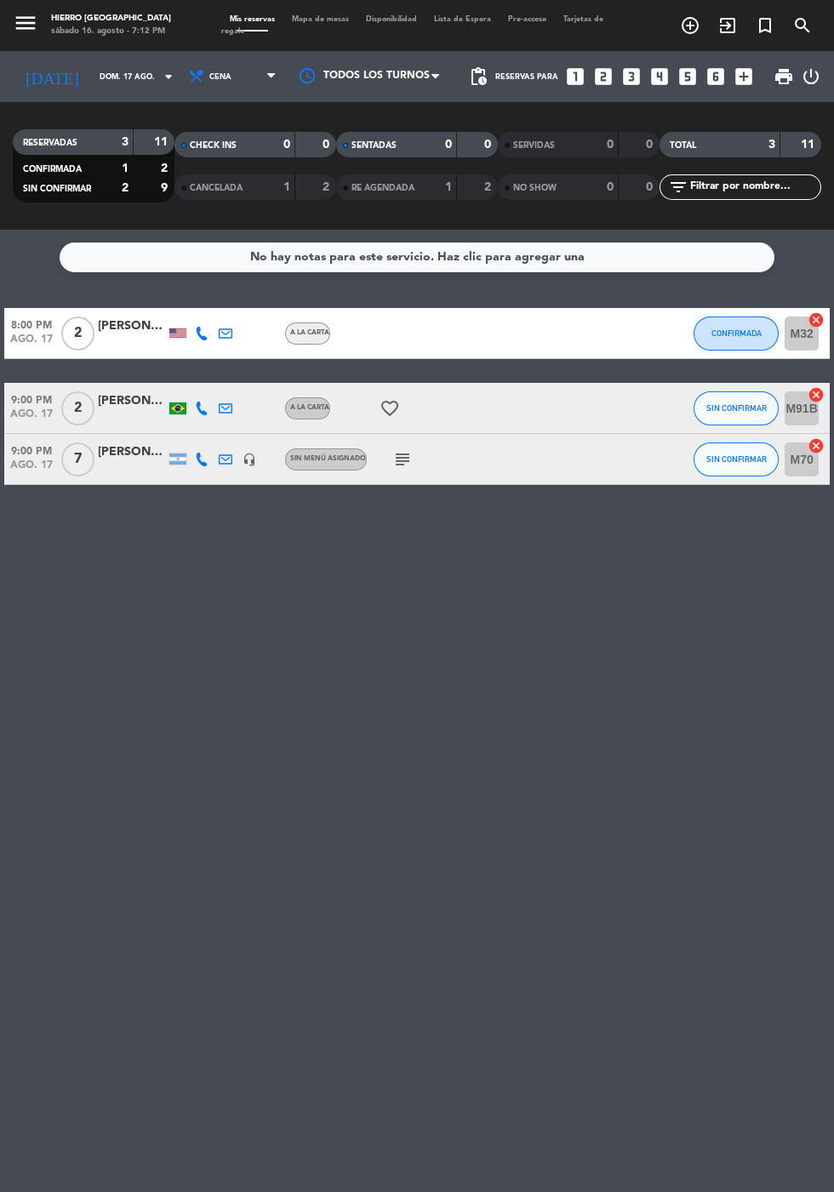
type input "sáb. 16 ago."
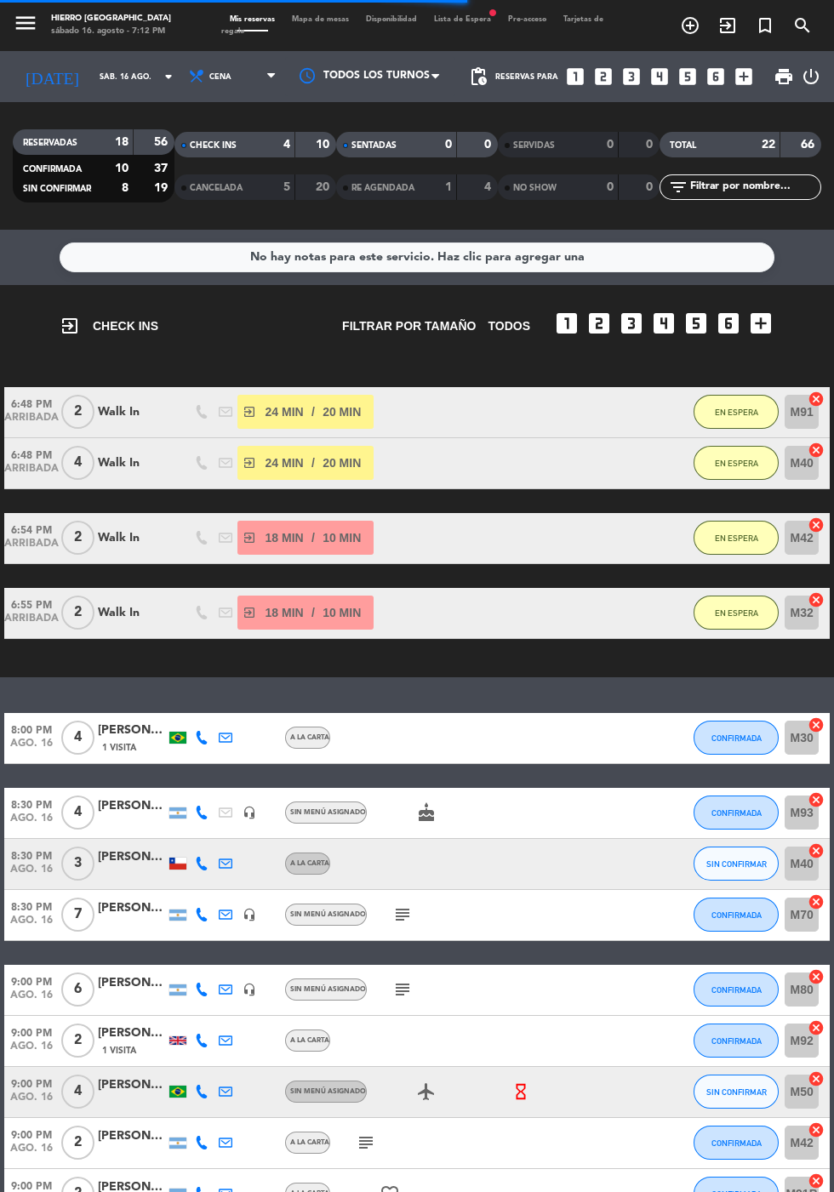
click at [317, 20] on span "Mapa de mesas" at bounding box center [320, 19] width 74 height 8
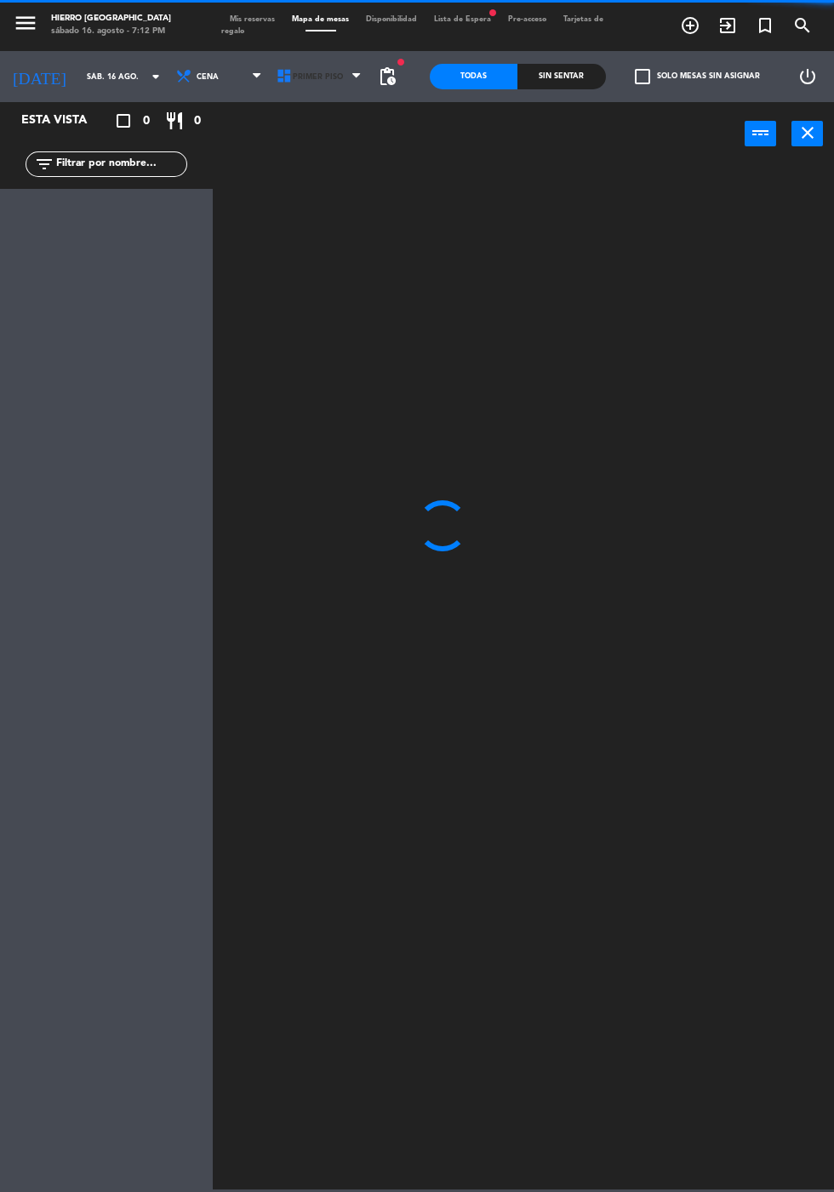
click at [297, 91] on span "Primer Piso" at bounding box center [321, 76] width 100 height 37
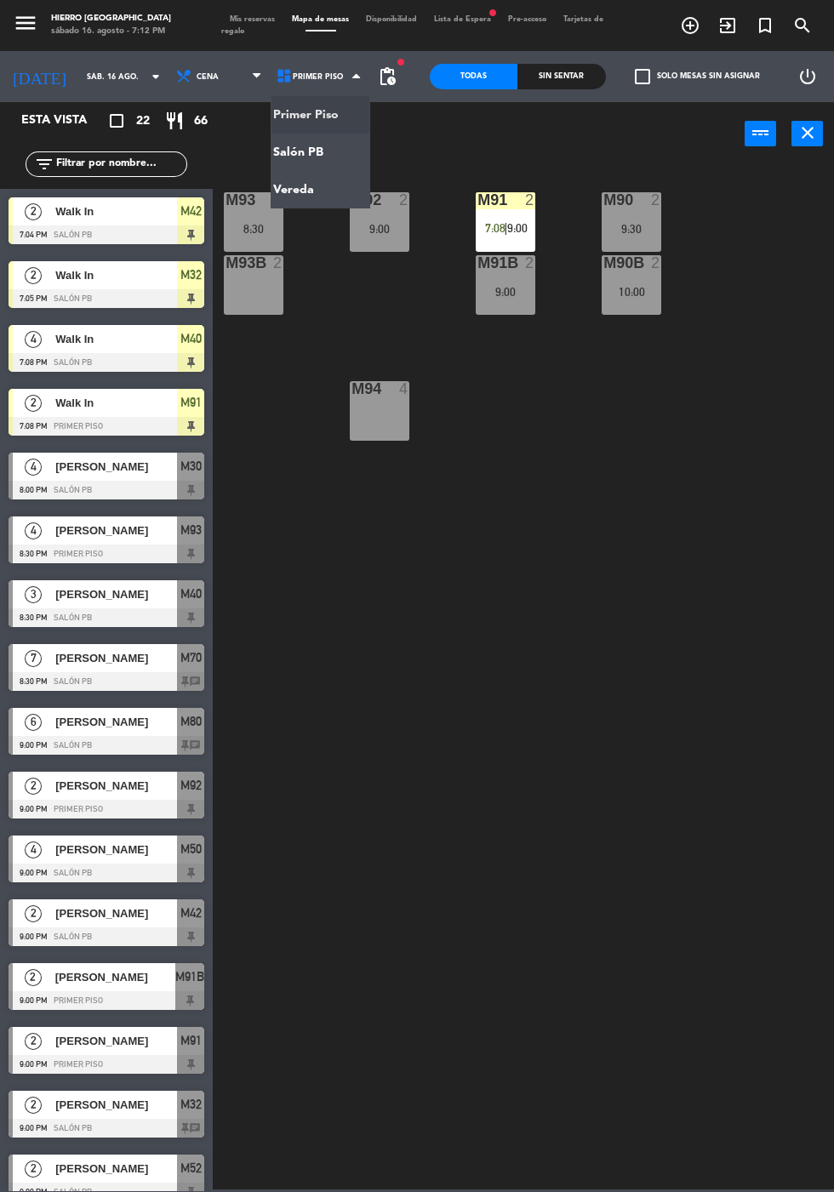
click at [281, 165] on ng-component "menu Hierro Palermo sábado 16. agosto - 7:12 PM Mis reservas Mapa de mesas Disp…" at bounding box center [417, 594] width 834 height 1189
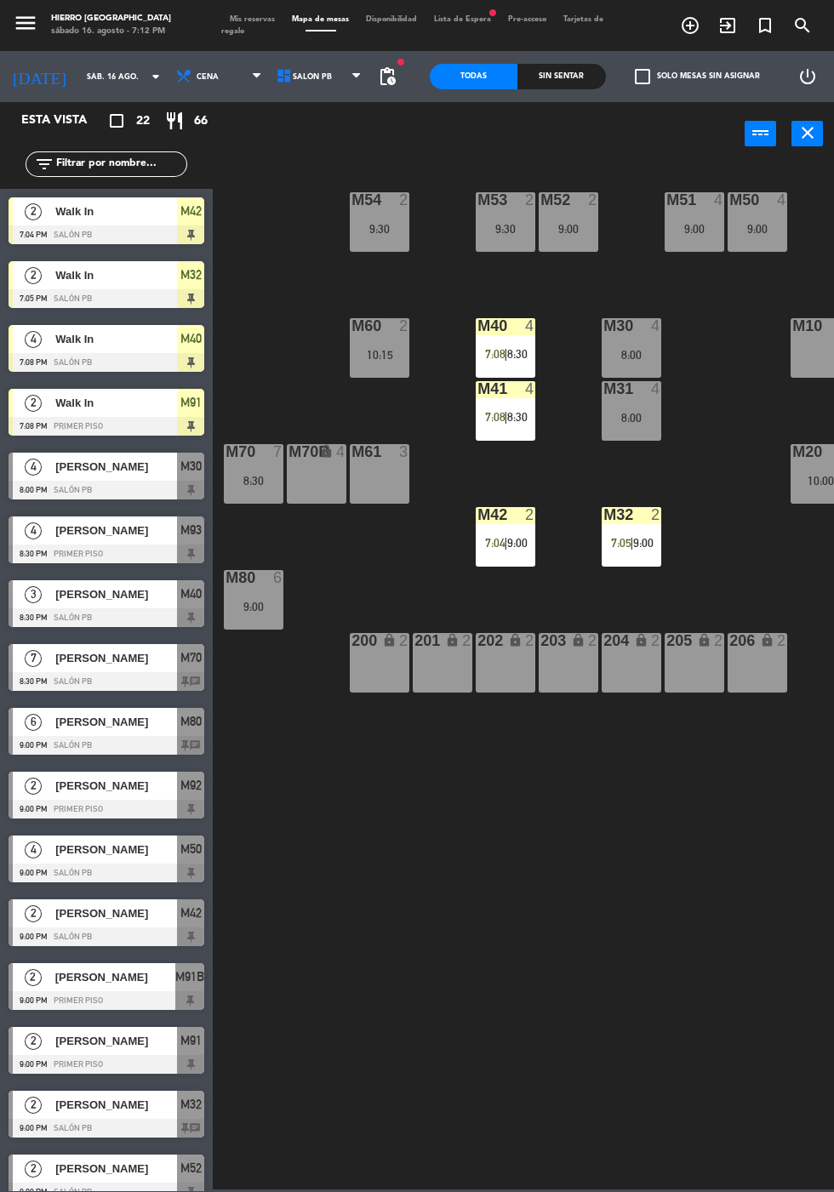
click at [384, 228] on div "9:30" at bounding box center [380, 229] width 60 height 12
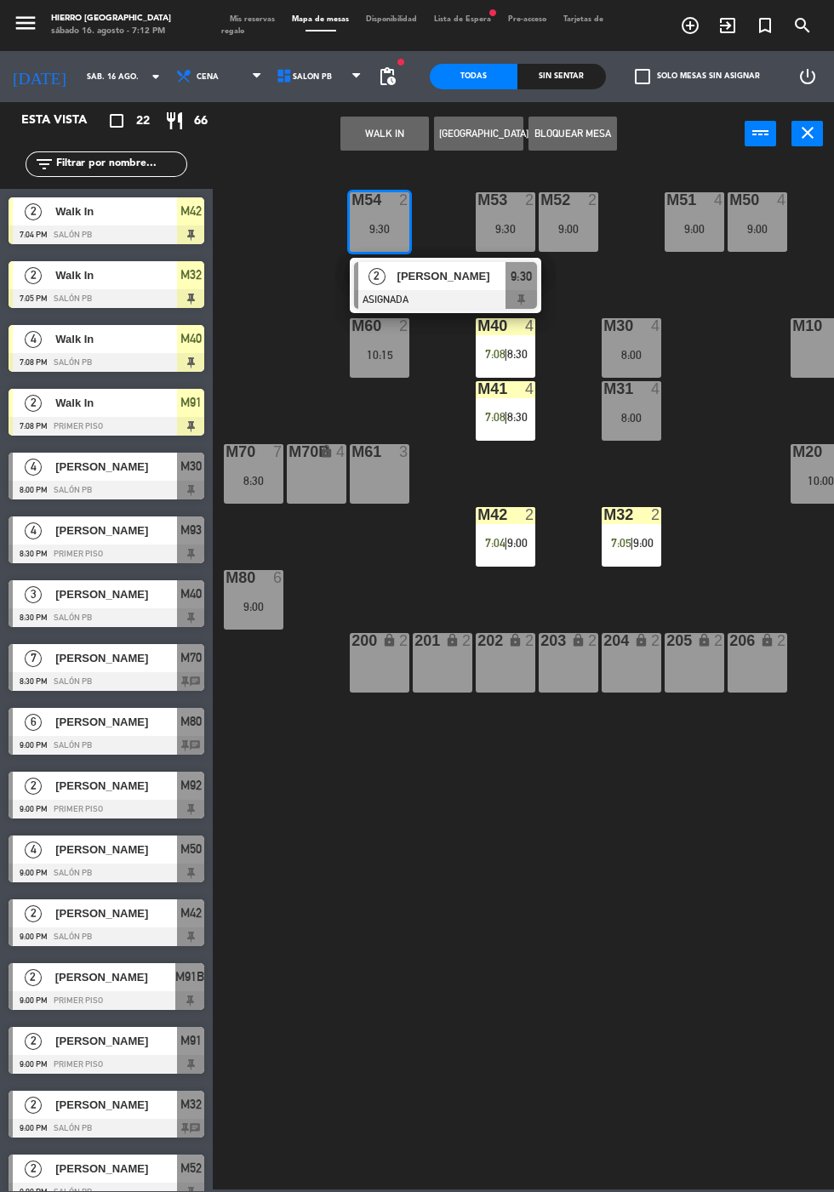
click at [487, 233] on div "9:30" at bounding box center [506, 229] width 60 height 12
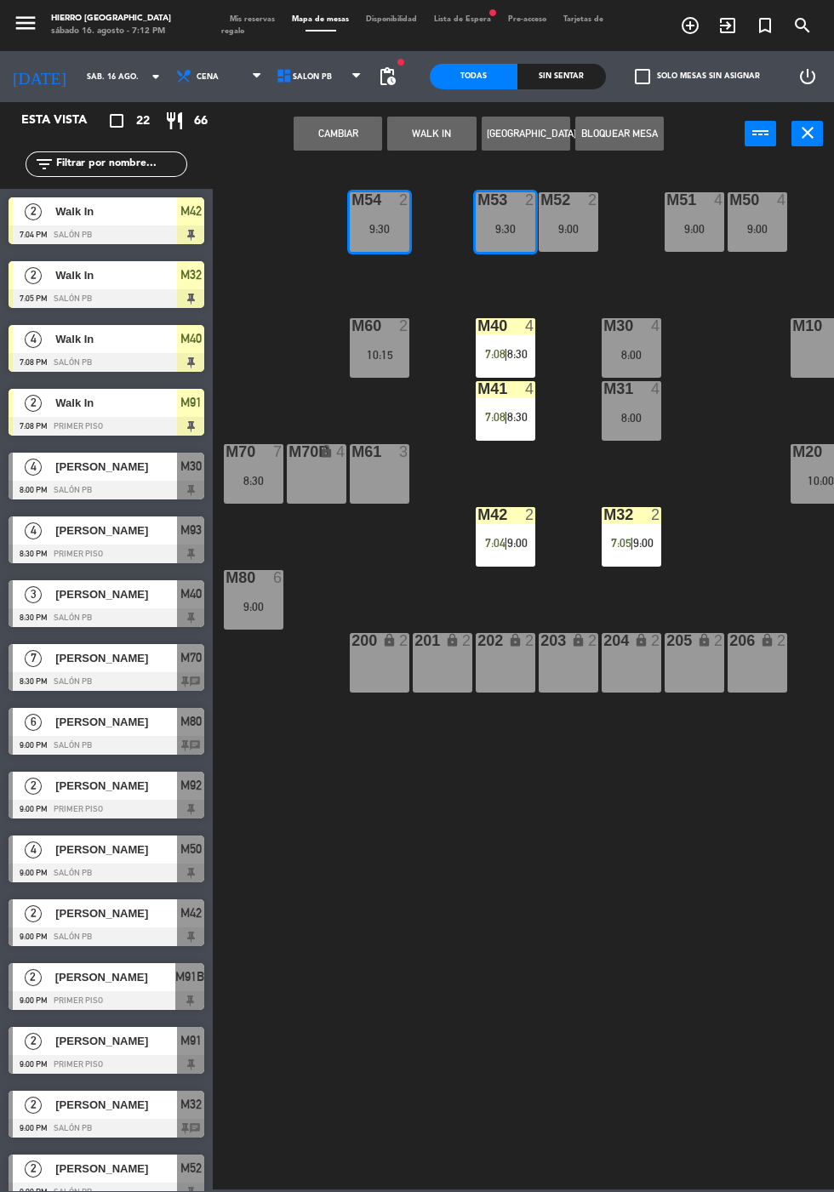
click at [427, 146] on button "WALK IN" at bounding box center [431, 134] width 88 height 34
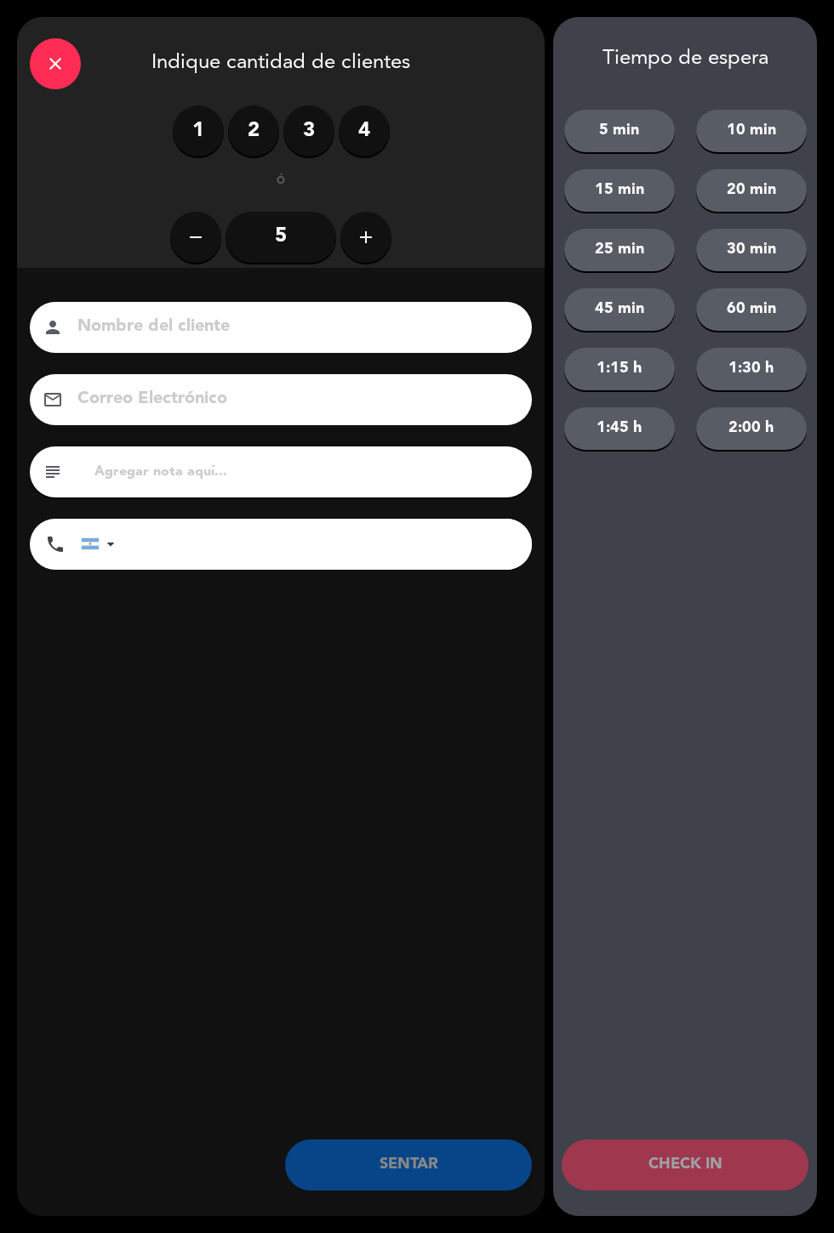
click at [302, 128] on label "3" at bounding box center [308, 130] width 51 height 51
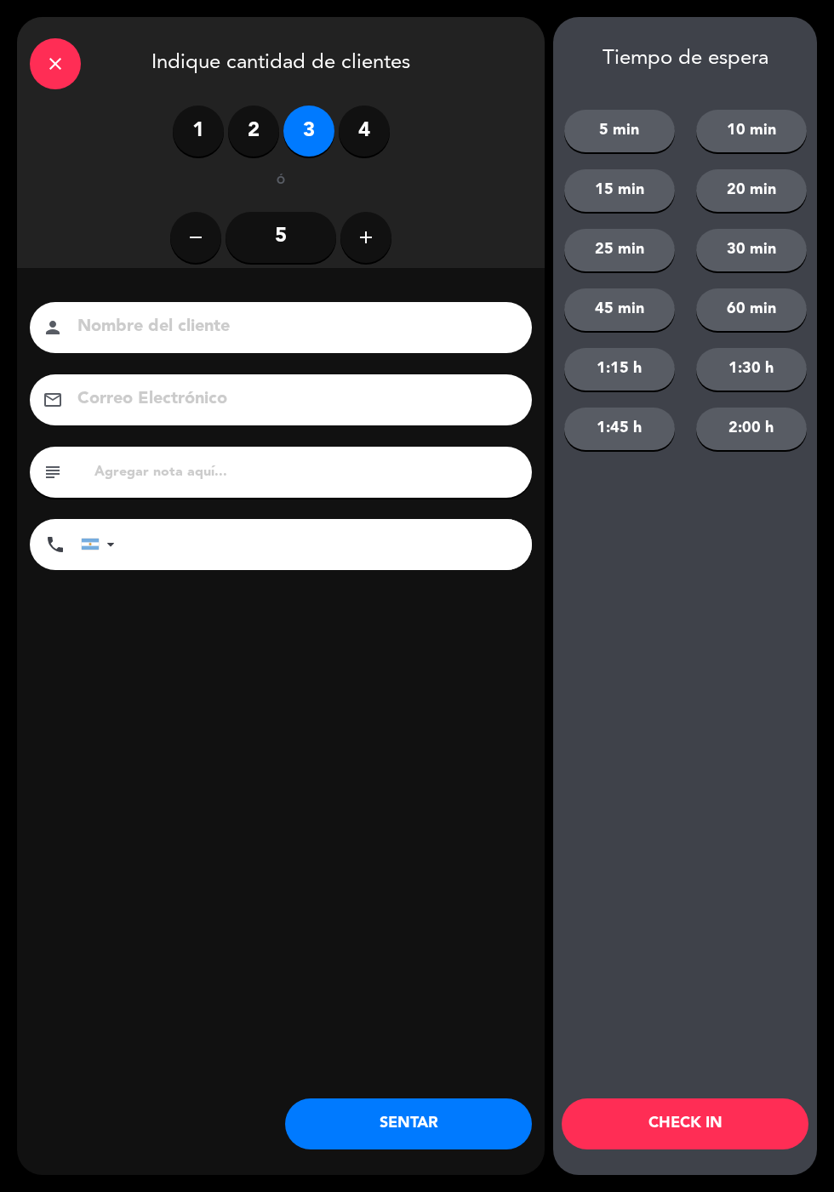
click at [369, 1128] on button "SENTAR" at bounding box center [408, 1123] width 247 height 51
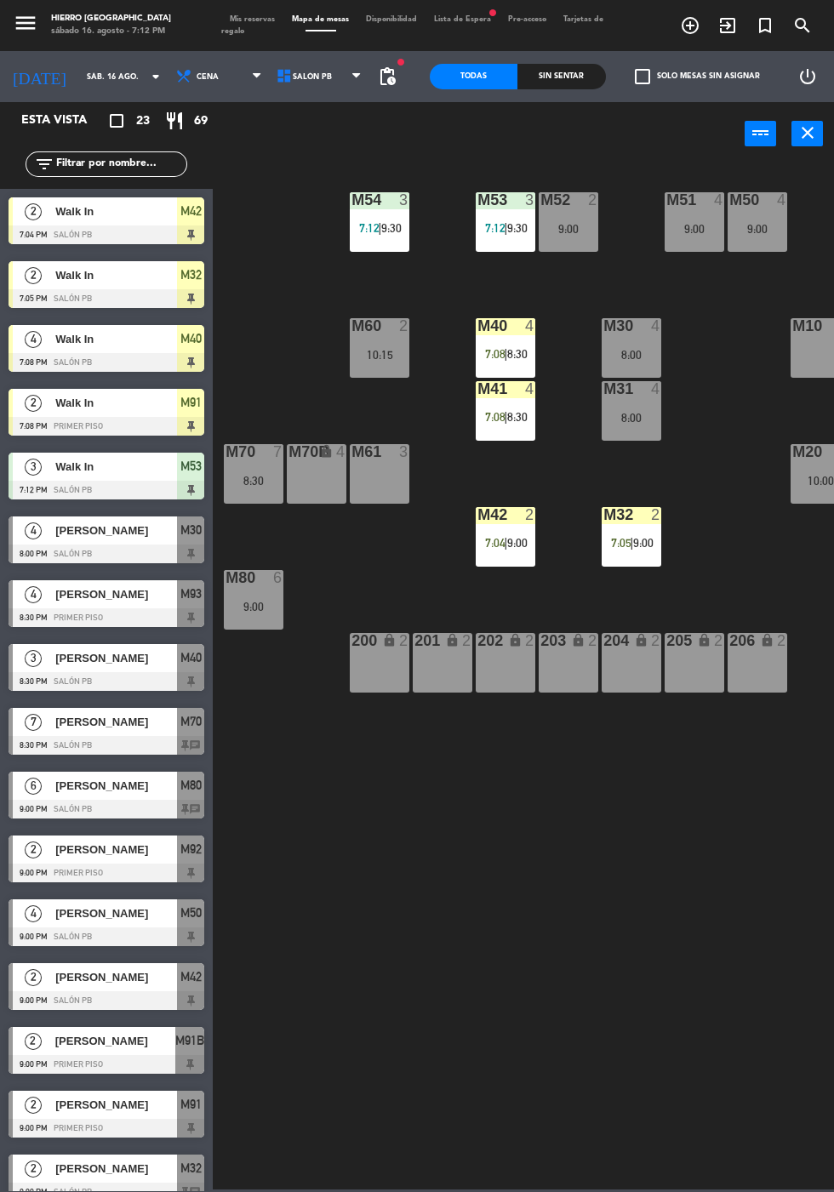
click at [255, 20] on span "Mis reservas" at bounding box center [252, 19] width 62 height 8
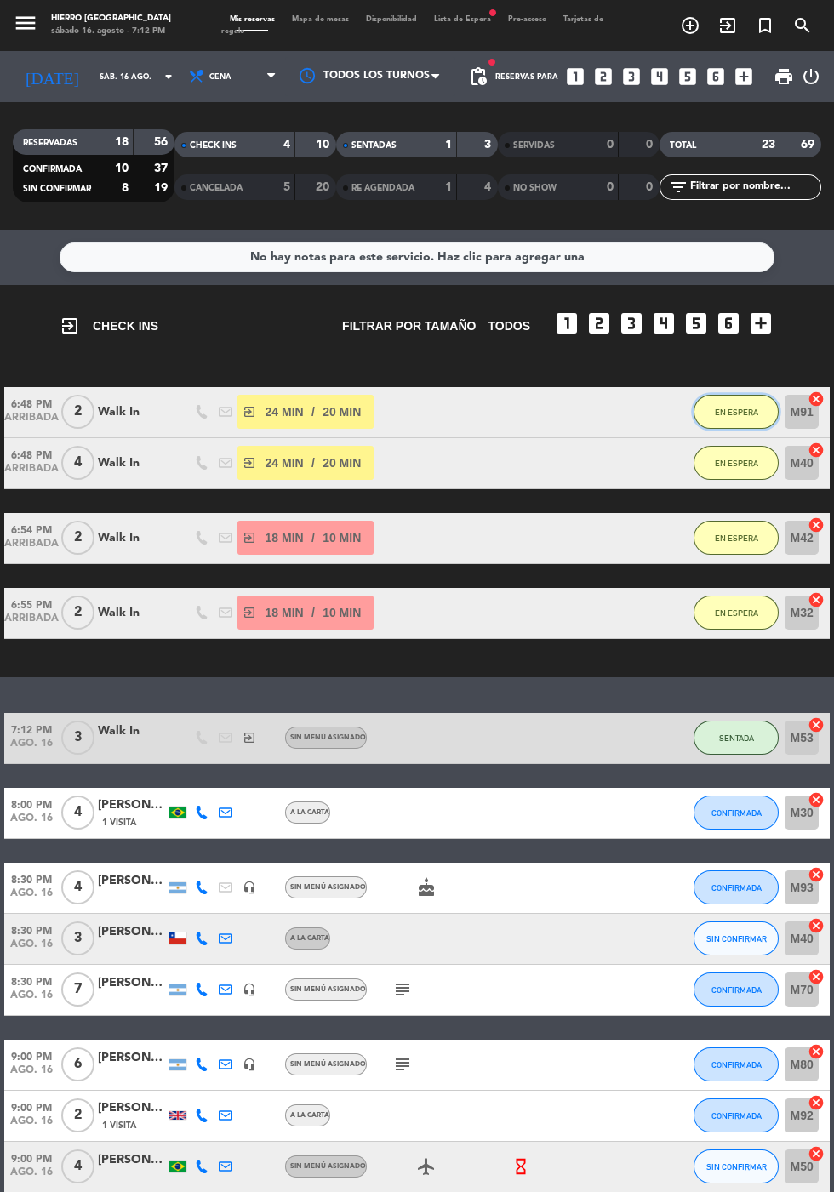
click at [726, 412] on span "EN ESPERA" at bounding box center [736, 411] width 43 height 9
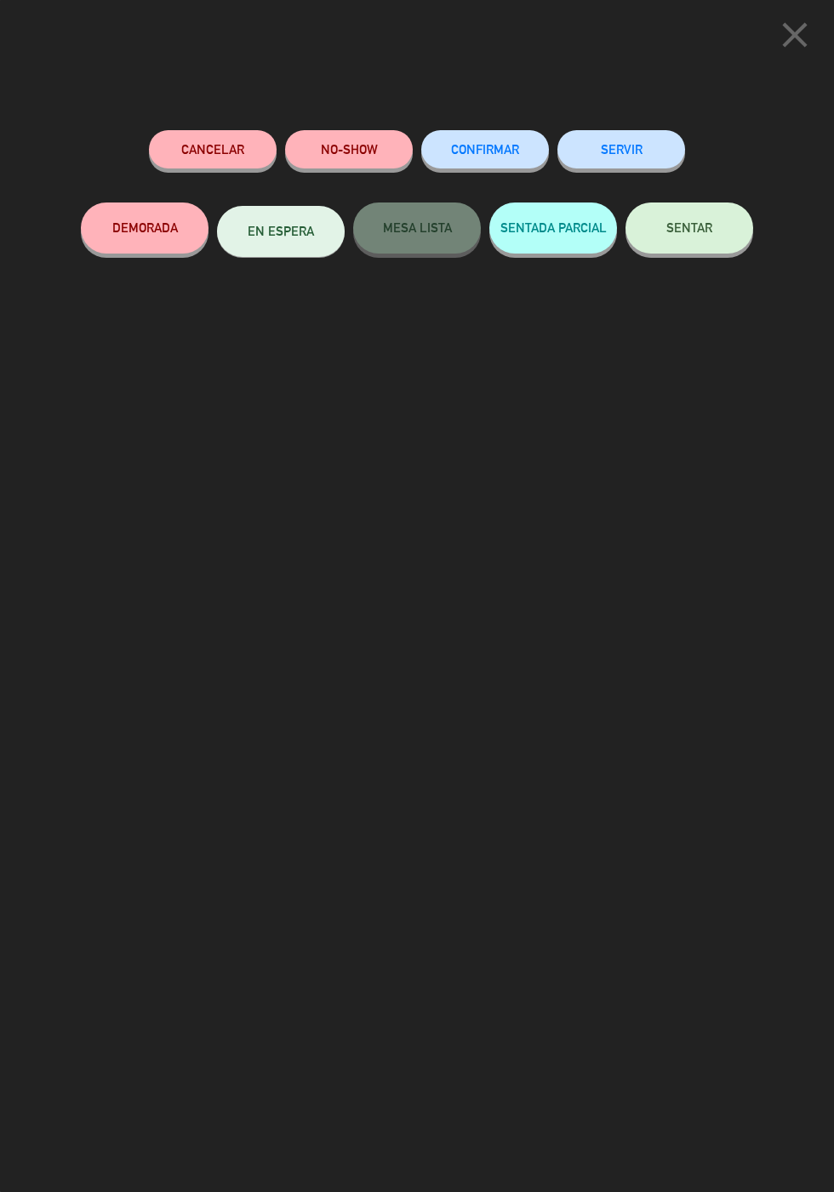
click at [635, 140] on button "SERVIR" at bounding box center [621, 149] width 128 height 38
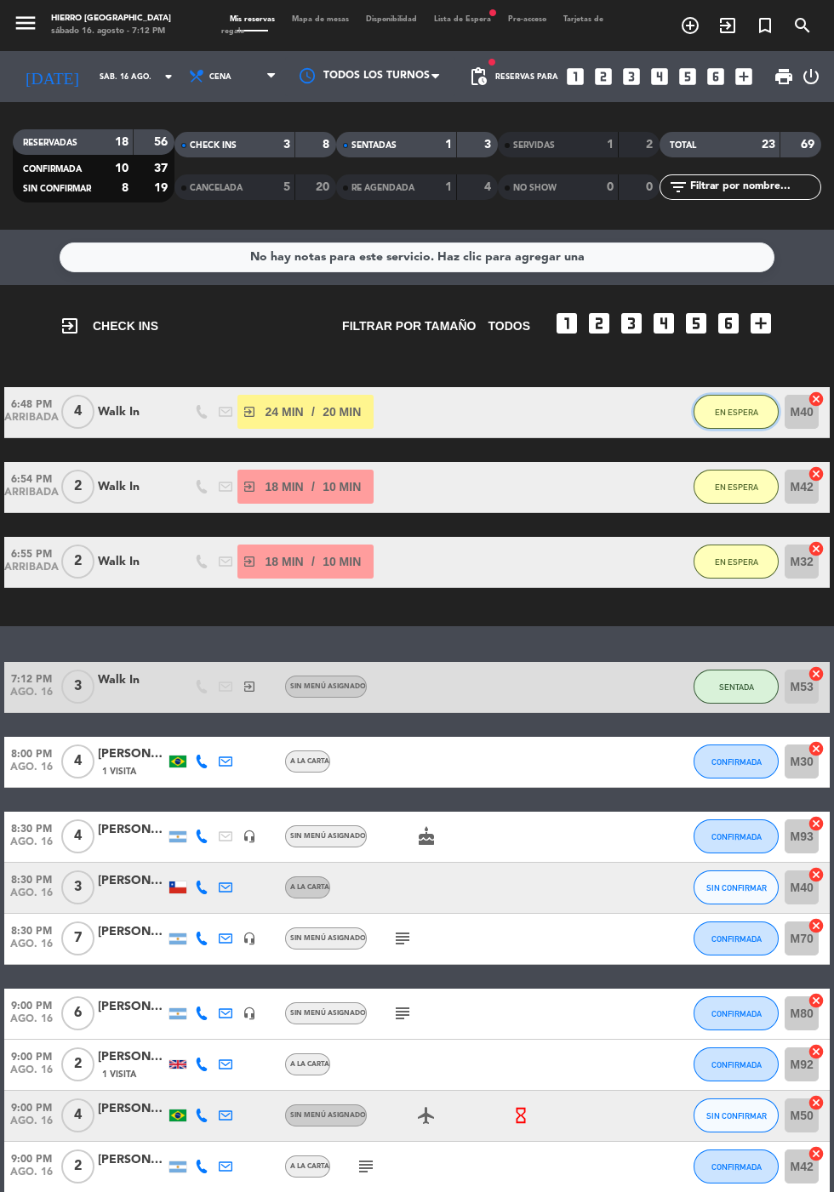
click at [714, 421] on button "EN ESPERA" at bounding box center [735, 412] width 85 height 34
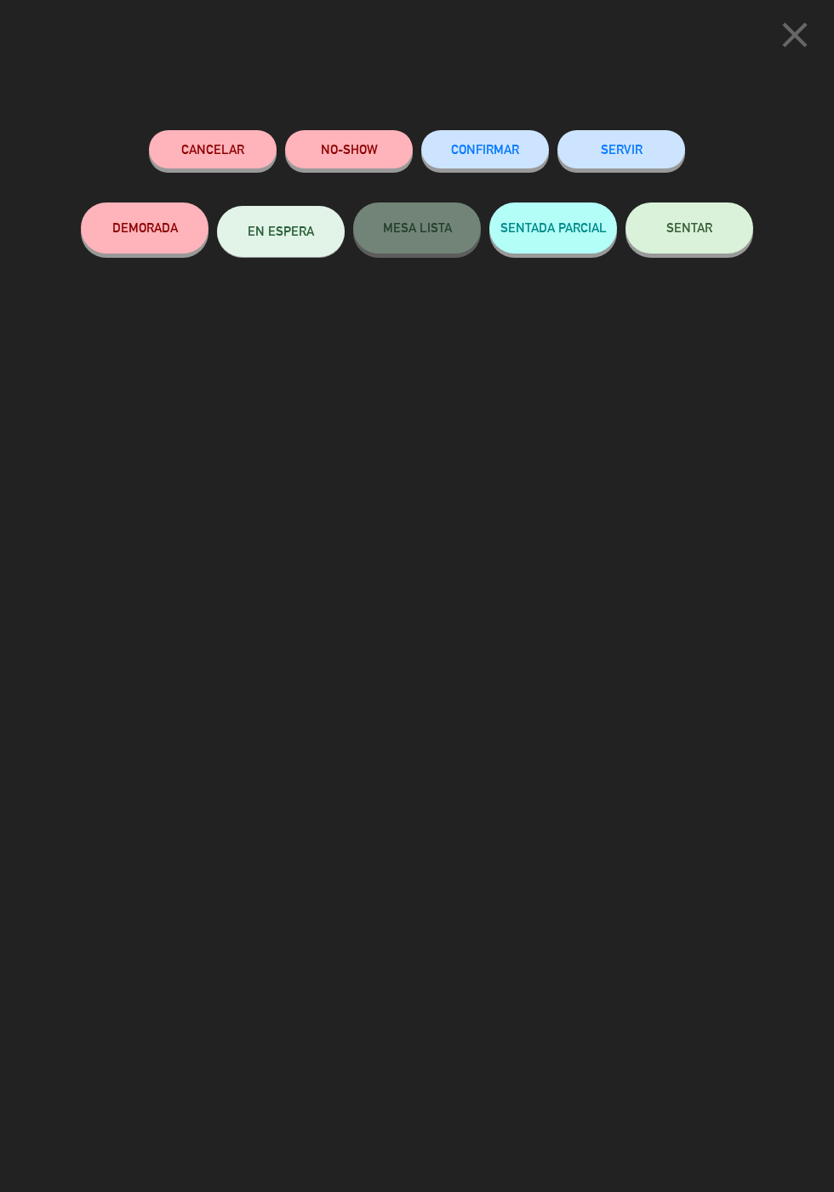
click at [677, 242] on button "SENTAR" at bounding box center [689, 227] width 128 height 51
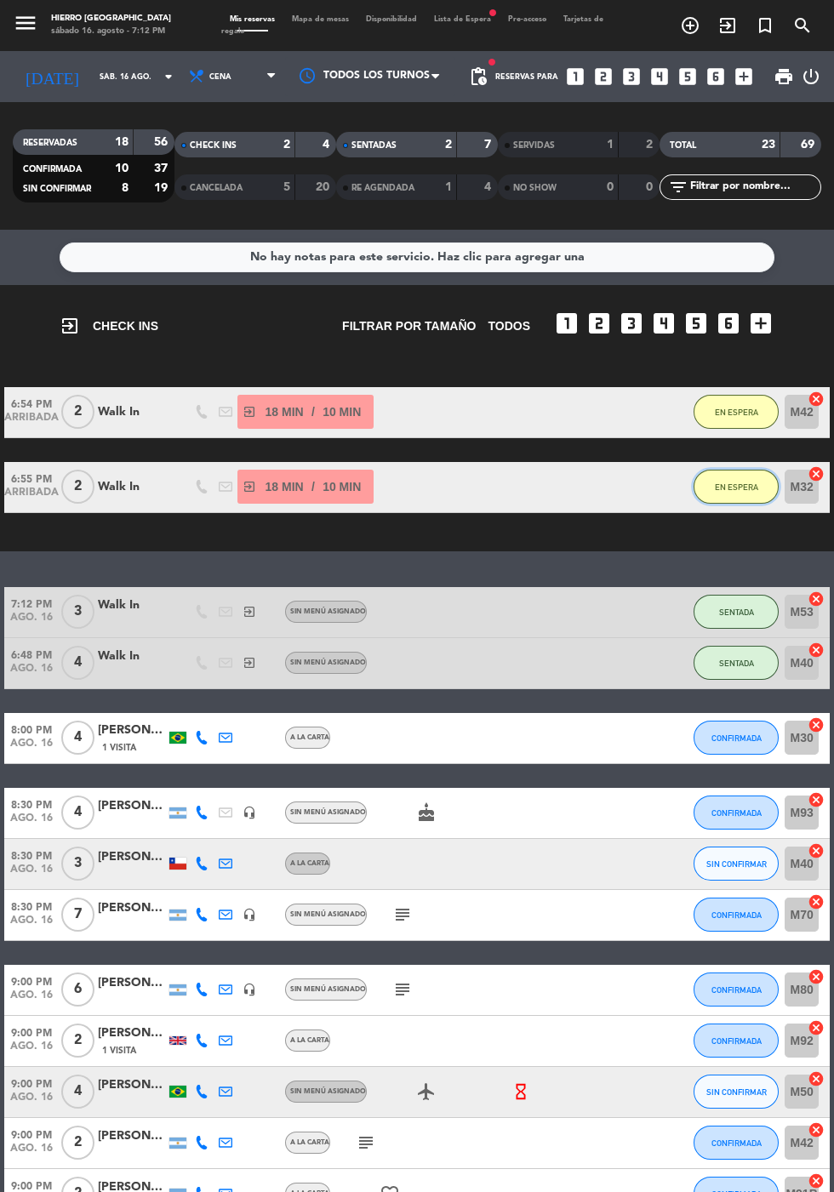
click at [726, 487] on span "EN ESPERA" at bounding box center [736, 486] width 43 height 9
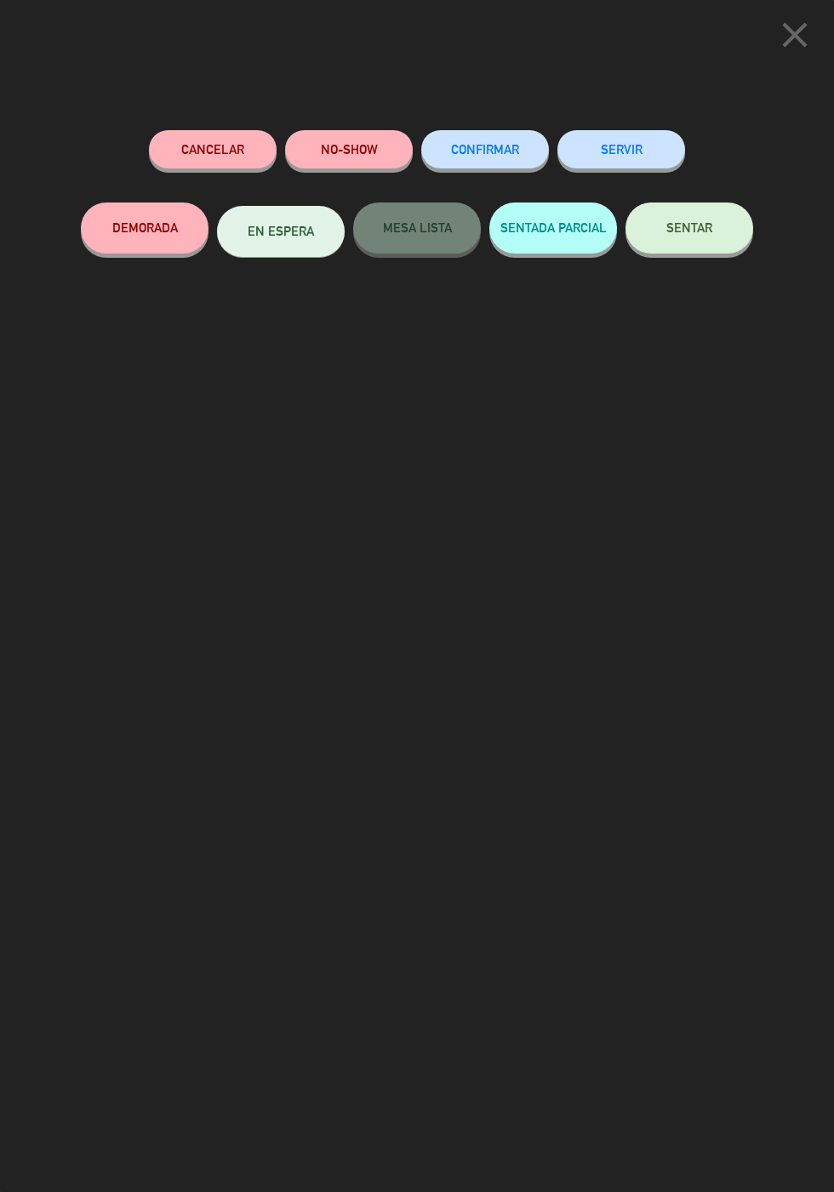
click at [688, 242] on button "SENTAR" at bounding box center [689, 227] width 128 height 51
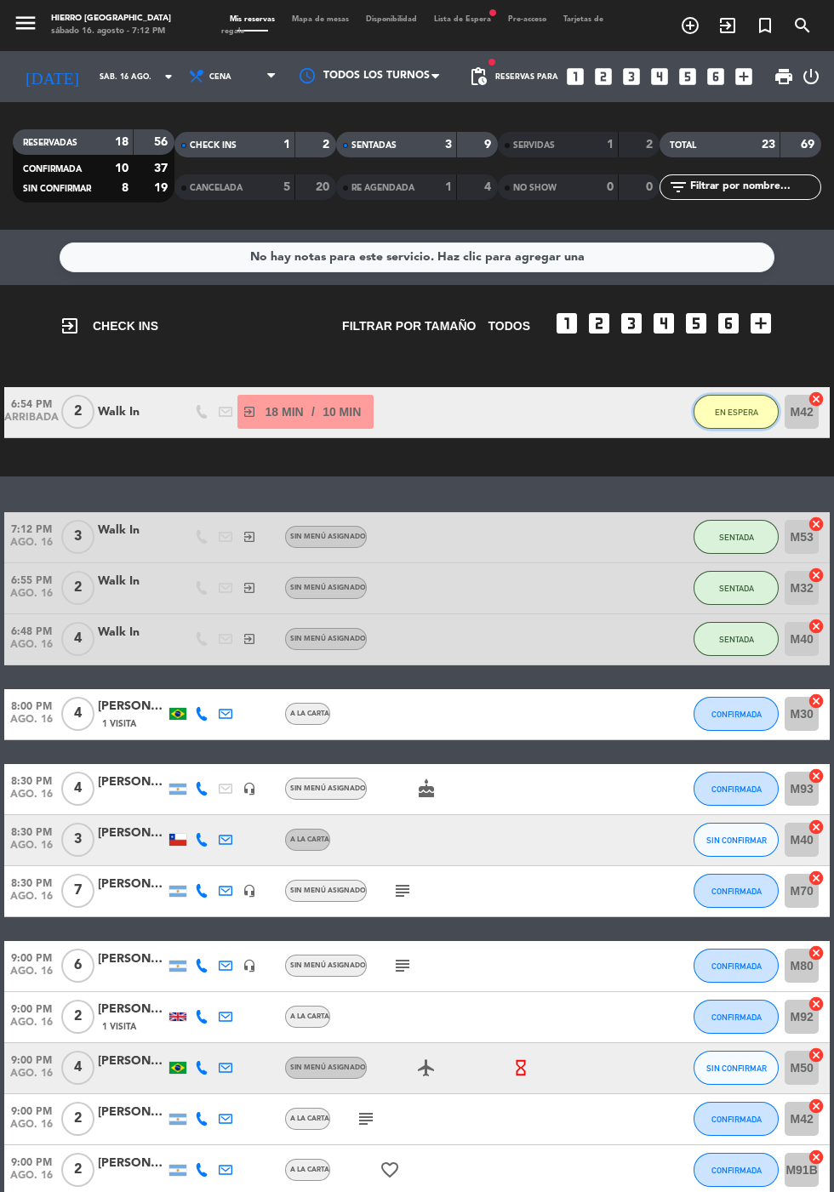
click at [720, 424] on button "EN ESPERA" at bounding box center [735, 412] width 85 height 34
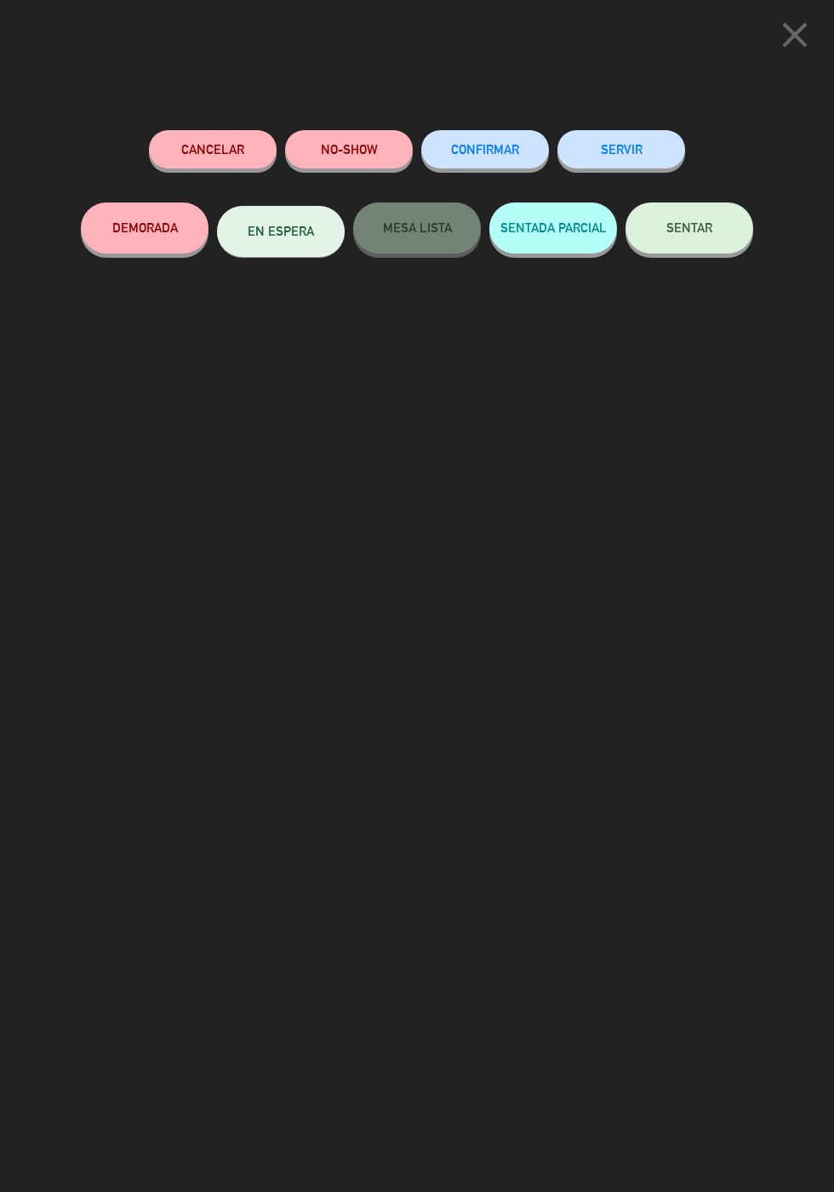
click at [684, 242] on button "SENTAR" at bounding box center [689, 227] width 128 height 51
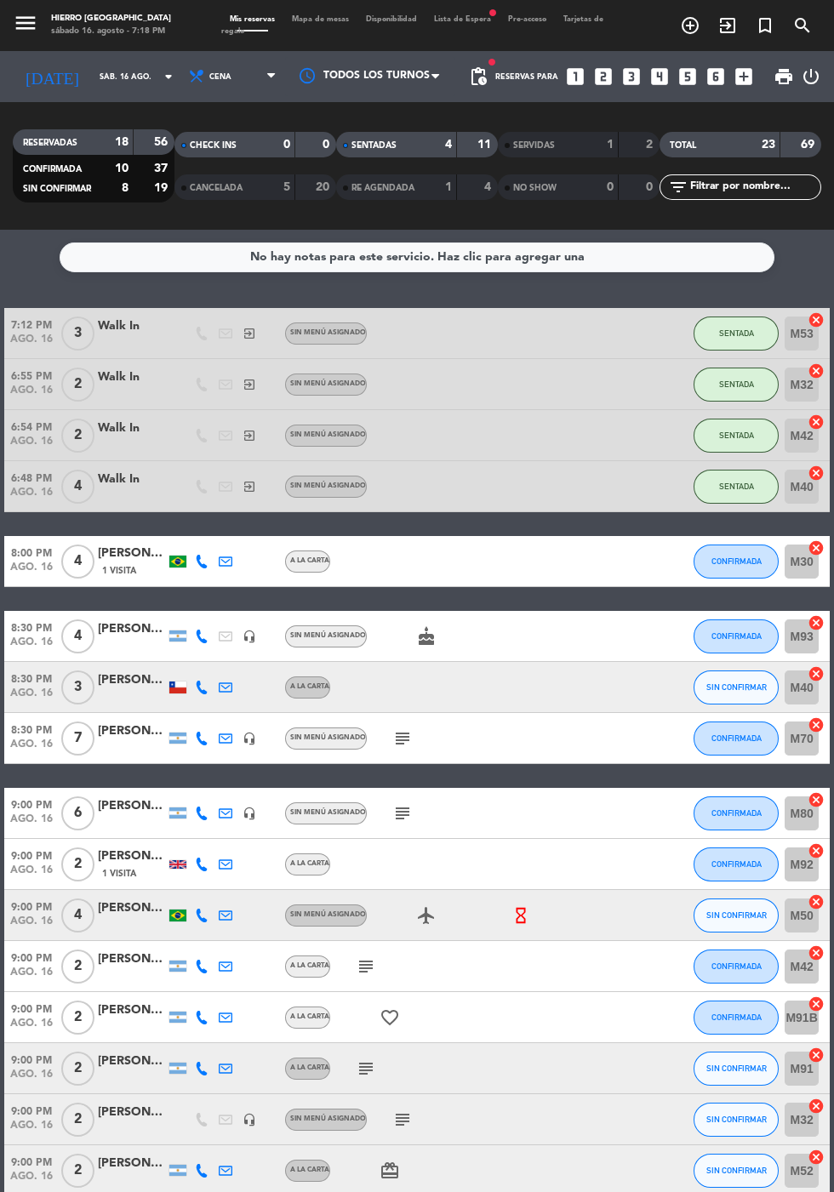
click at [91, 76] on input "sáb. 16 ago." at bounding box center [144, 77] width 107 height 26
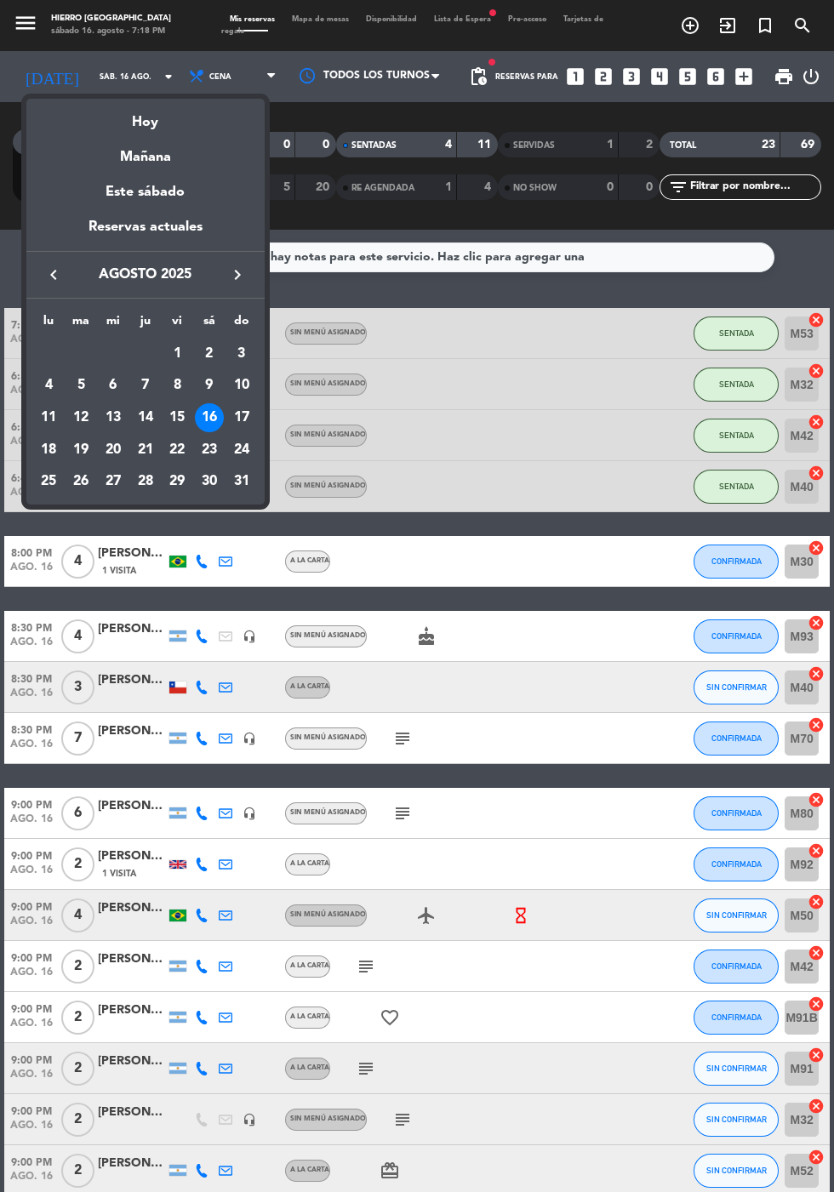
click at [48, 449] on div "18" at bounding box center [48, 450] width 29 height 29
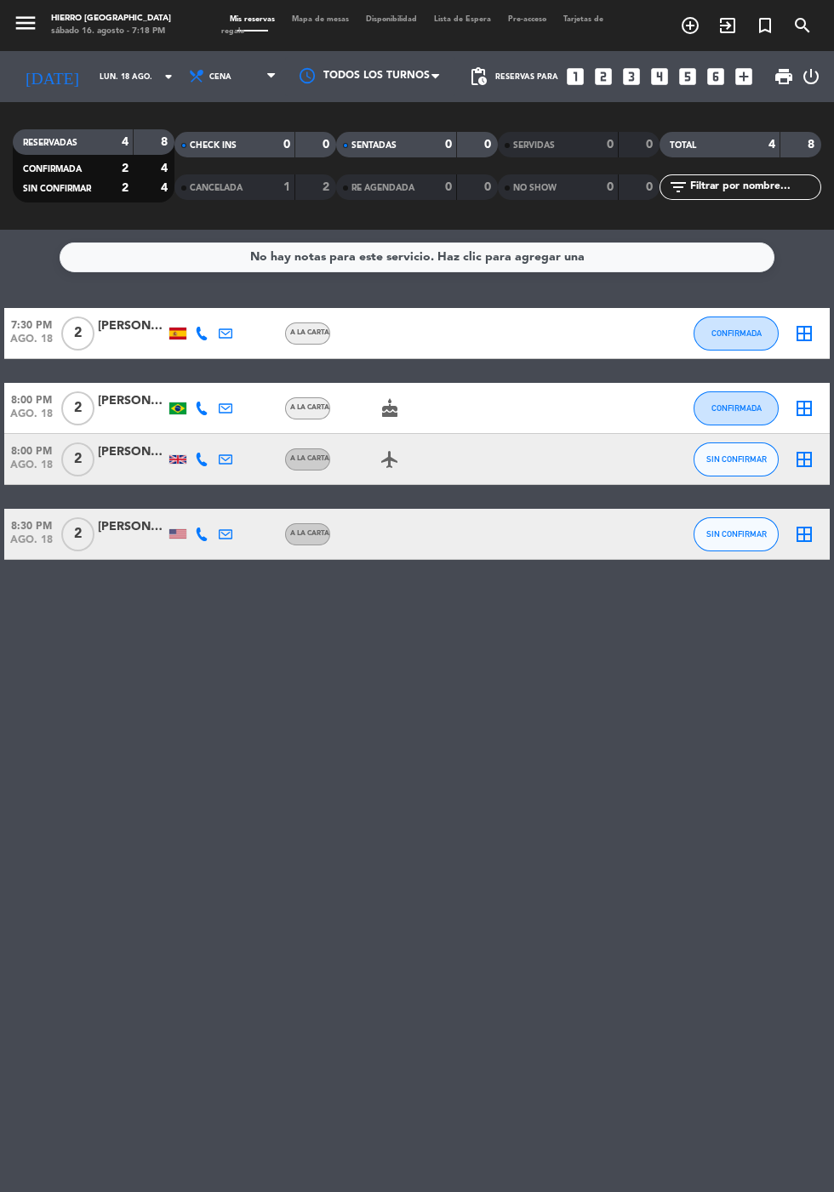
click at [94, 83] on input "lun. 18 ago." at bounding box center [144, 77] width 107 height 26
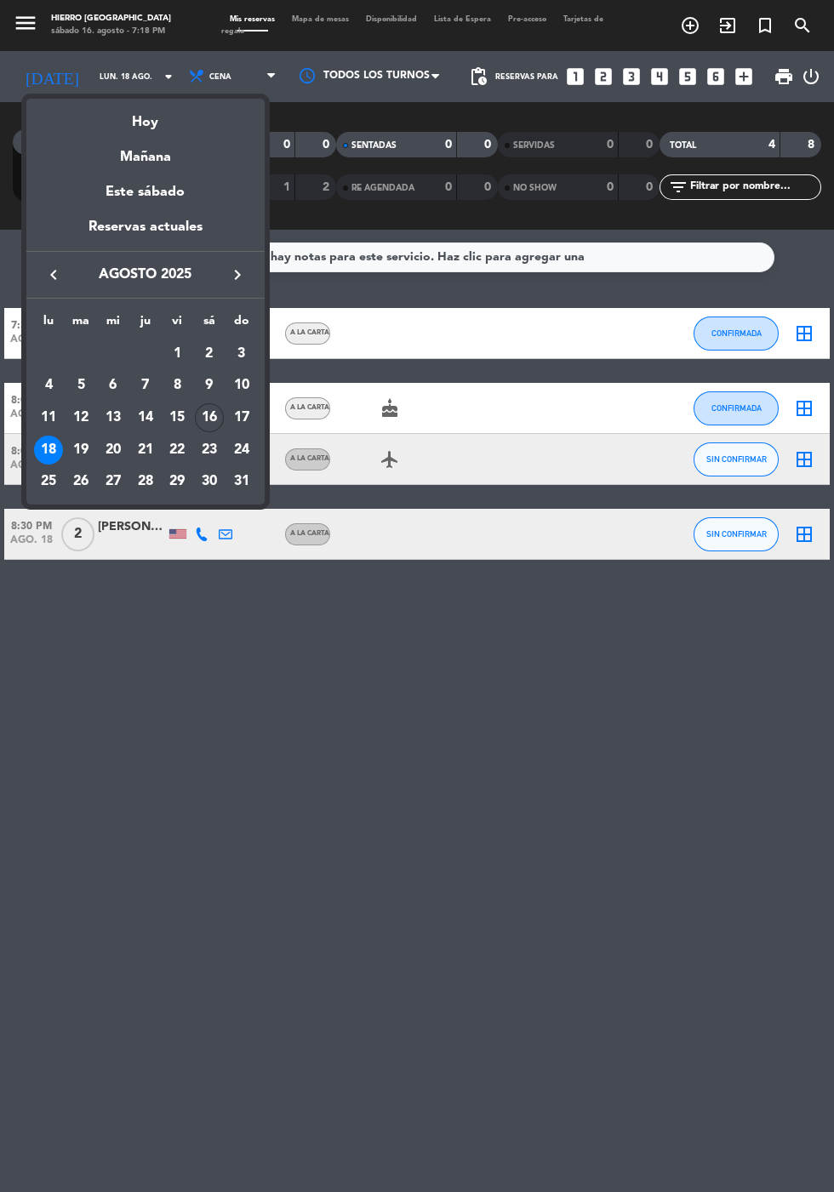
click at [143, 122] on div "Hoy" at bounding box center [145, 116] width 238 height 35
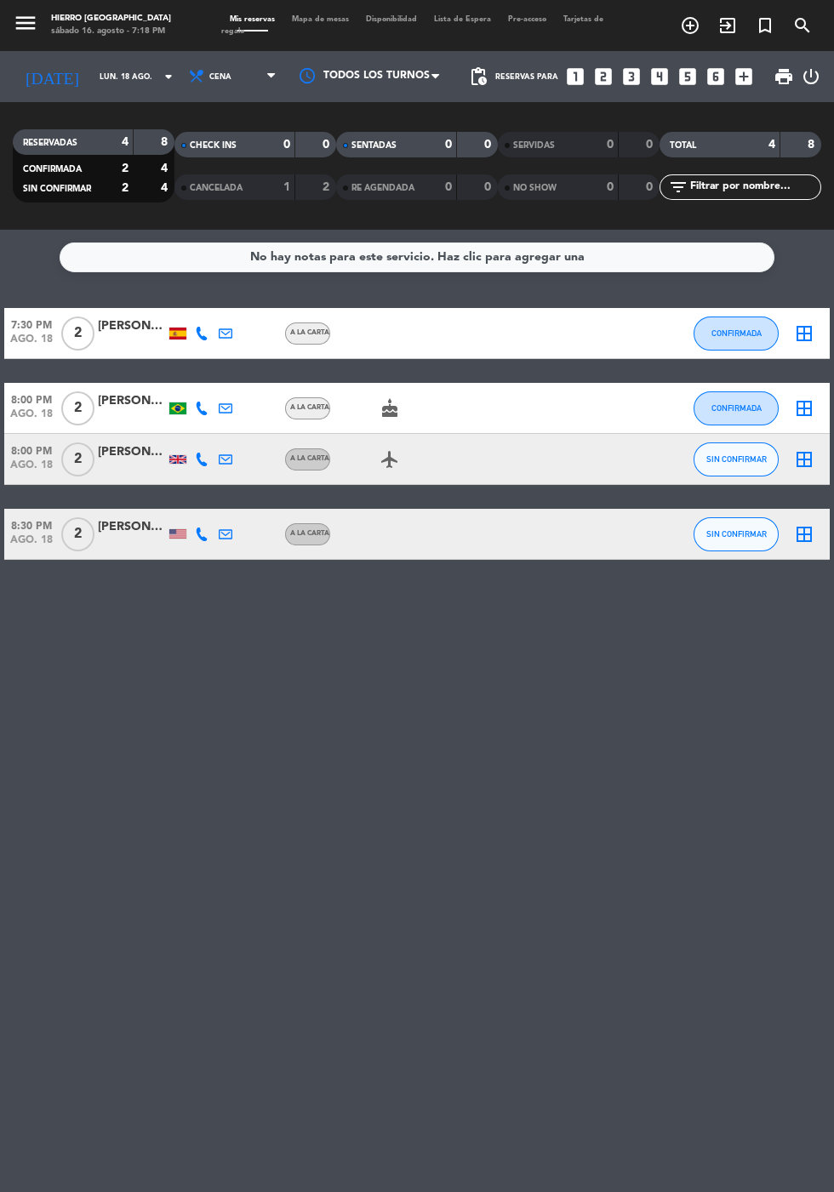
type input "sáb. 16 ago."
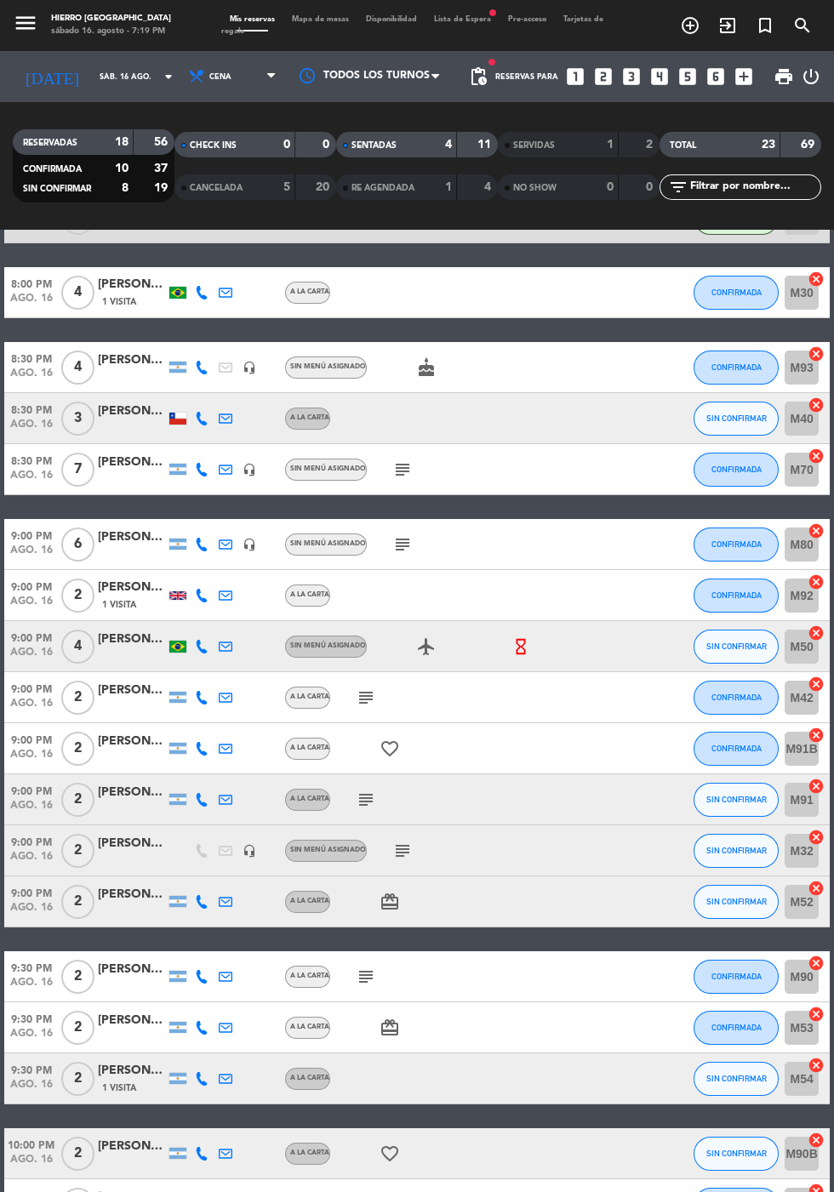
scroll to position [272, 0]
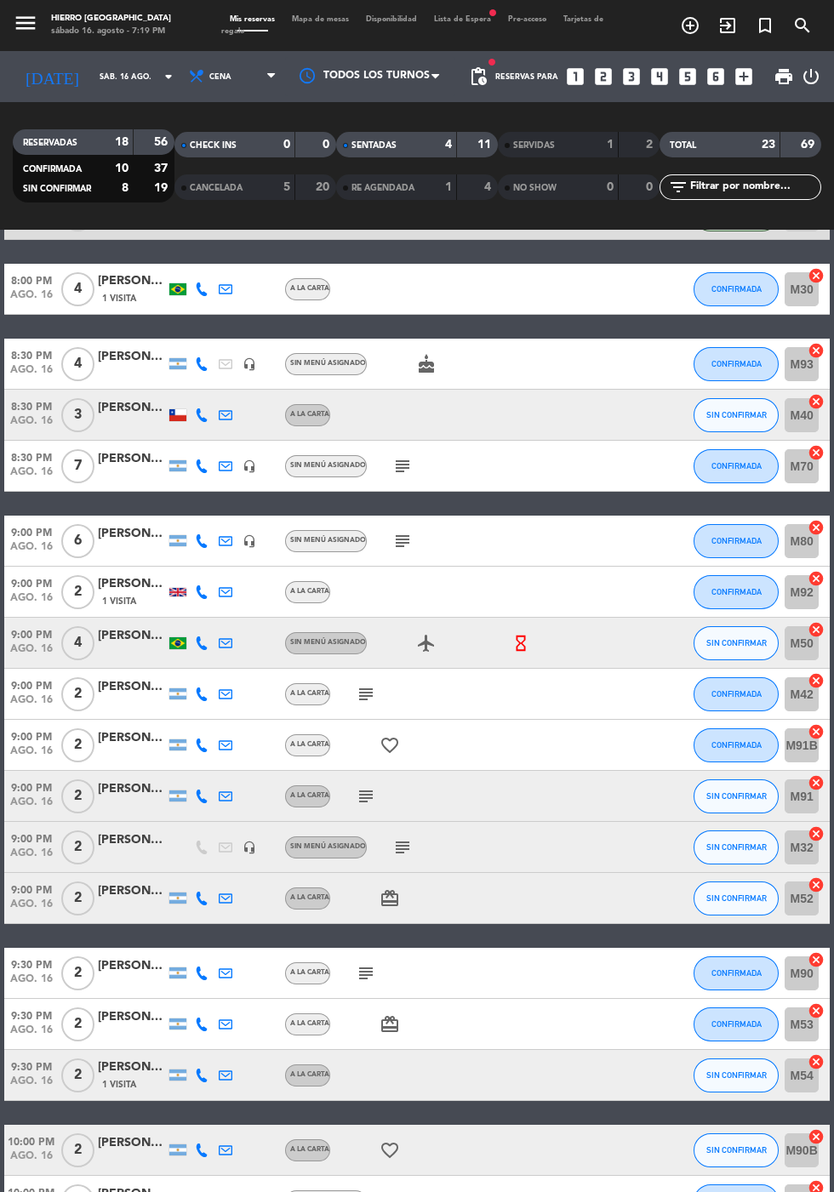
click at [400, 854] on icon "subject" at bounding box center [402, 847] width 20 height 20
click at [302, 38] on div "menu Hierro Palermo sábado 16. agosto - 7:19 PM Mis reservas Mapa de mesas Disp…" at bounding box center [417, 25] width 834 height 51
click at [315, 19] on span "Mapa de mesas" at bounding box center [320, 19] width 74 height 8
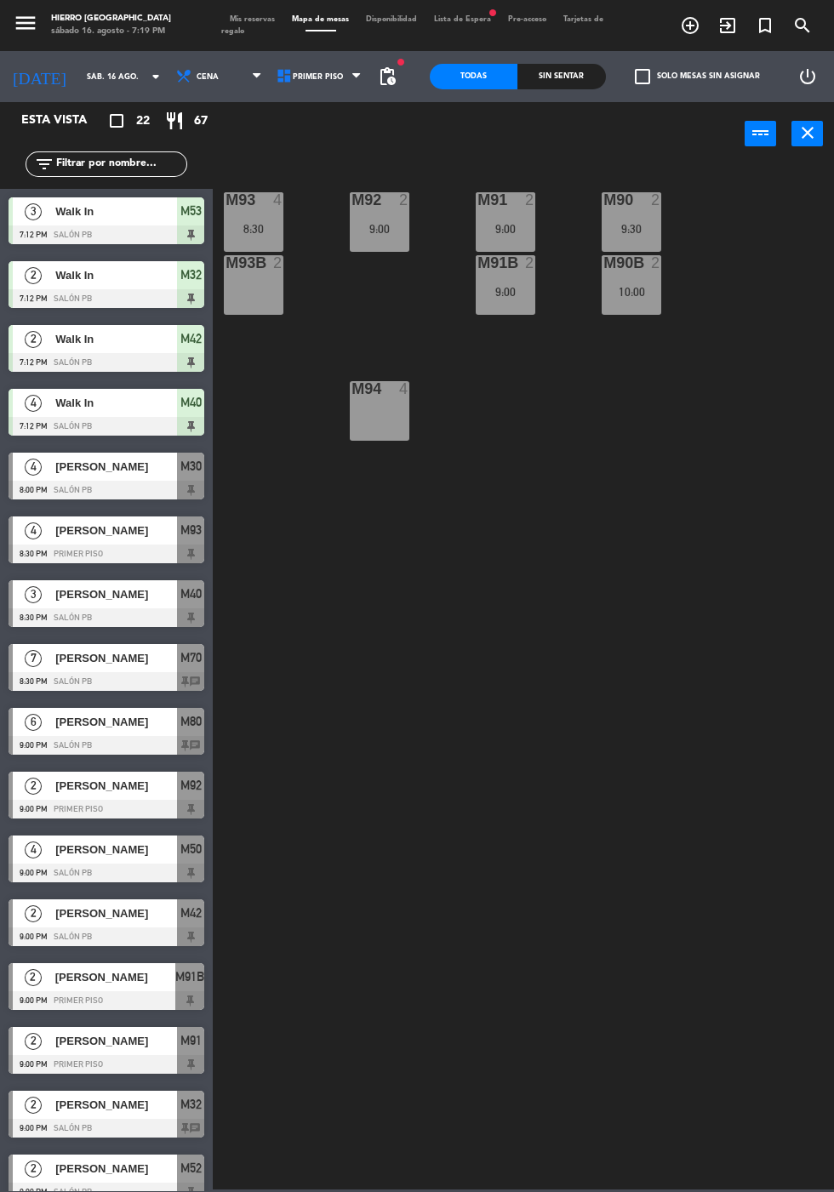
click at [374, 245] on div "M92 2 9:00" at bounding box center [380, 222] width 60 height 60
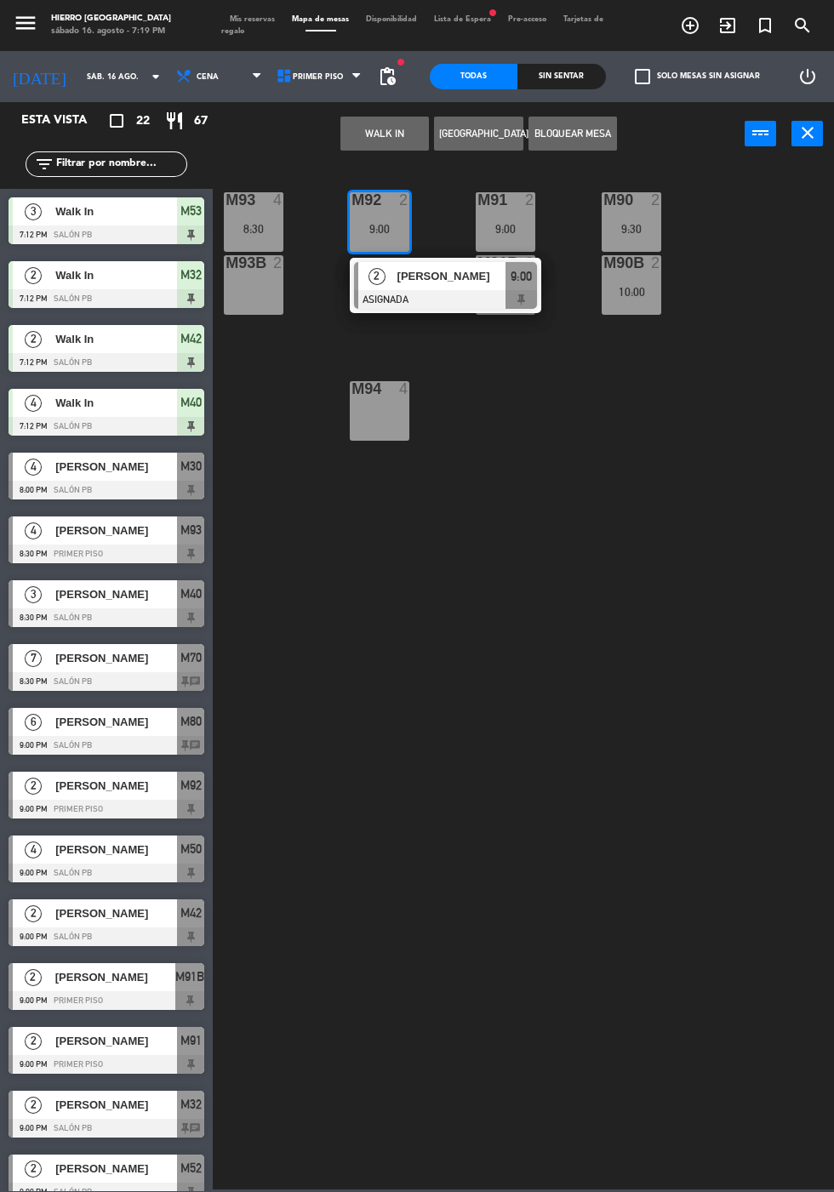
click at [257, 308] on div "M93B 2" at bounding box center [254, 285] width 60 height 60
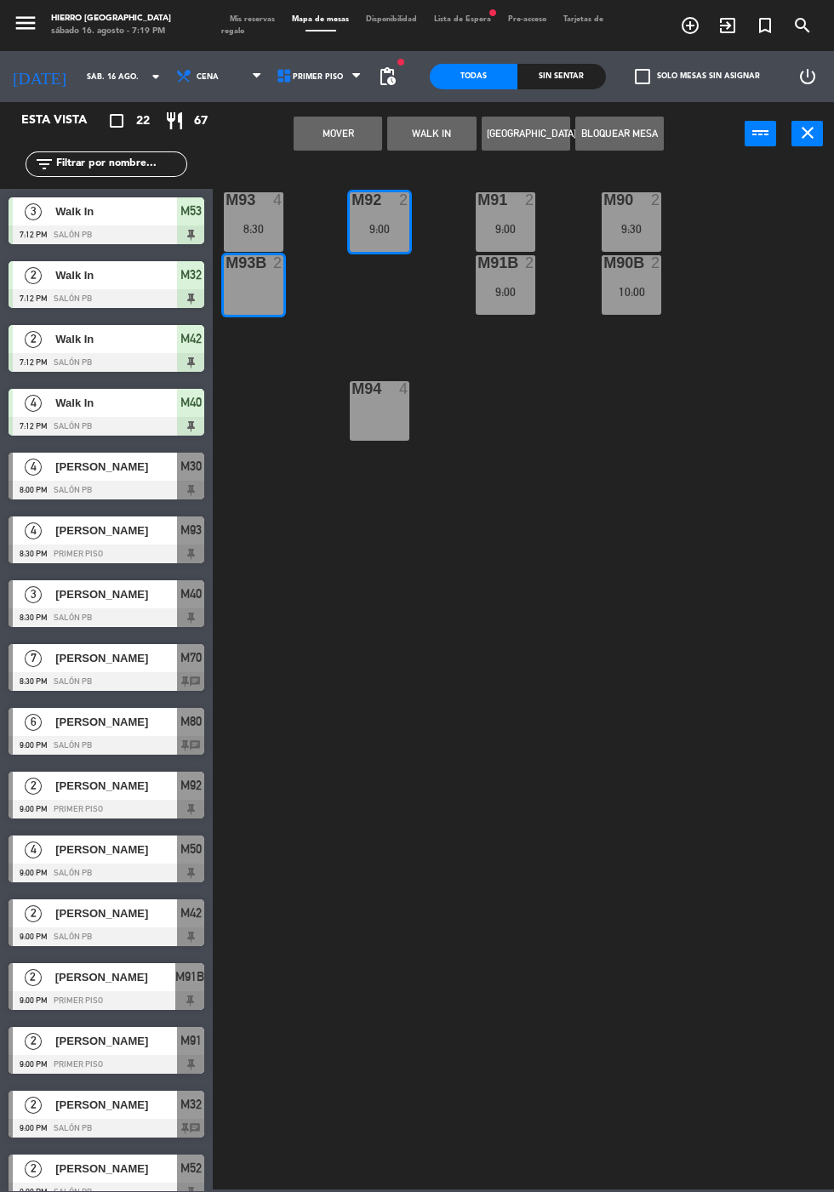
click at [325, 142] on button "Mover" at bounding box center [337, 134] width 88 height 34
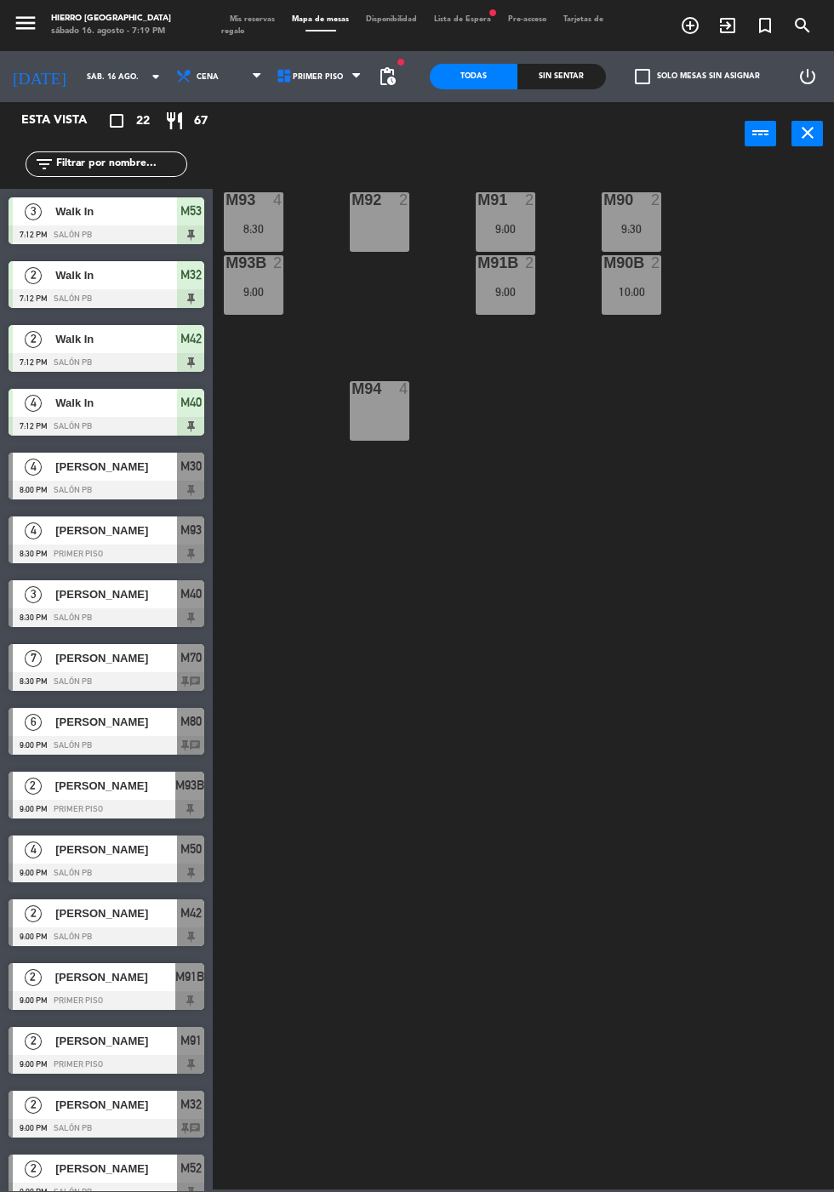
click at [379, 242] on div "M92 2" at bounding box center [380, 222] width 60 height 60
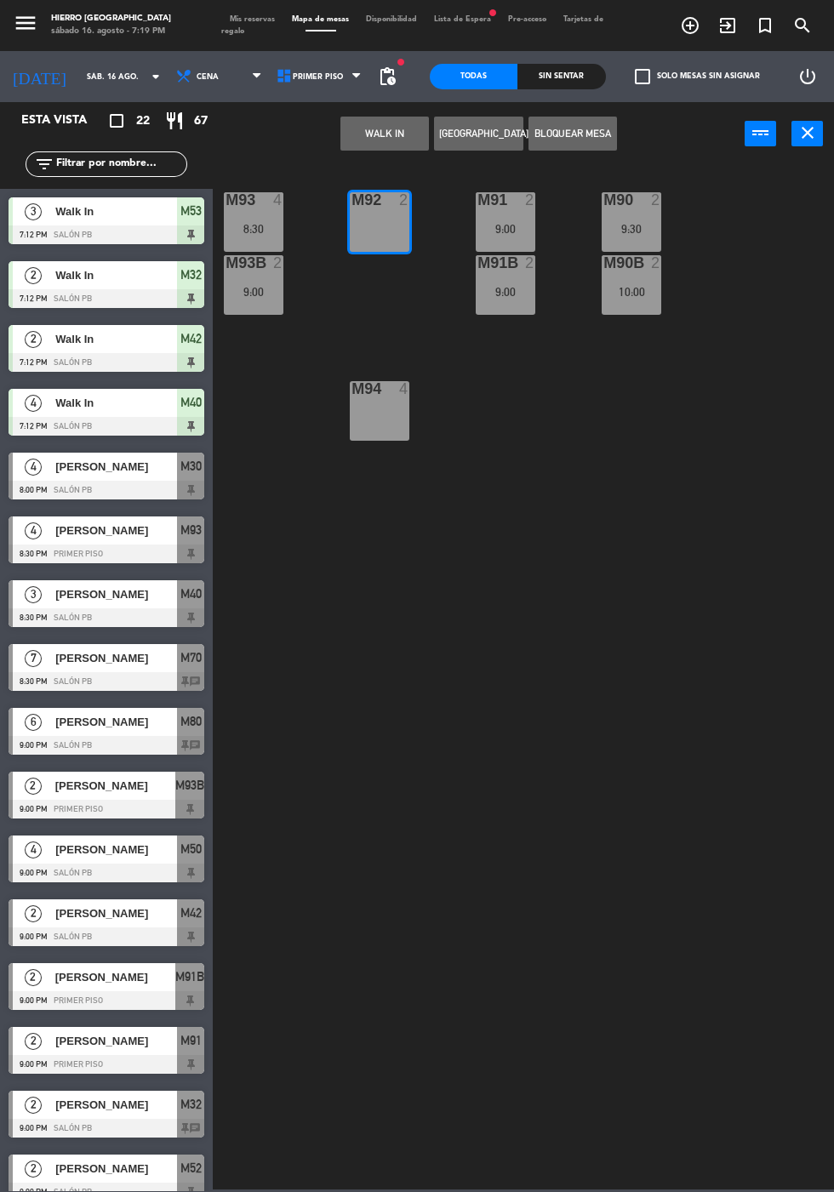
click at [480, 132] on button "[GEOGRAPHIC_DATA]" at bounding box center [478, 134] width 88 height 34
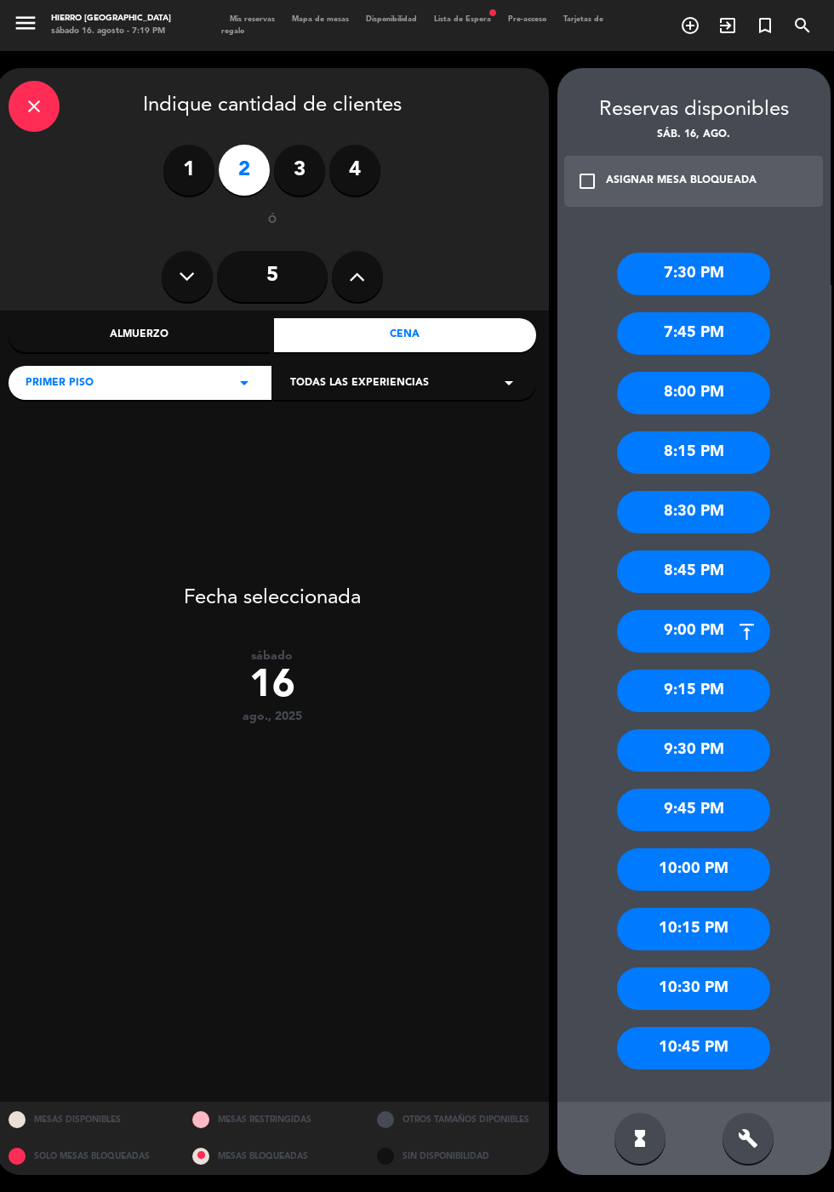
click at [650, 643] on div "9:00 PM" at bounding box center [693, 631] width 153 height 43
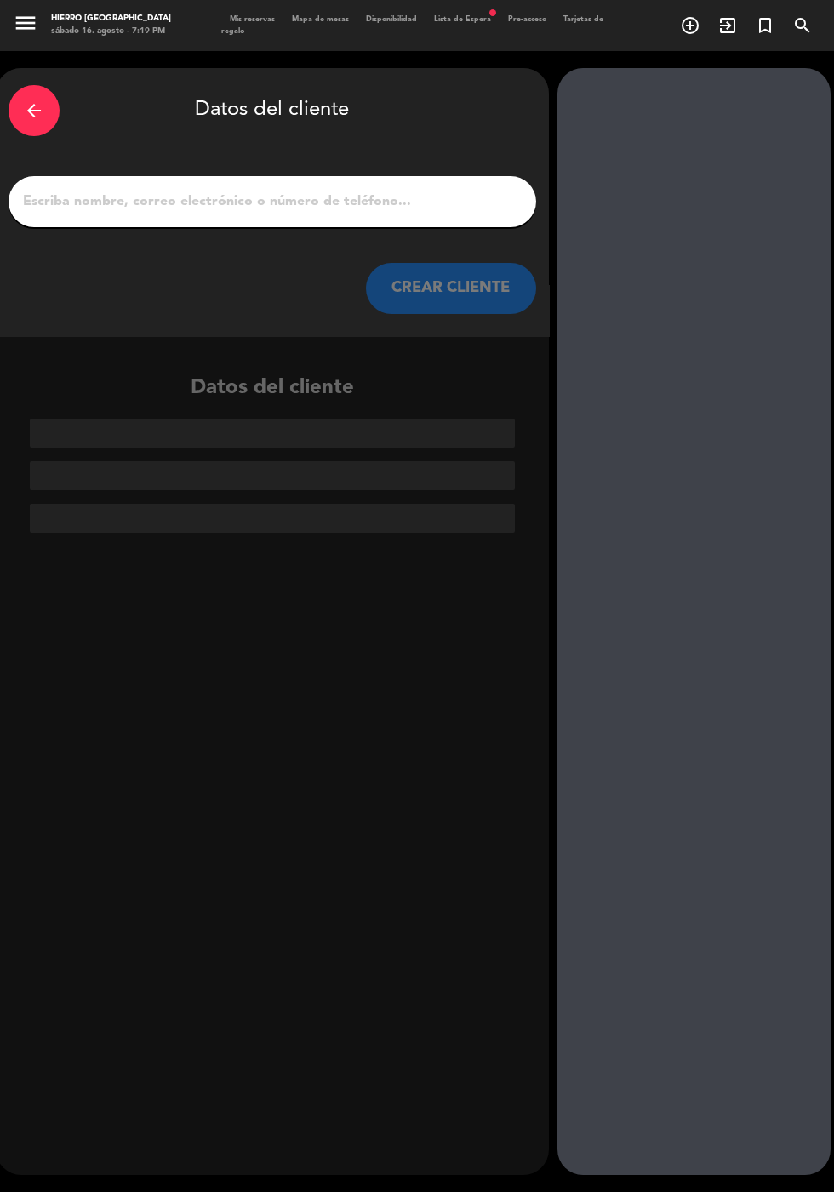
click at [143, 212] on input "1" at bounding box center [272, 202] width 502 height 24
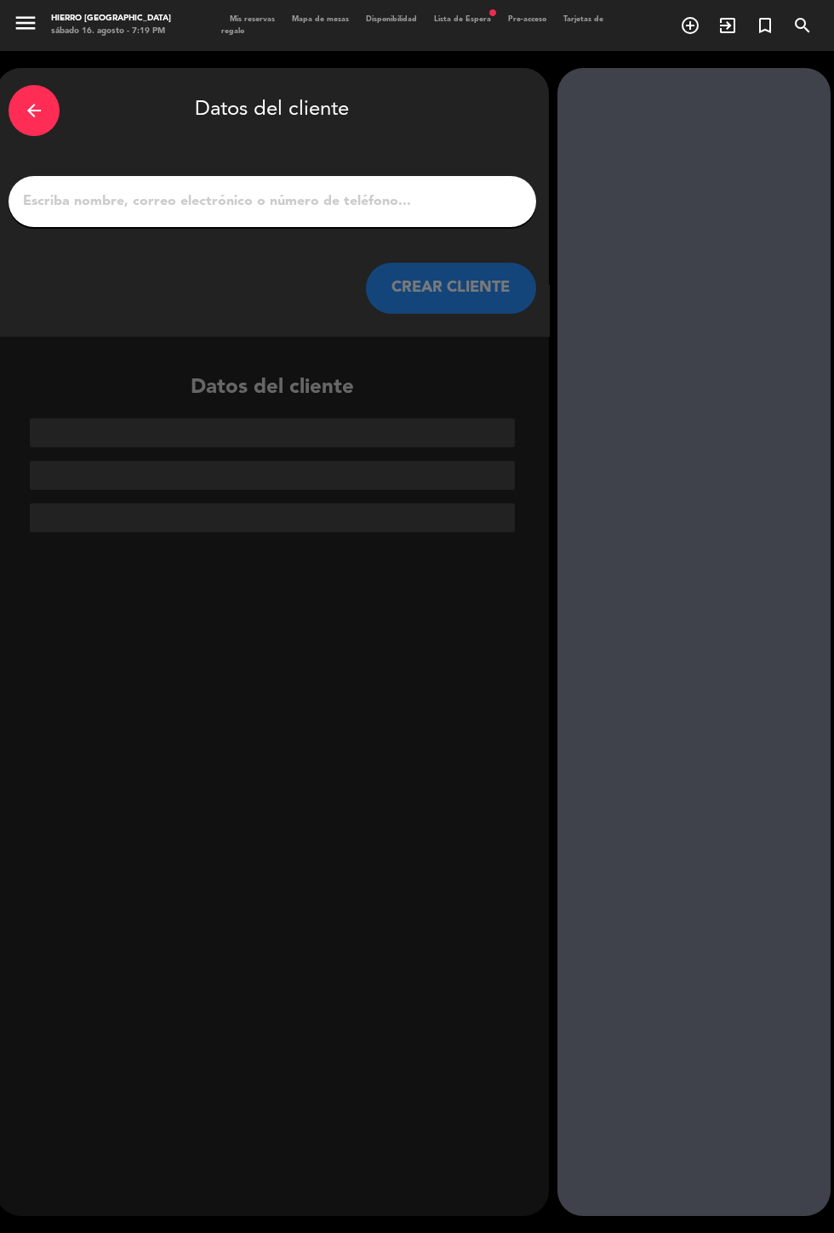
click at [21, 105] on div "arrow_back" at bounding box center [34, 110] width 51 height 51
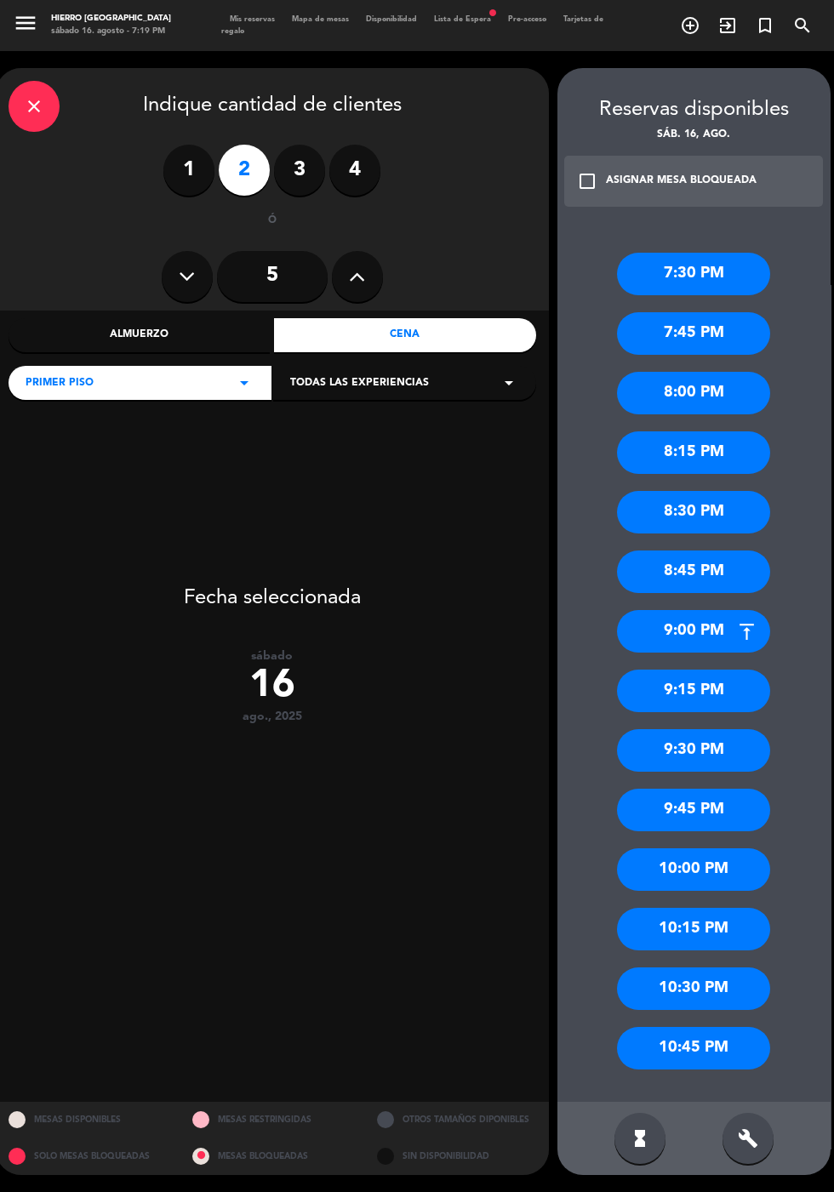
click at [729, 695] on div "9:15 PM" at bounding box center [693, 690] width 153 height 43
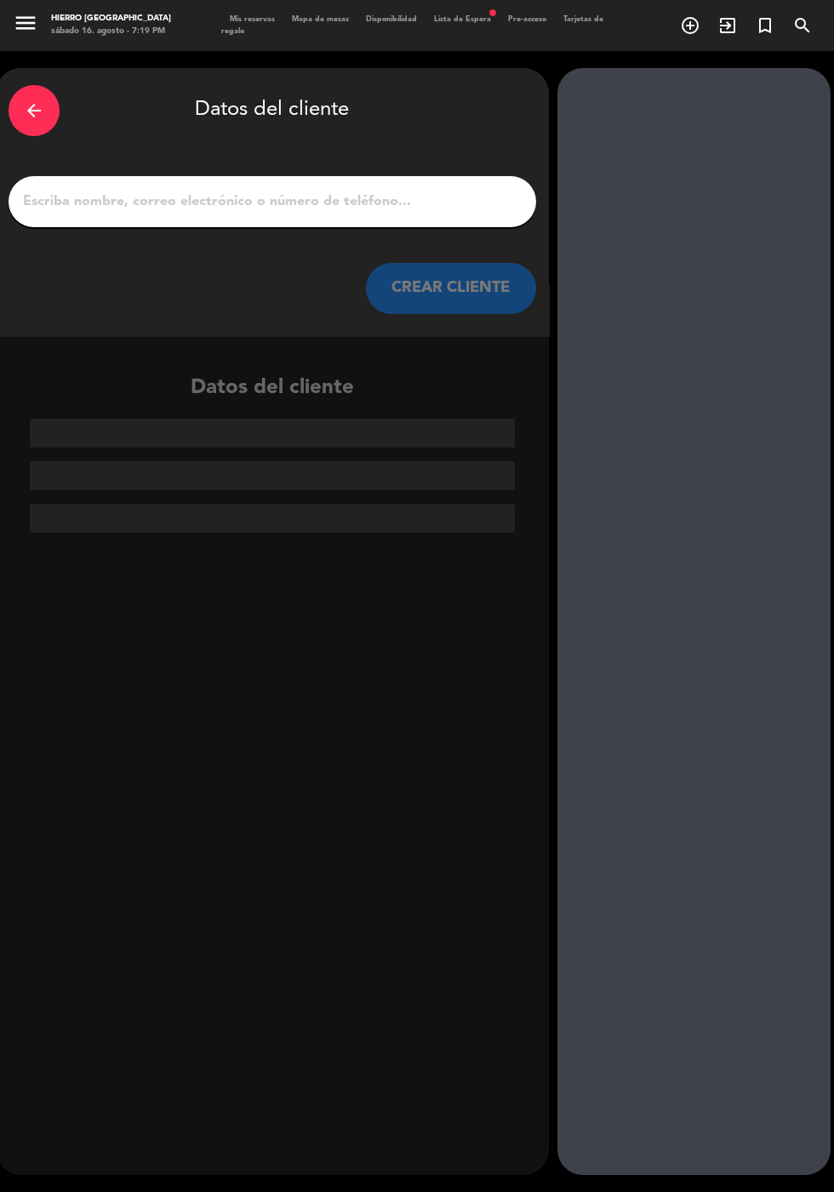
click at [156, 197] on input "1" at bounding box center [272, 202] width 502 height 24
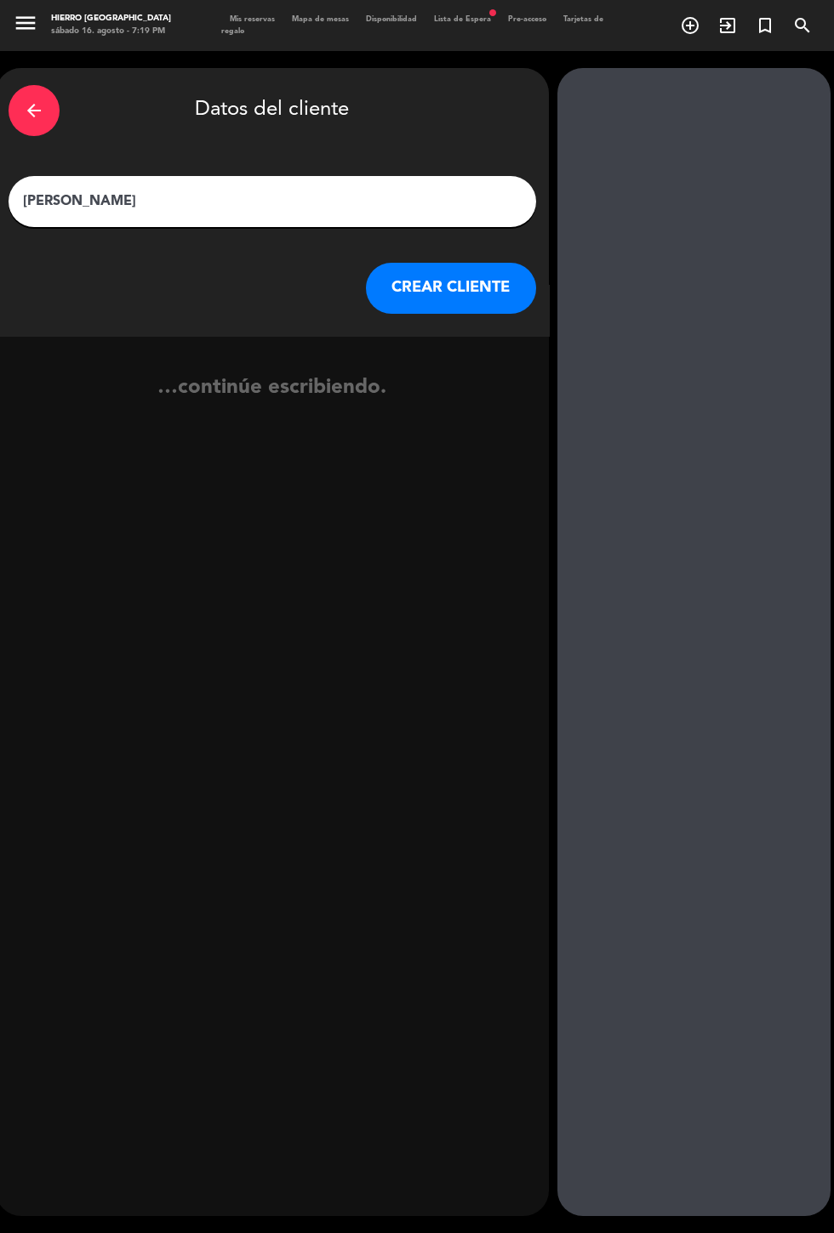
type input "[PERSON_NAME]"
click at [423, 300] on button "CREAR CLIENTE" at bounding box center [451, 288] width 170 height 51
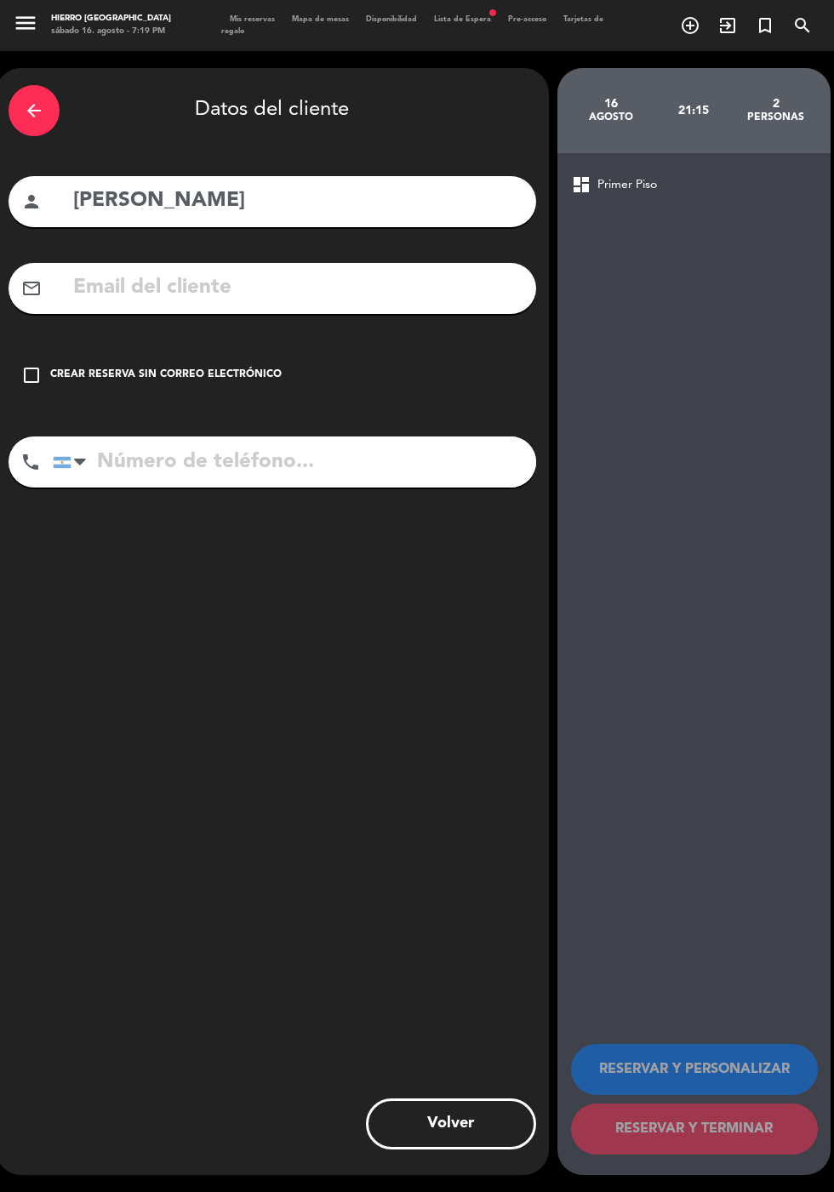
click at [25, 381] on icon "check_box_outline_blank" at bounding box center [31, 375] width 20 height 20
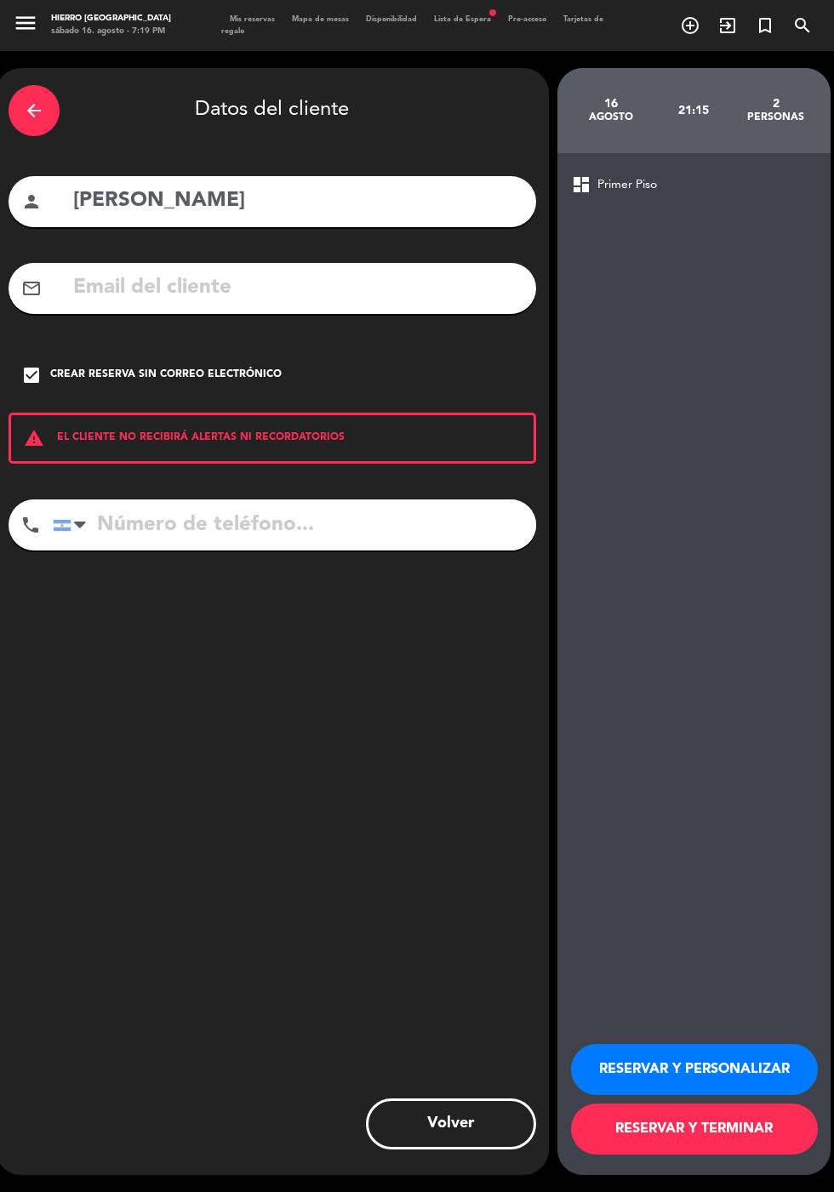
click at [753, 1095] on button "RESERVAR Y PERSONALIZAR" at bounding box center [694, 1069] width 247 height 51
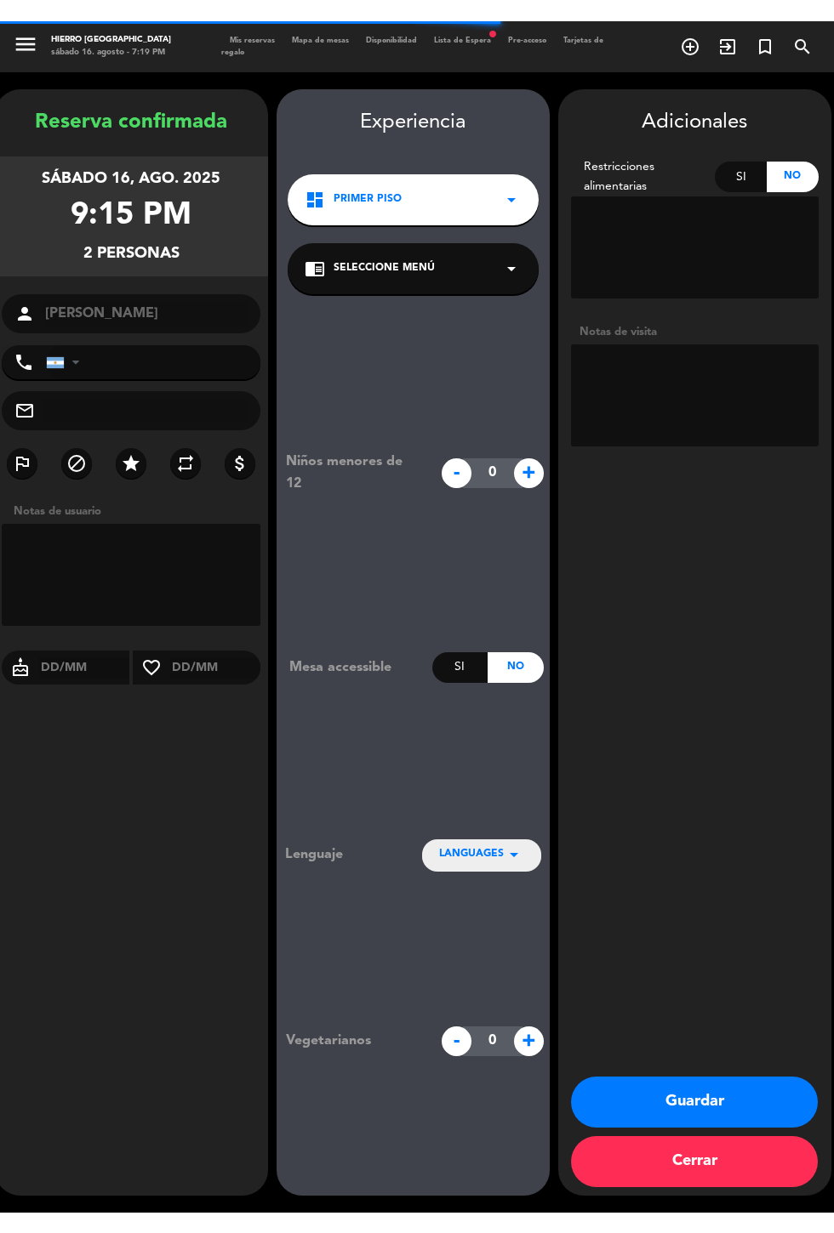
scroll to position [68, 0]
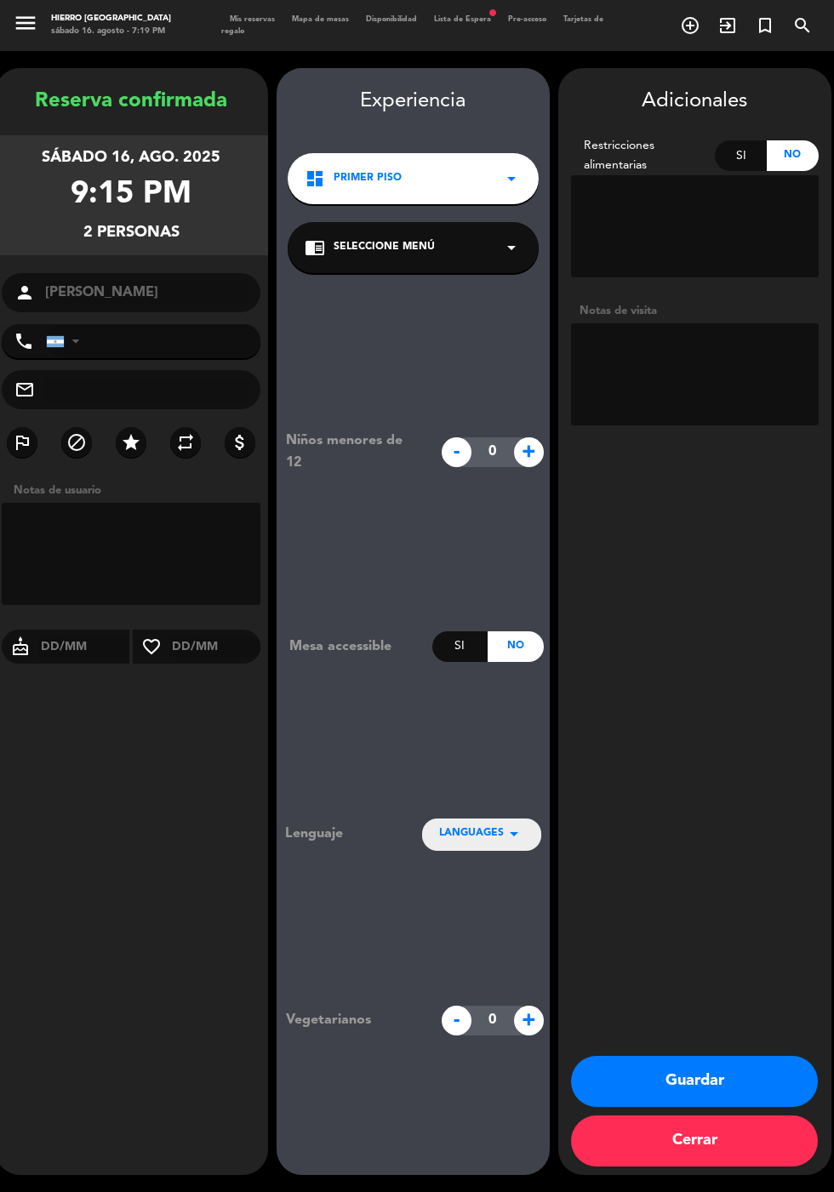
click at [670, 334] on textarea at bounding box center [695, 374] width 248 height 102
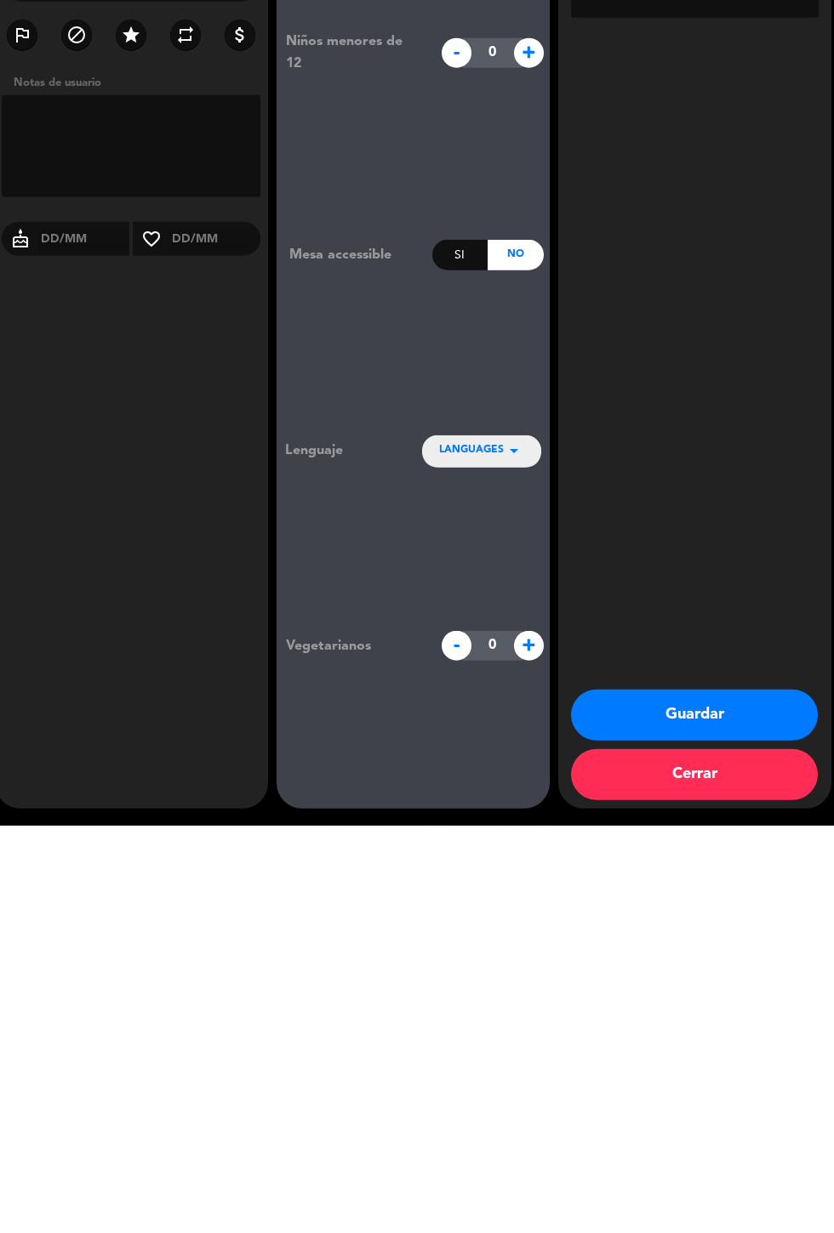
scroll to position [0, 0]
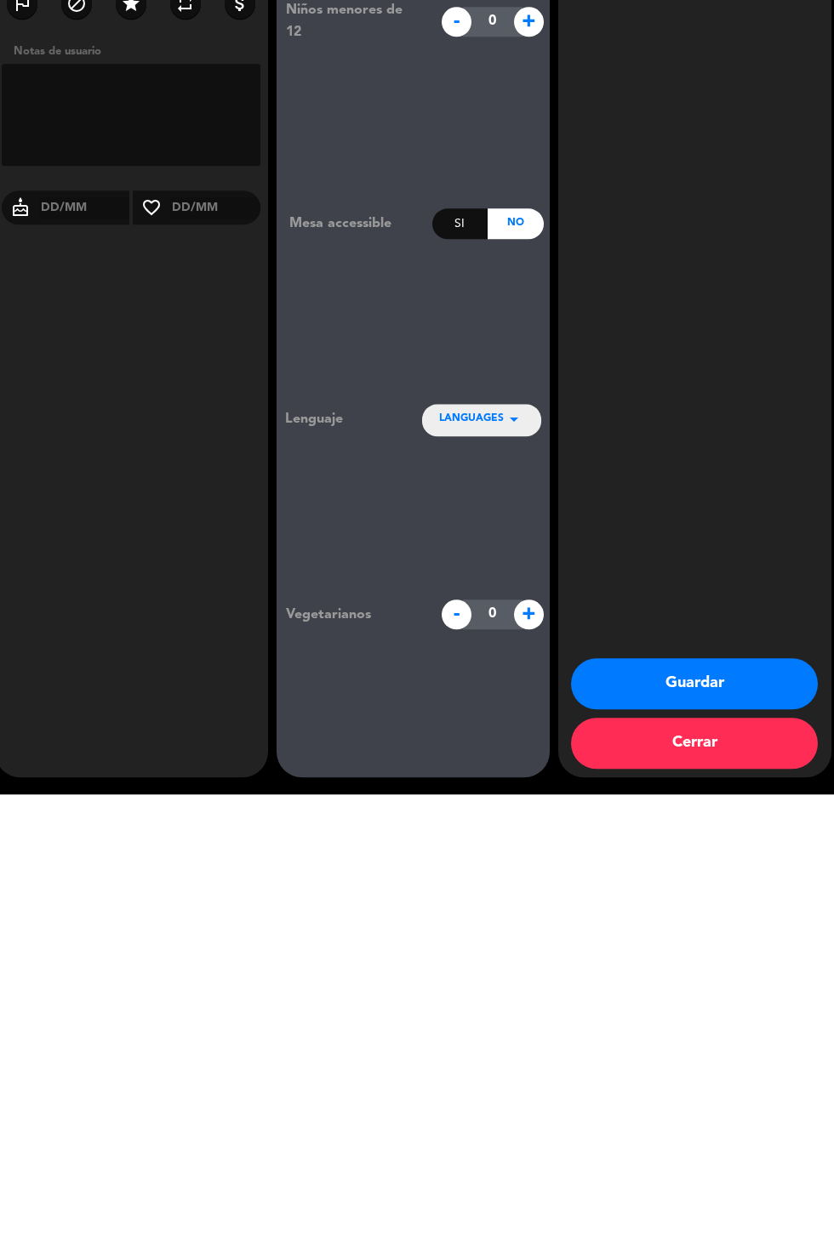
type textarea "No sé cobra descorche"
click at [751, 1123] on button "Guardar" at bounding box center [694, 1122] width 247 height 51
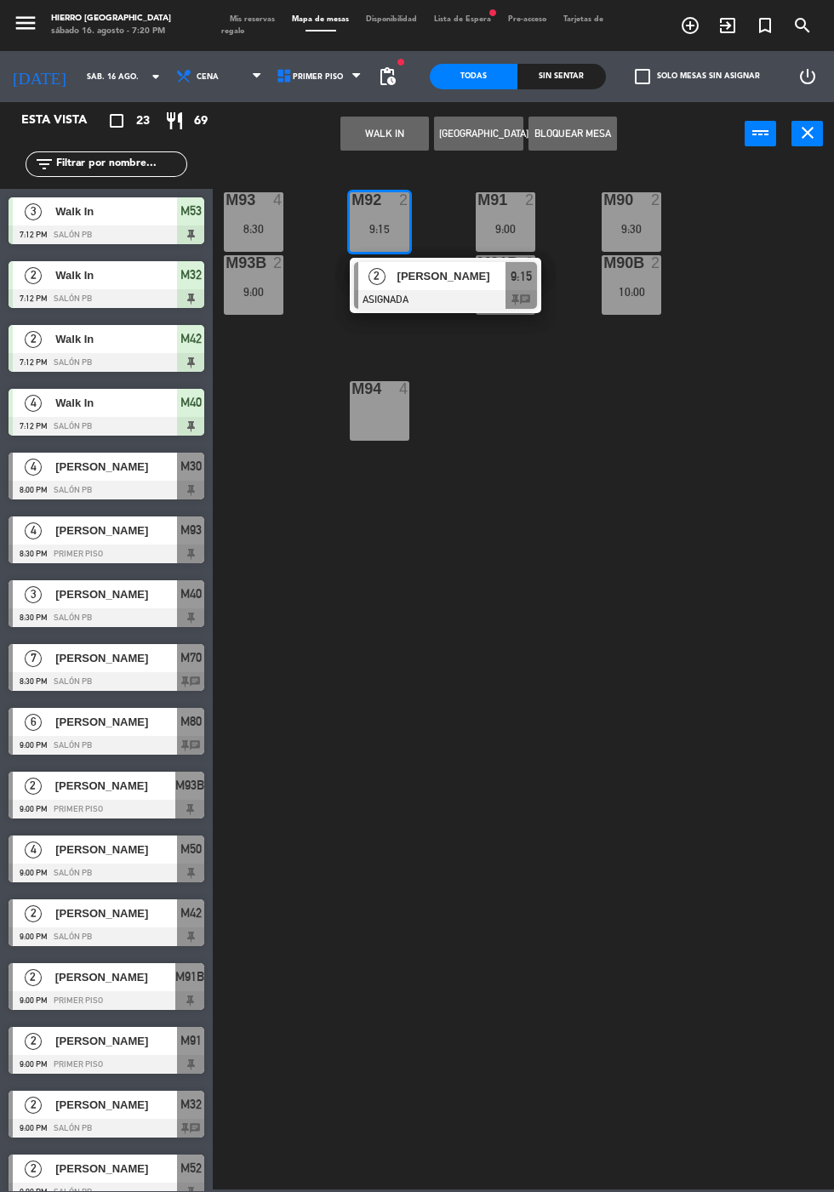
click at [258, 19] on span "Mis reservas" at bounding box center [252, 19] width 62 height 8
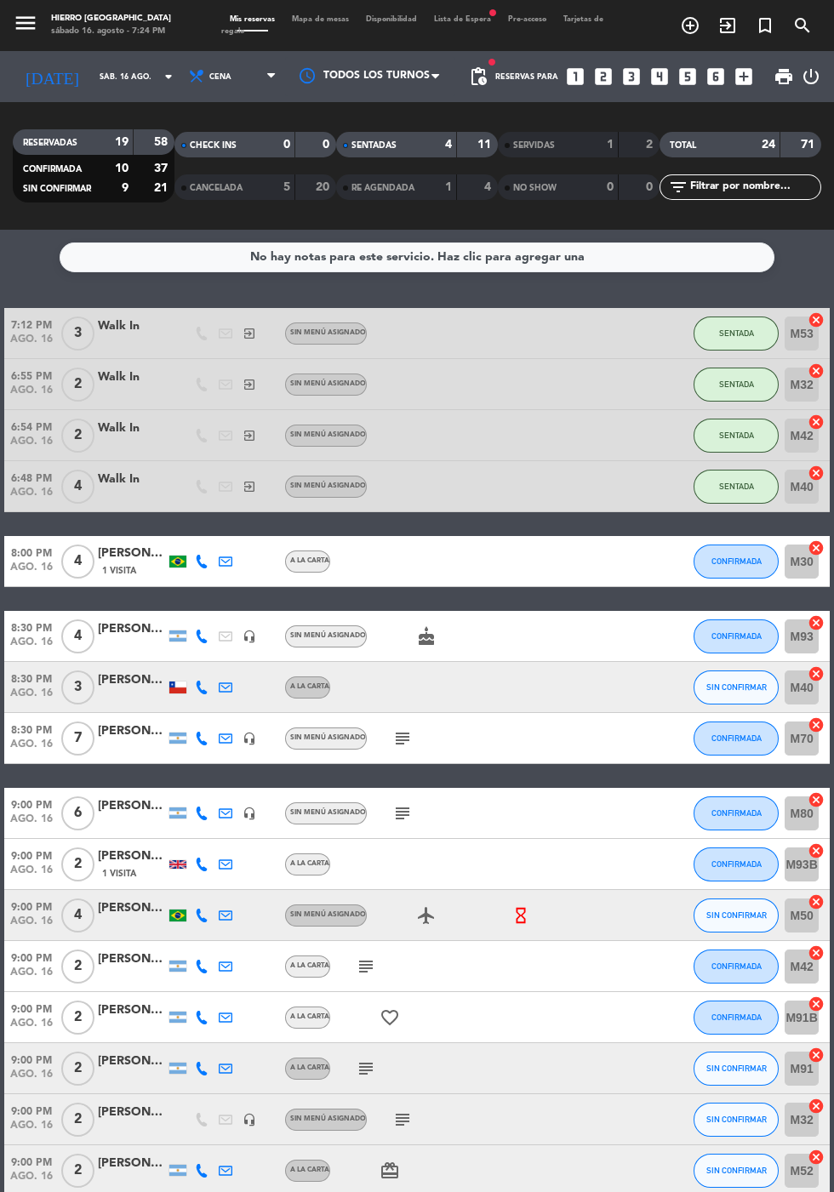
click at [368, 956] on icon "subject" at bounding box center [366, 966] width 20 height 20
